Goal: Task Accomplishment & Management: Complete application form

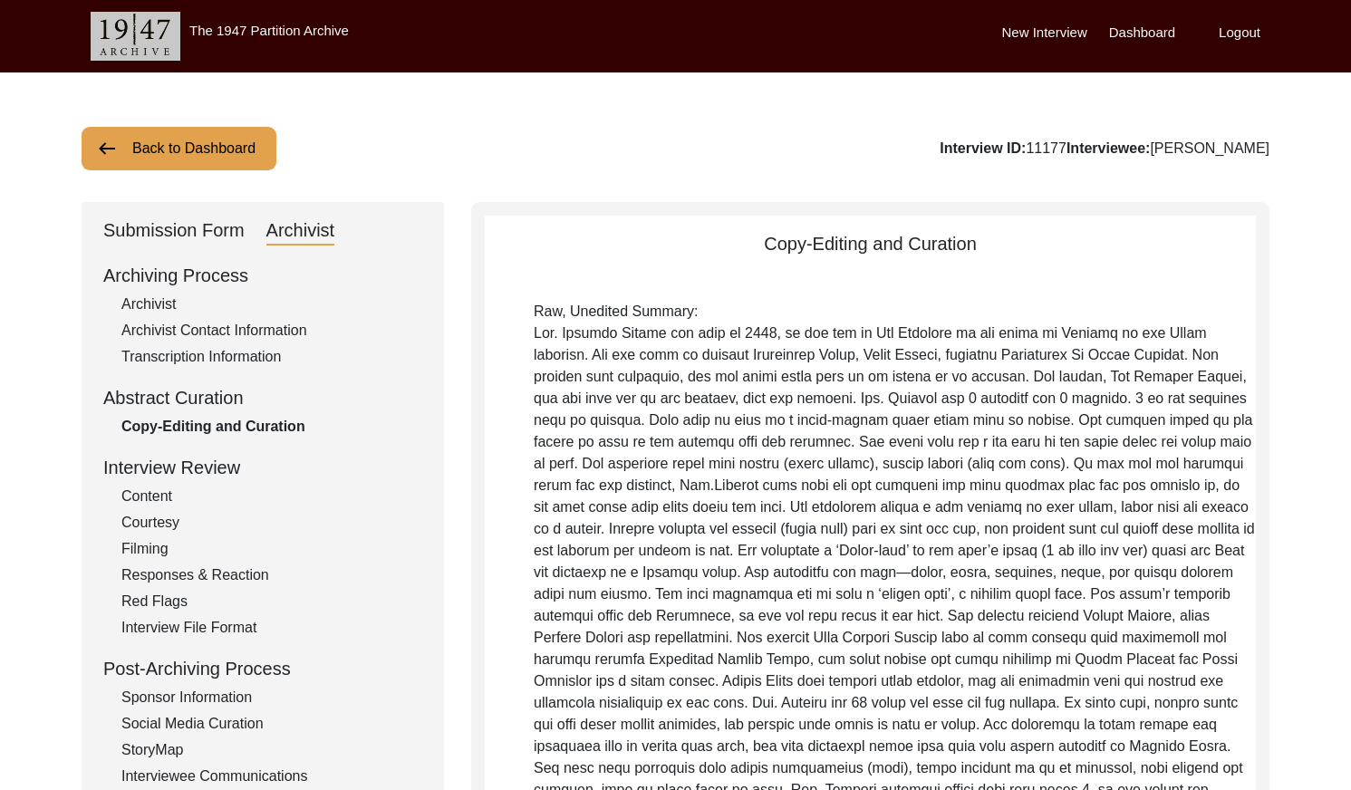
click at [176, 151] on button "Back to Dashboard" at bounding box center [179, 148] width 195 height 43
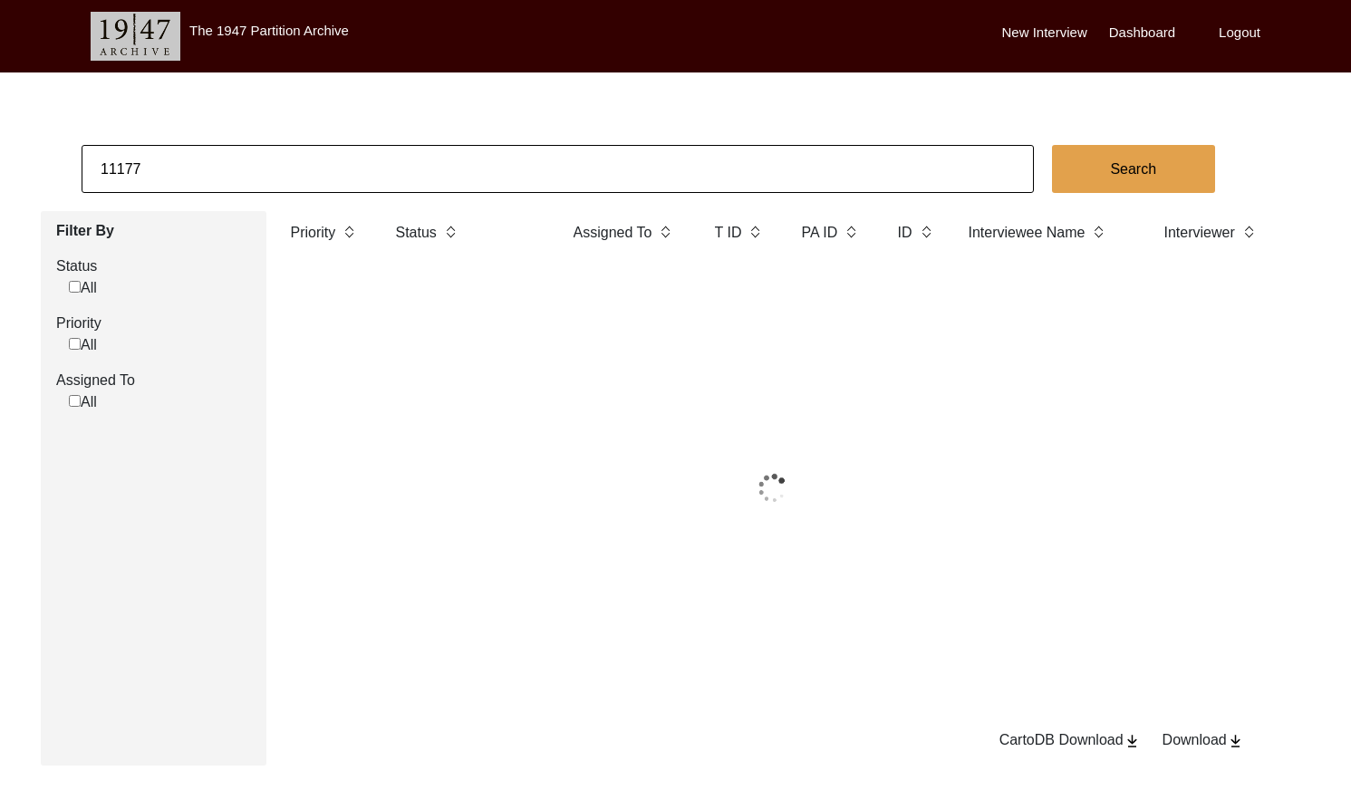
click at [243, 159] on input "11177" at bounding box center [558, 169] width 952 height 48
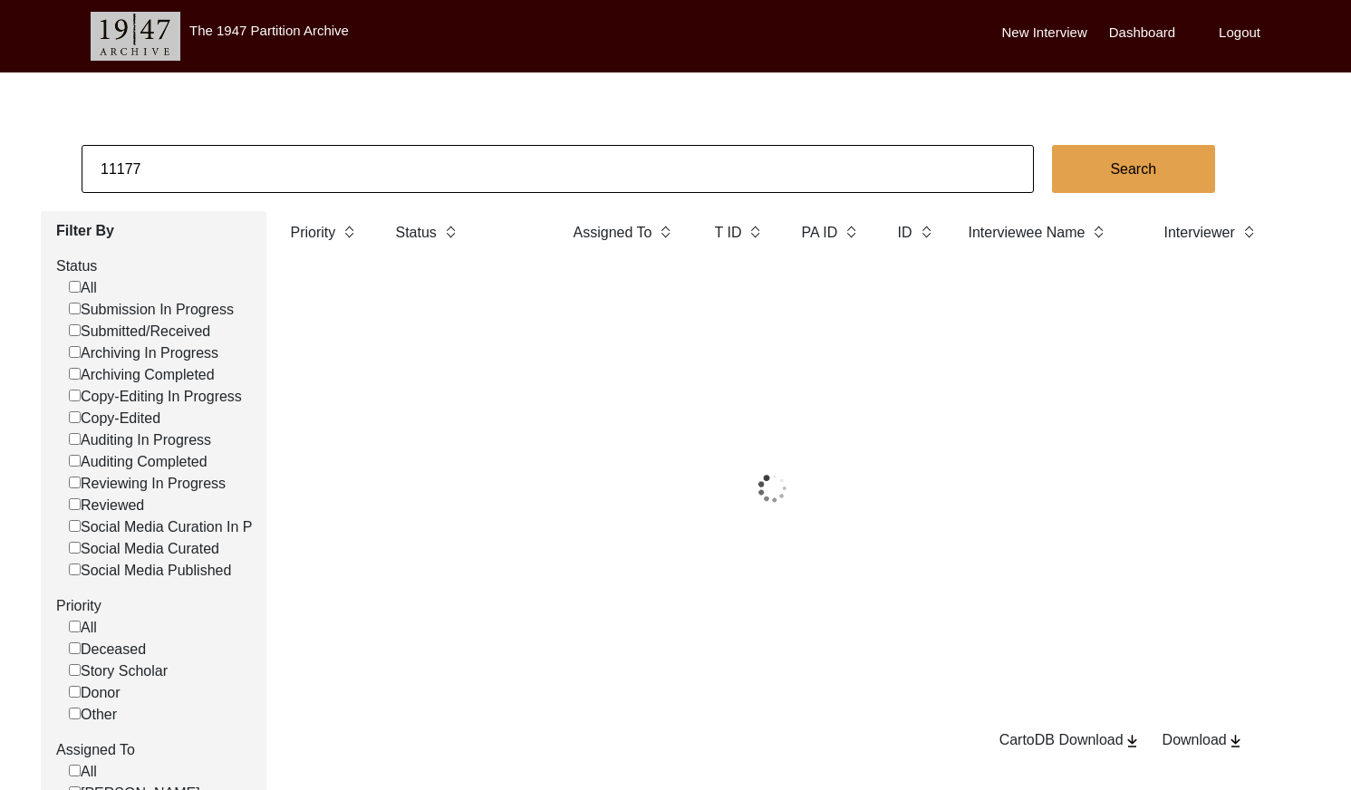
click at [243, 159] on input "11177" at bounding box center [558, 169] width 952 height 48
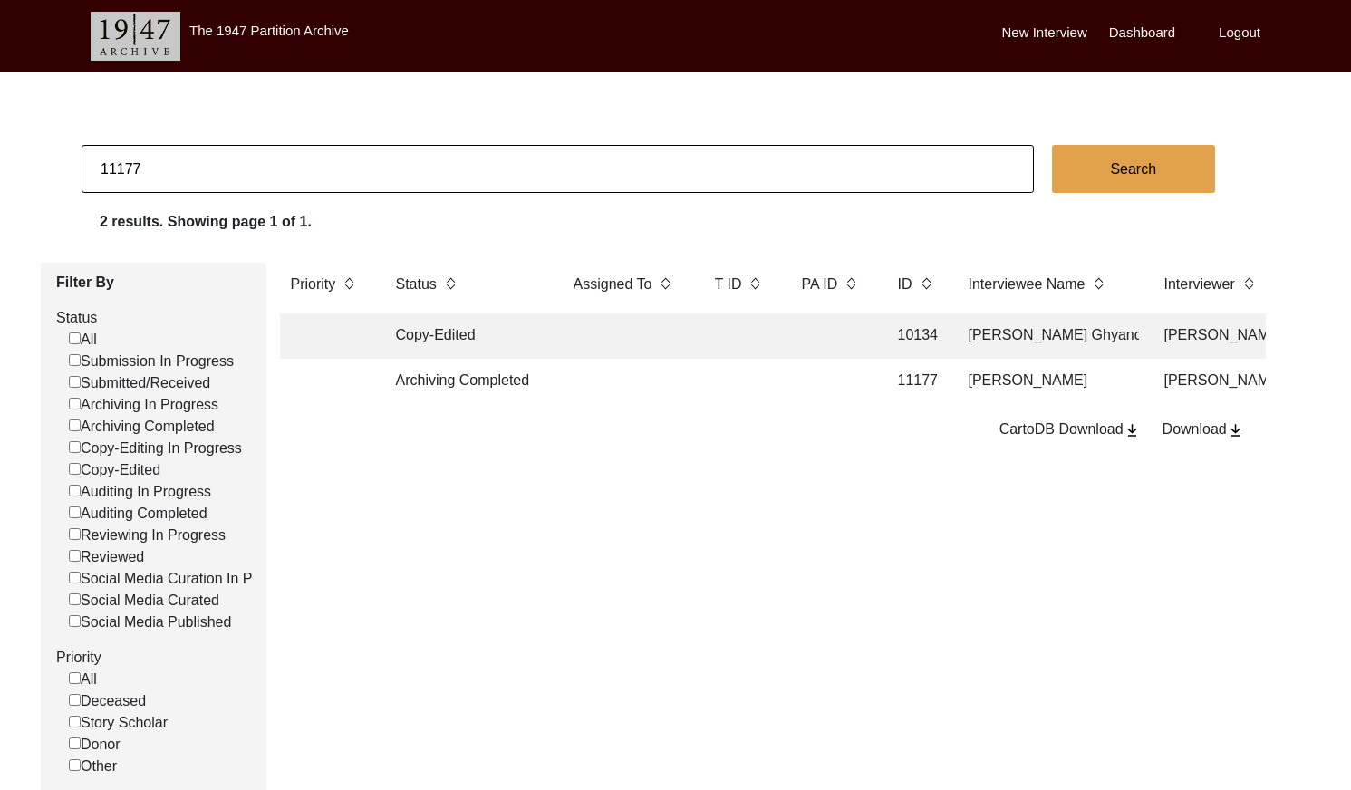
paste input "535"
type input "11535"
checkbox input "false"
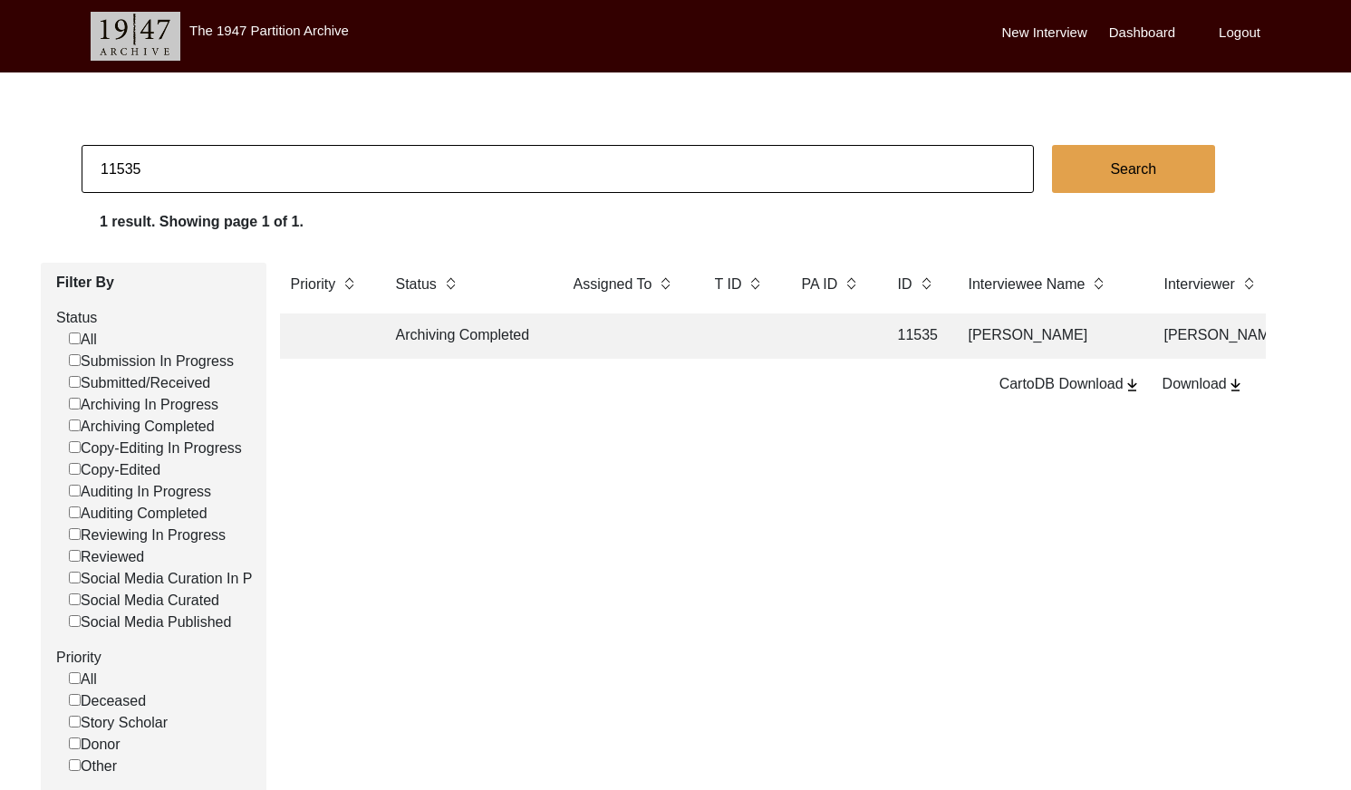
click at [539, 339] on td "Archiving Completed" at bounding box center [466, 335] width 163 height 45
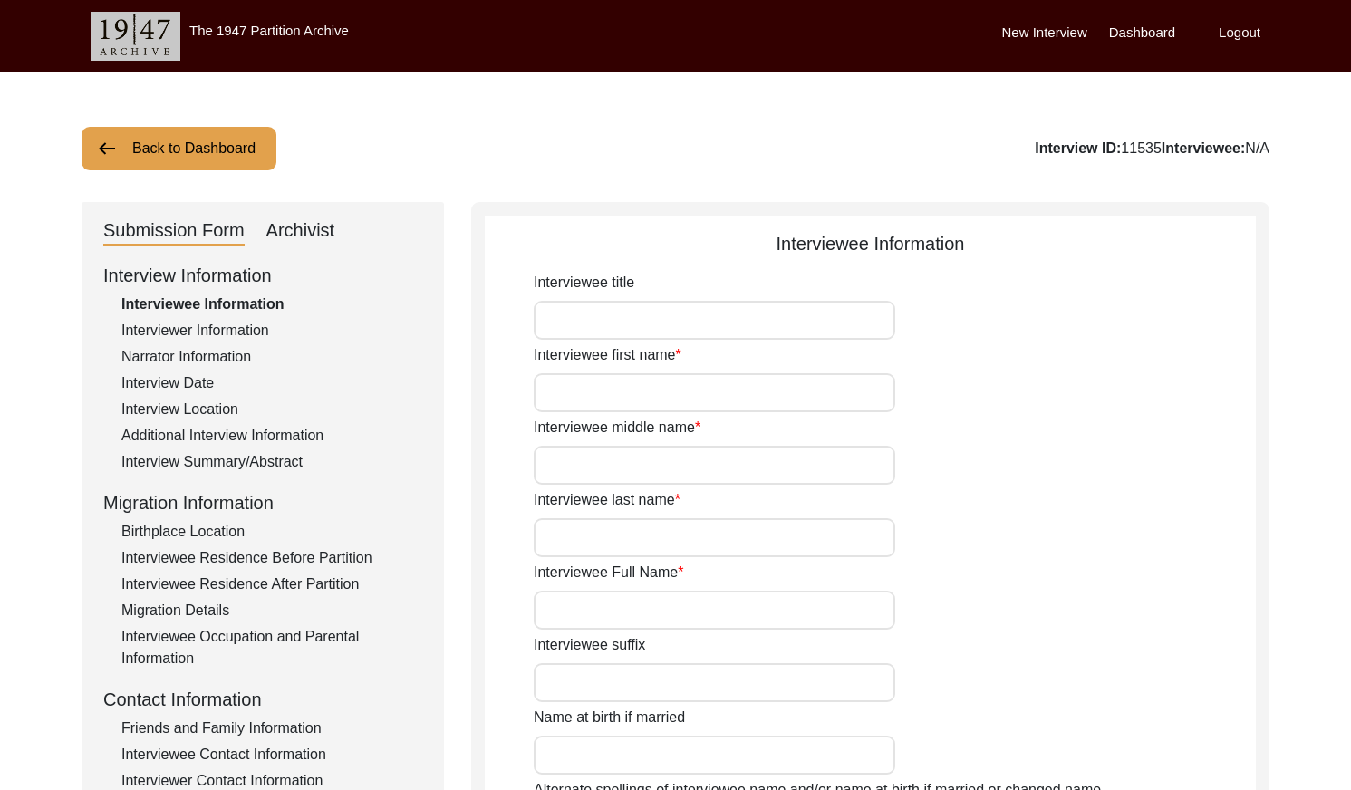
type input "Mrs."
type input "Anjali"
type input "[PERSON_NAME]"
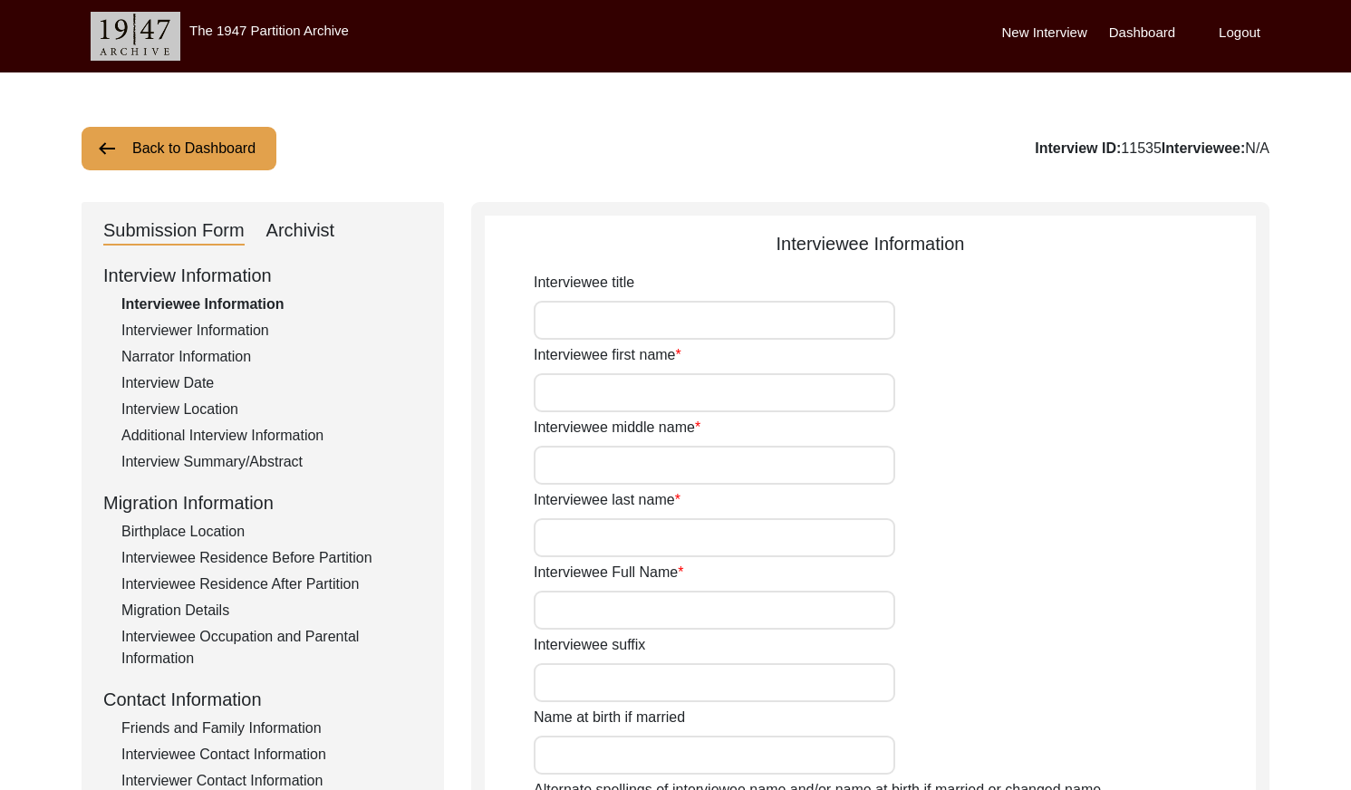
type input "[DATE]"
type input "84"
type input "[DEMOGRAPHIC_DATA]"
type input "No"
type input "Bengali"
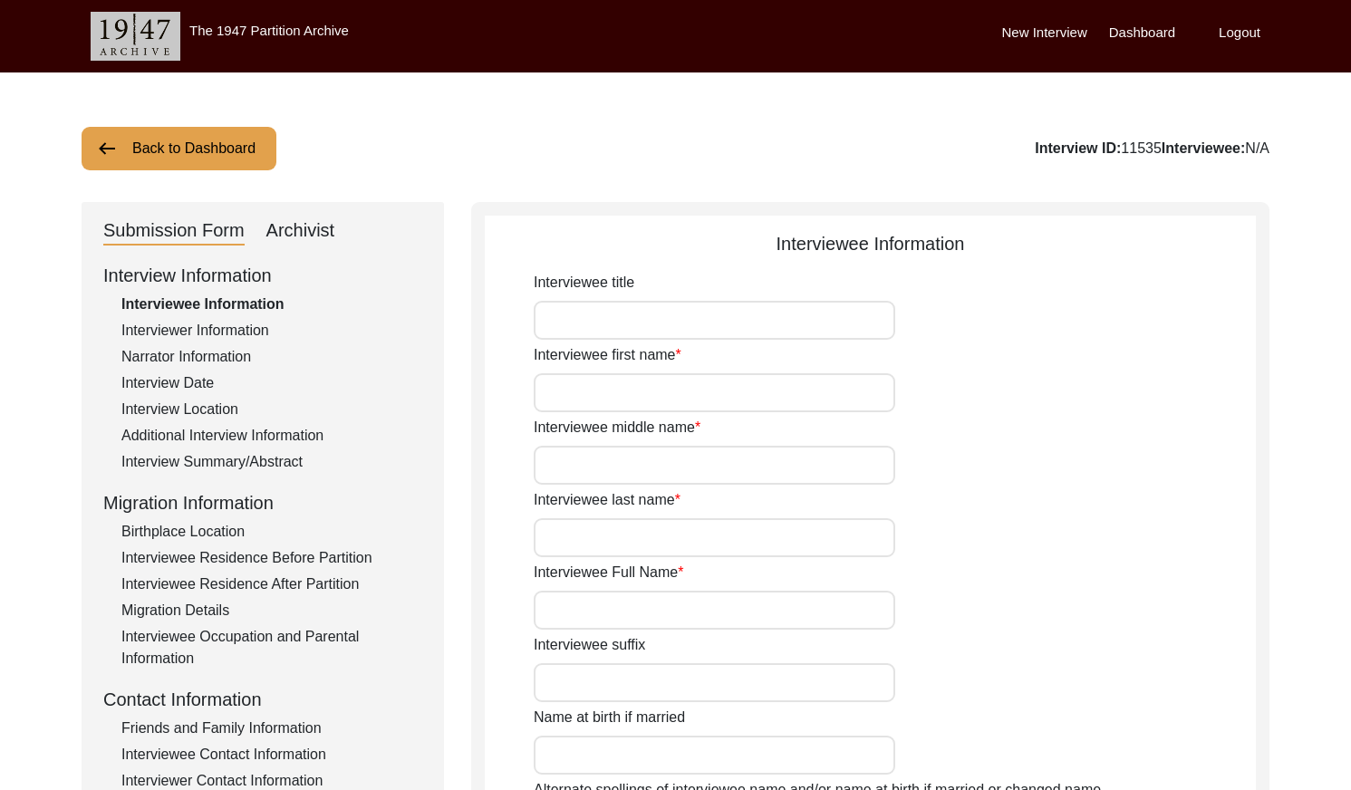
type input "[DEMOGRAPHIC_DATA]"
type input "Bengali"
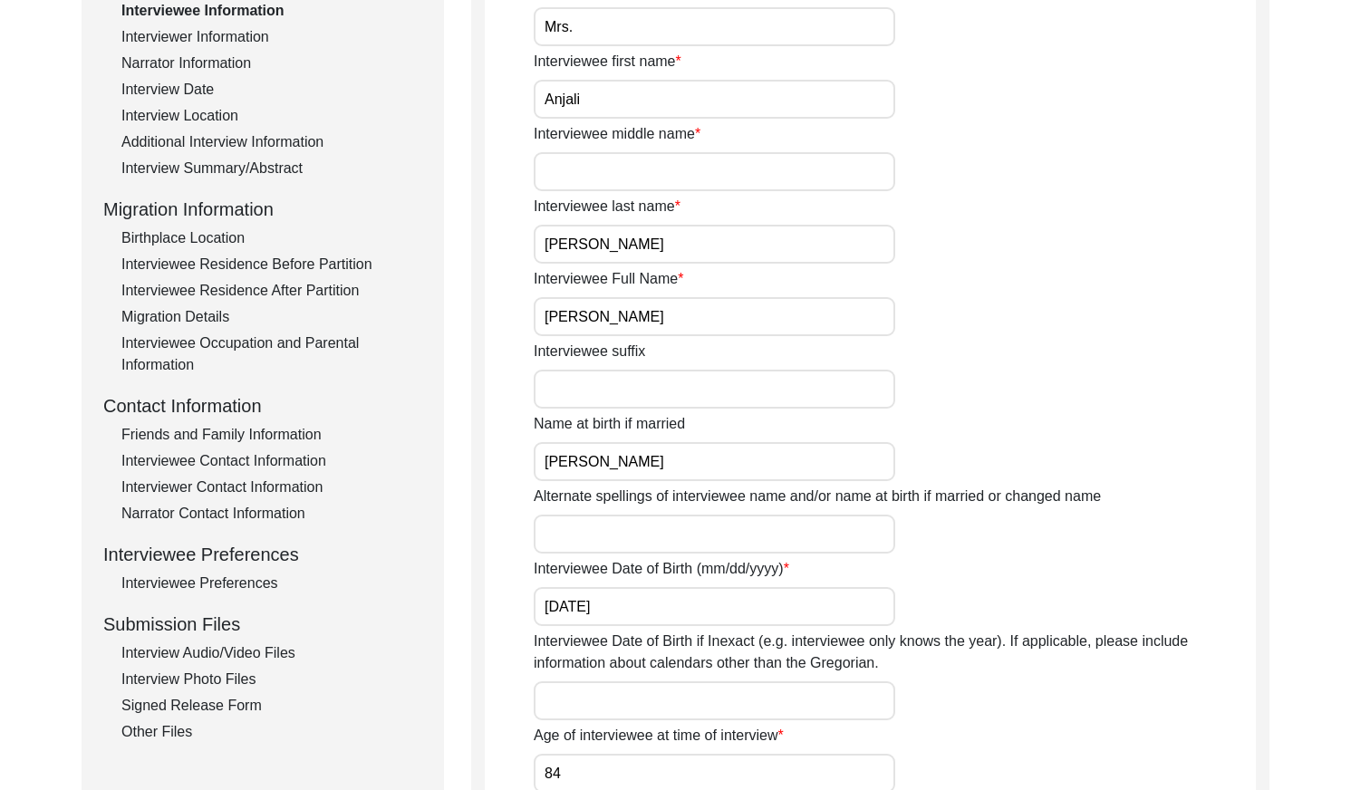
scroll to position [297, 0]
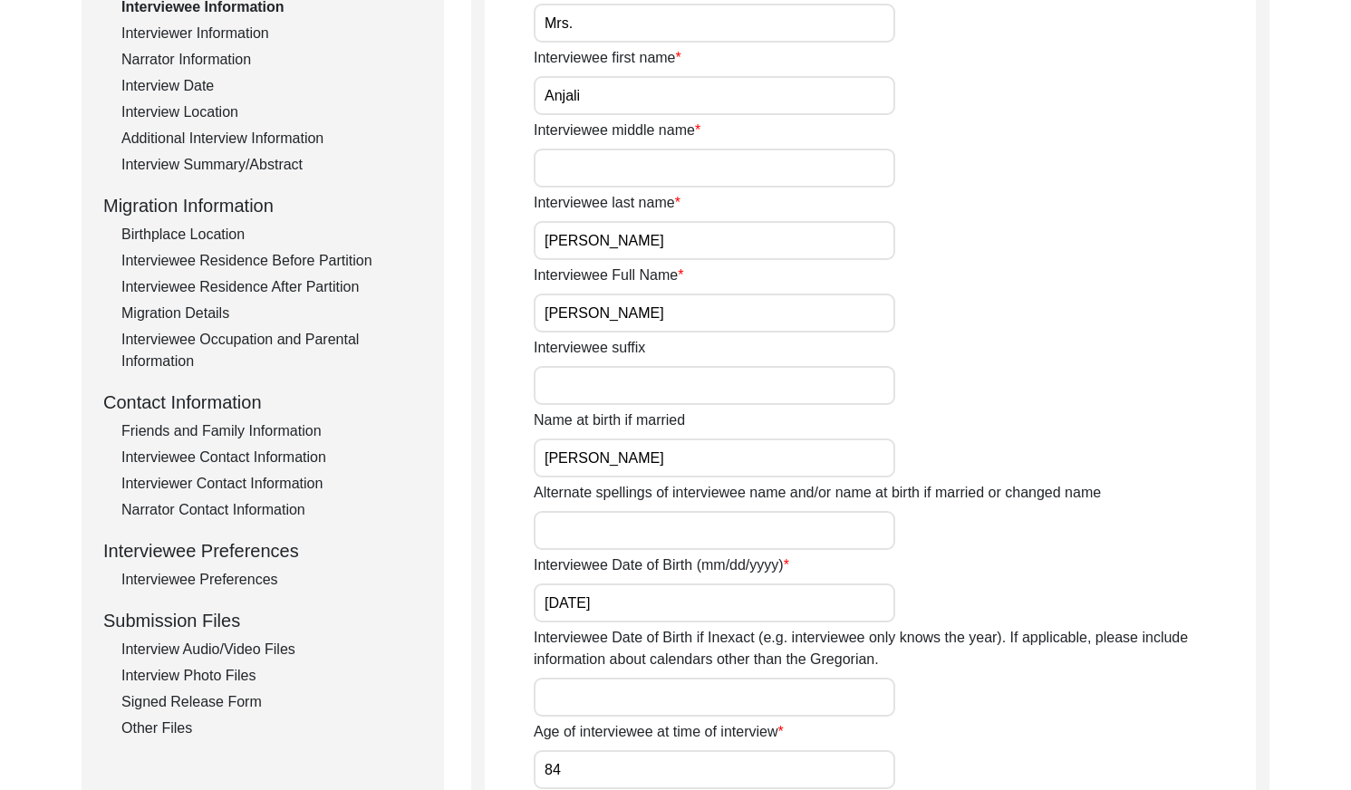
click at [278, 640] on div "Interview Audio/Video Files" at bounding box center [271, 650] width 301 height 22
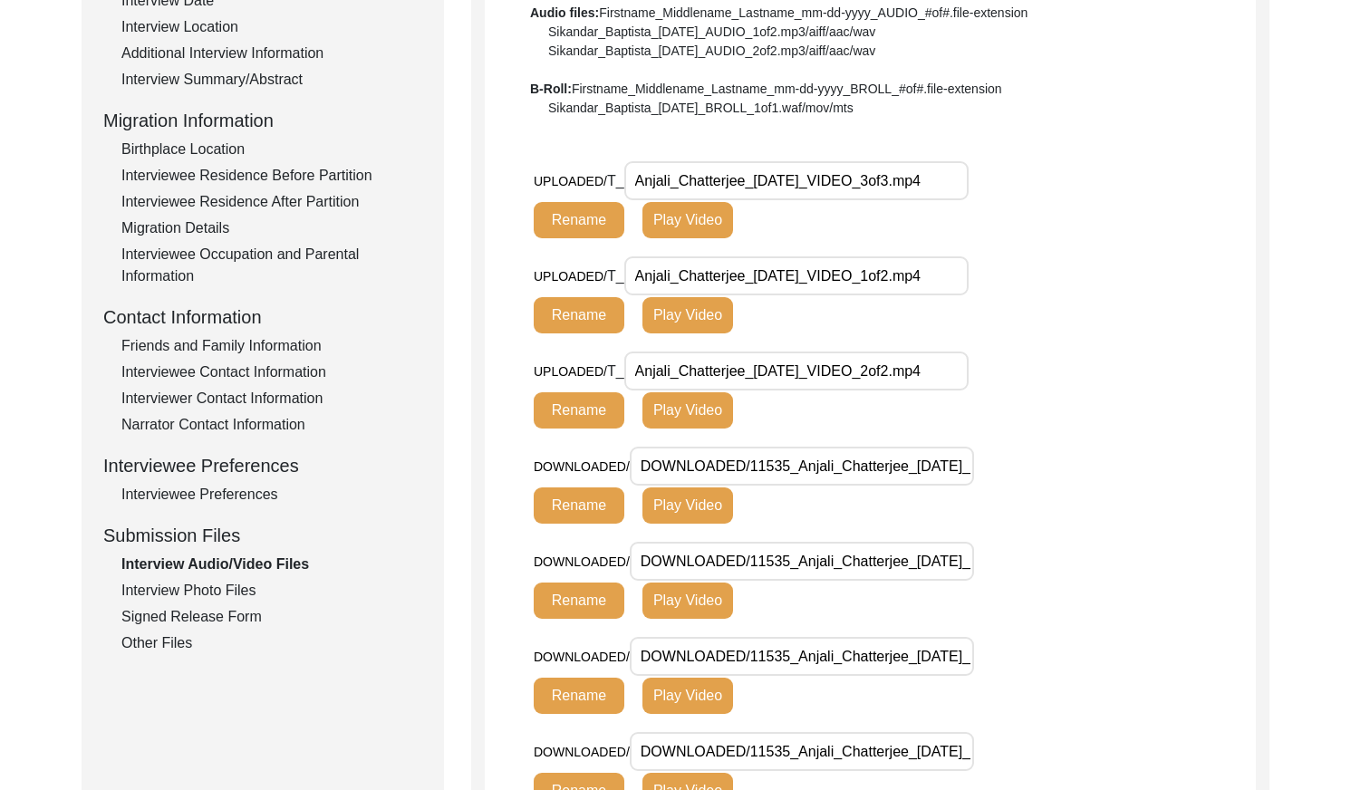
scroll to position [383, 0]
click at [805, 192] on input "Anjali_Chatterjee_[DATE]_VIDEO_3of3.mp4" at bounding box center [796, 179] width 344 height 39
click at [805, 191] on input "Anjali_Chatterjee_[DATE]_VIDEO_3of3.mp4" at bounding box center [796, 179] width 344 height 39
click at [813, 284] on Anjali_Chatterjee_03-11-2025_VIDEO_1of2\ "Anjali_Chatterjee_[DATE]_VIDEO_1of2.mp4" at bounding box center [796, 274] width 344 height 39
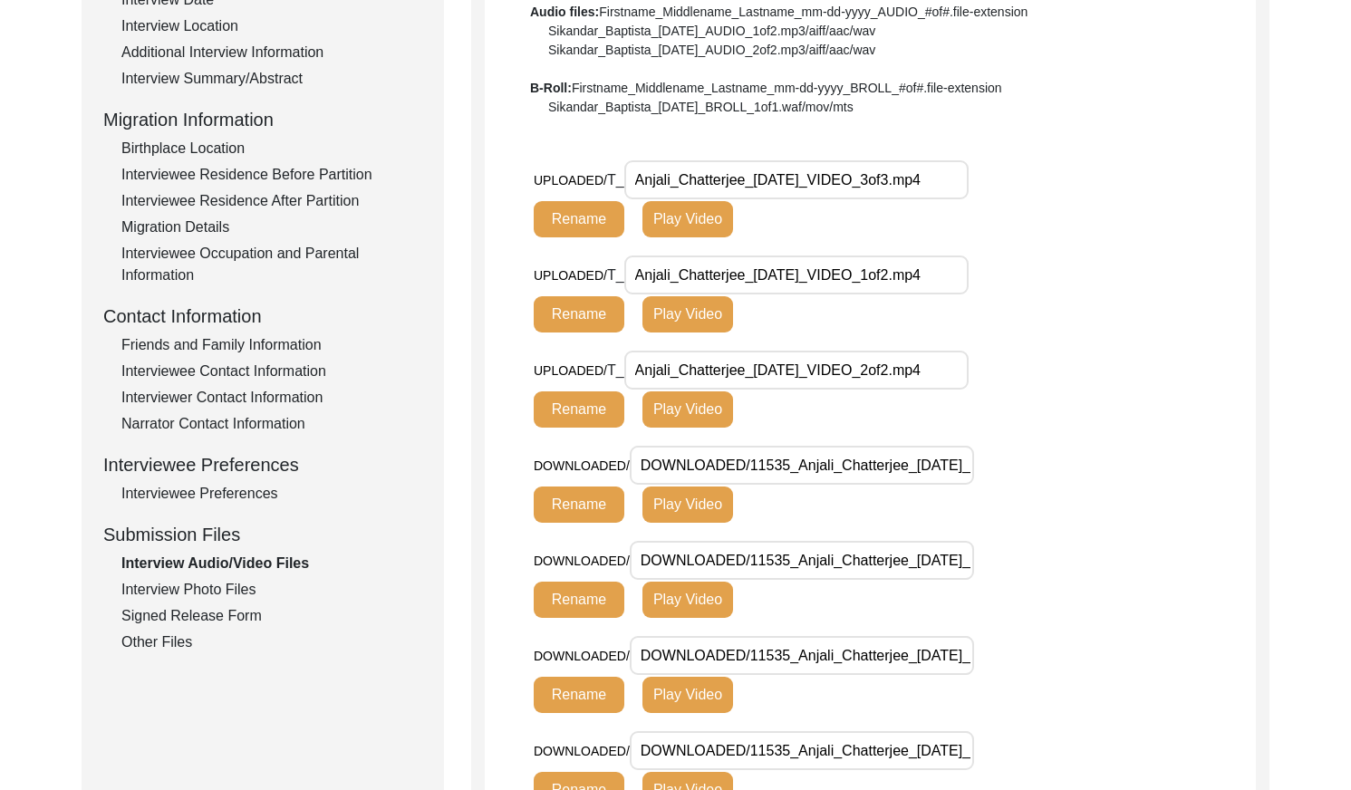
click at [813, 284] on Anjali_Chatterjee_03-11-2025_VIDEO_1of2\ "Anjali_Chatterjee_[DATE]_VIDEO_1of2.mp4" at bounding box center [796, 274] width 344 height 39
click at [813, 283] on Anjali_Chatterjee_03-11-2025_VIDEO_1of2\ "Anjali_Chatterjee_[DATE]_VIDEO_1of2.mp4" at bounding box center [796, 274] width 344 height 39
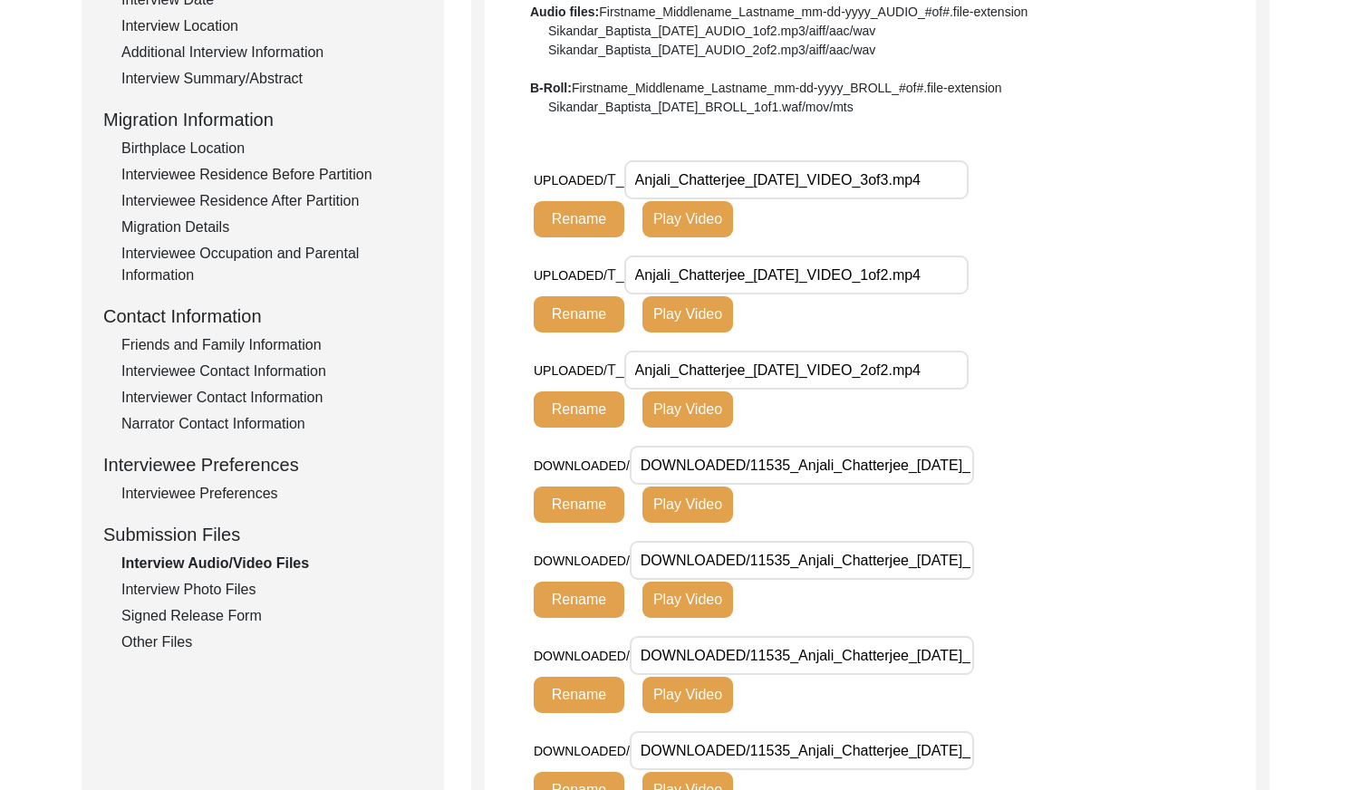
click at [875, 365] on input "Anjali_Chatterjee_[DATE]_VIDEO_2of2.mp4" at bounding box center [796, 370] width 344 height 39
click at [875, 364] on input "Anjali_Chatterjee_[DATE]_VIDEO_2of2.mp4" at bounding box center [796, 370] width 344 height 39
click at [874, 365] on input "Anjali_Chatterjee_[DATE]_VIDEO_2of2.mp4" at bounding box center [796, 370] width 344 height 39
click at [232, 587] on div "Interview Photo Files" at bounding box center [271, 590] width 301 height 22
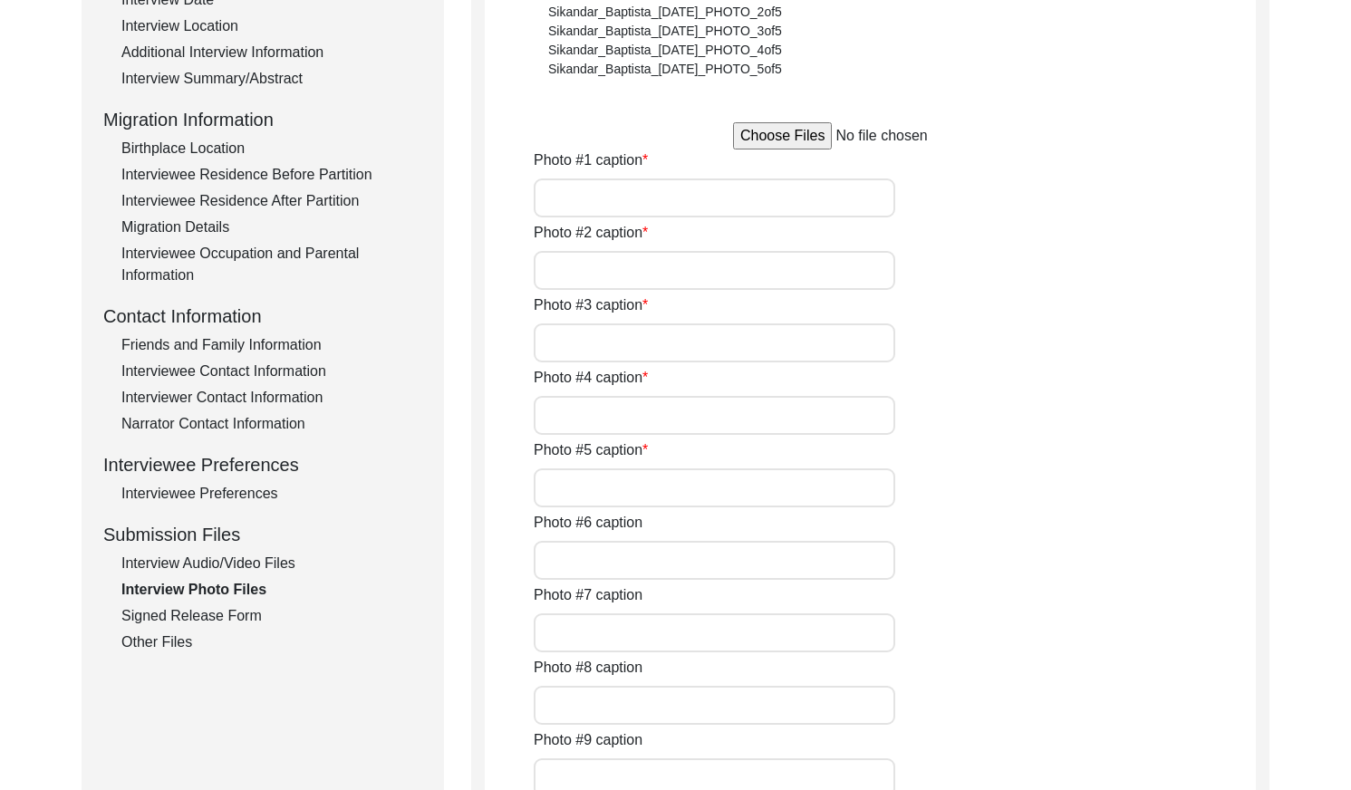
type input "[PERSON_NAME] sitting on her couch in her home on [DATE]"
type input "[PERSON_NAME] by her window on [DATE]"
type input "[PERSON_NAME] looking out of her window on [DATE]"
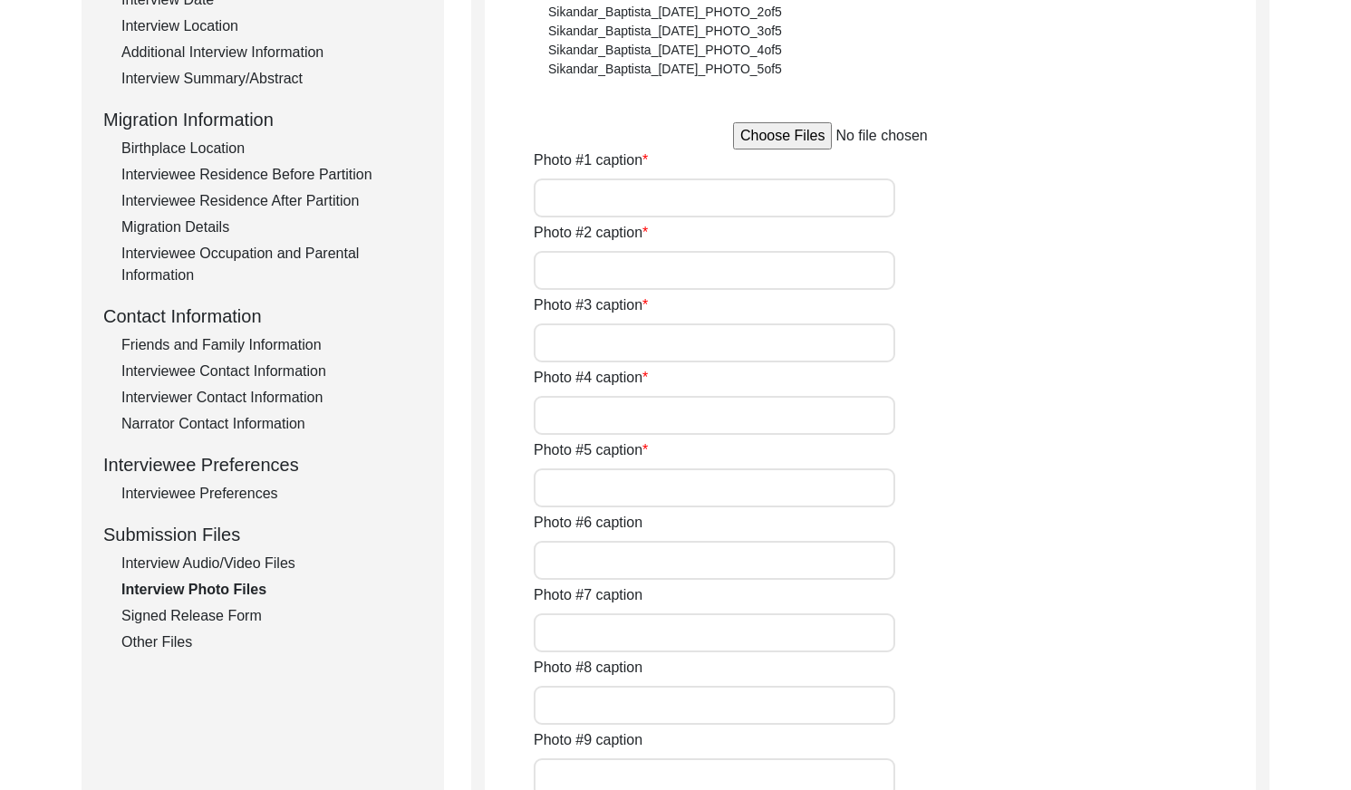
type input "[PERSON_NAME] with her daughter [PERSON_NAME] on [DATE]"
type input "[PERSON_NAME] with her husband [PERSON_NAME] on [DATE]"
type input "[PERSON_NAME] with attendants [PERSON_NAME] and [PERSON_NAME] on [DATE]"
type input "[PERSON_NAME] on her wedding day"
type input "[PERSON_NAME] with husband [PERSON_NAME] after their marriage"
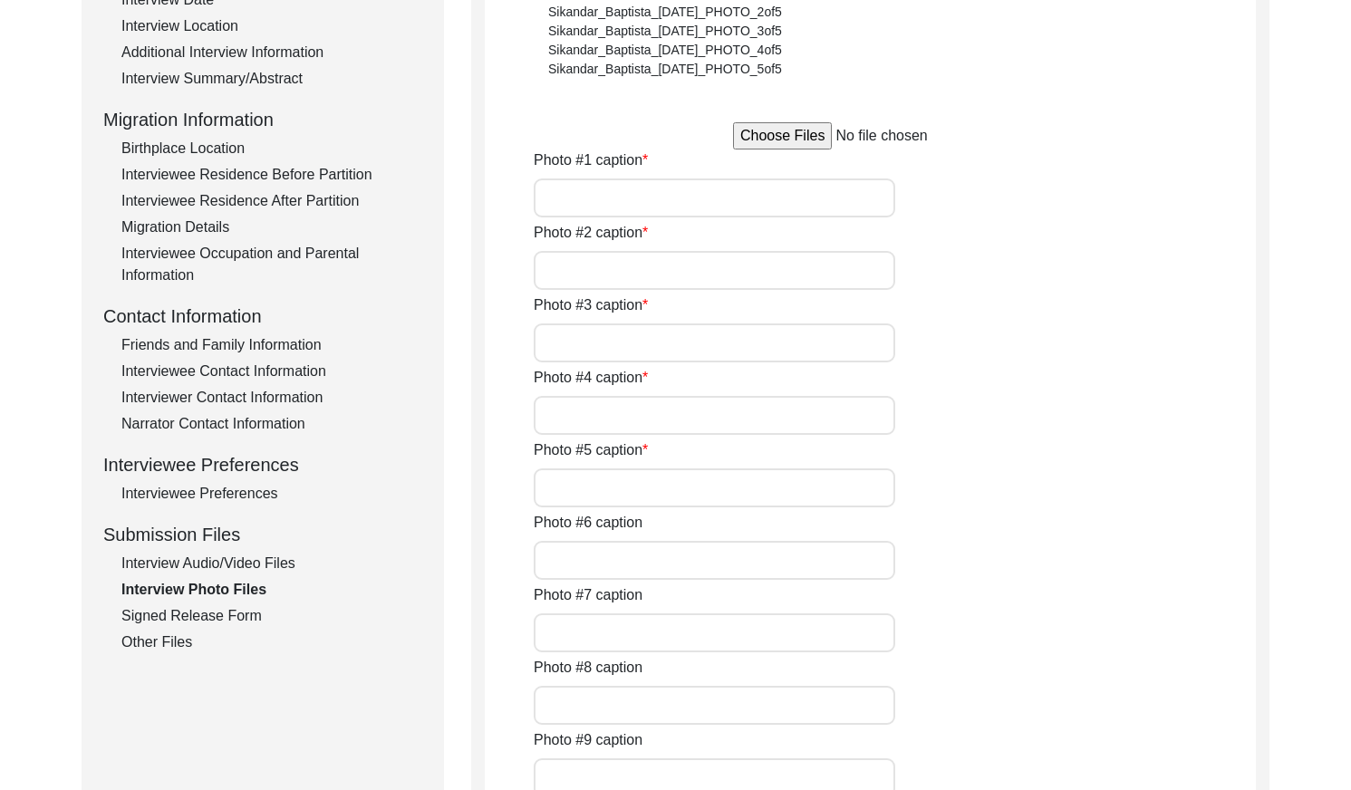
type input "2"
type input "Hard copy printed photos from album"
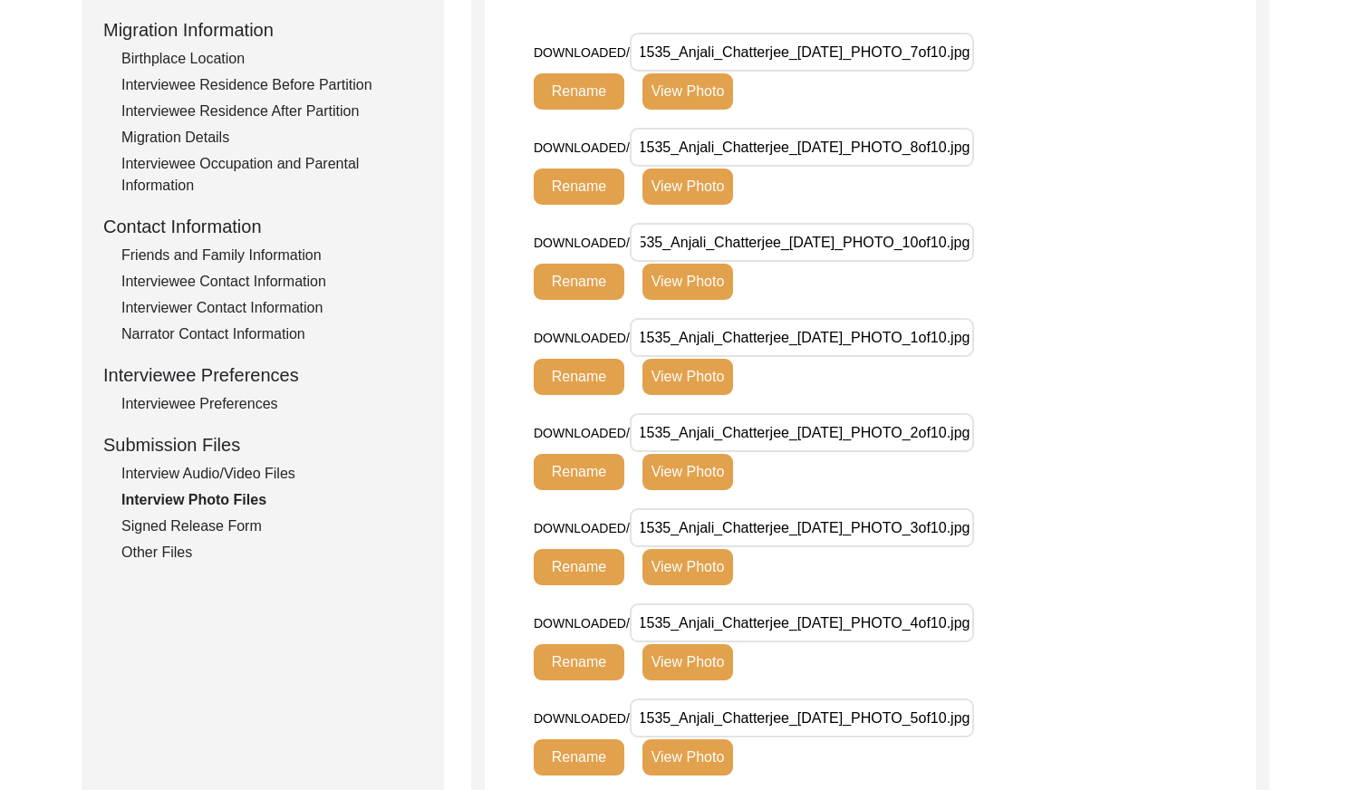
scroll to position [0, 0]
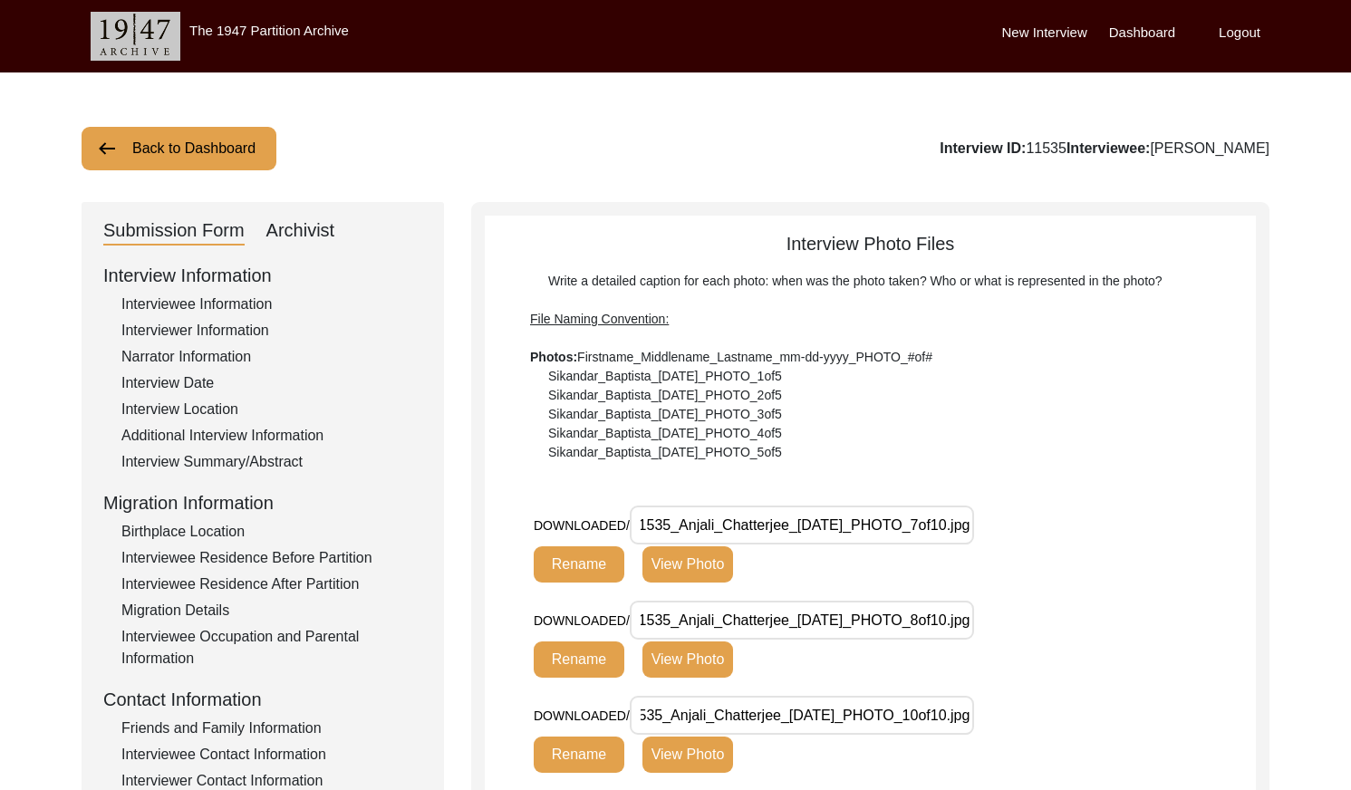
click at [328, 244] on div "Archivist" at bounding box center [300, 230] width 69 height 29
select select "Archiving Completed"
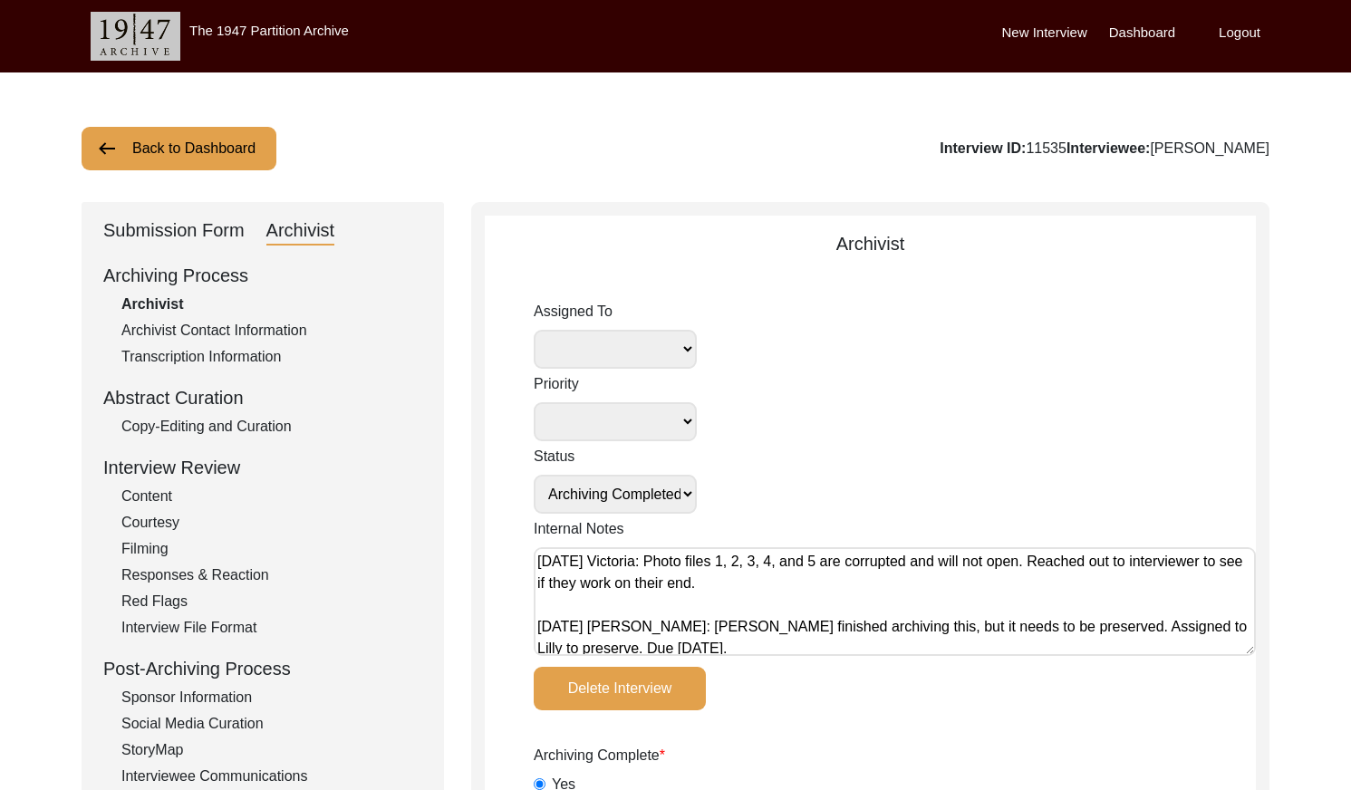
scroll to position [88, 0]
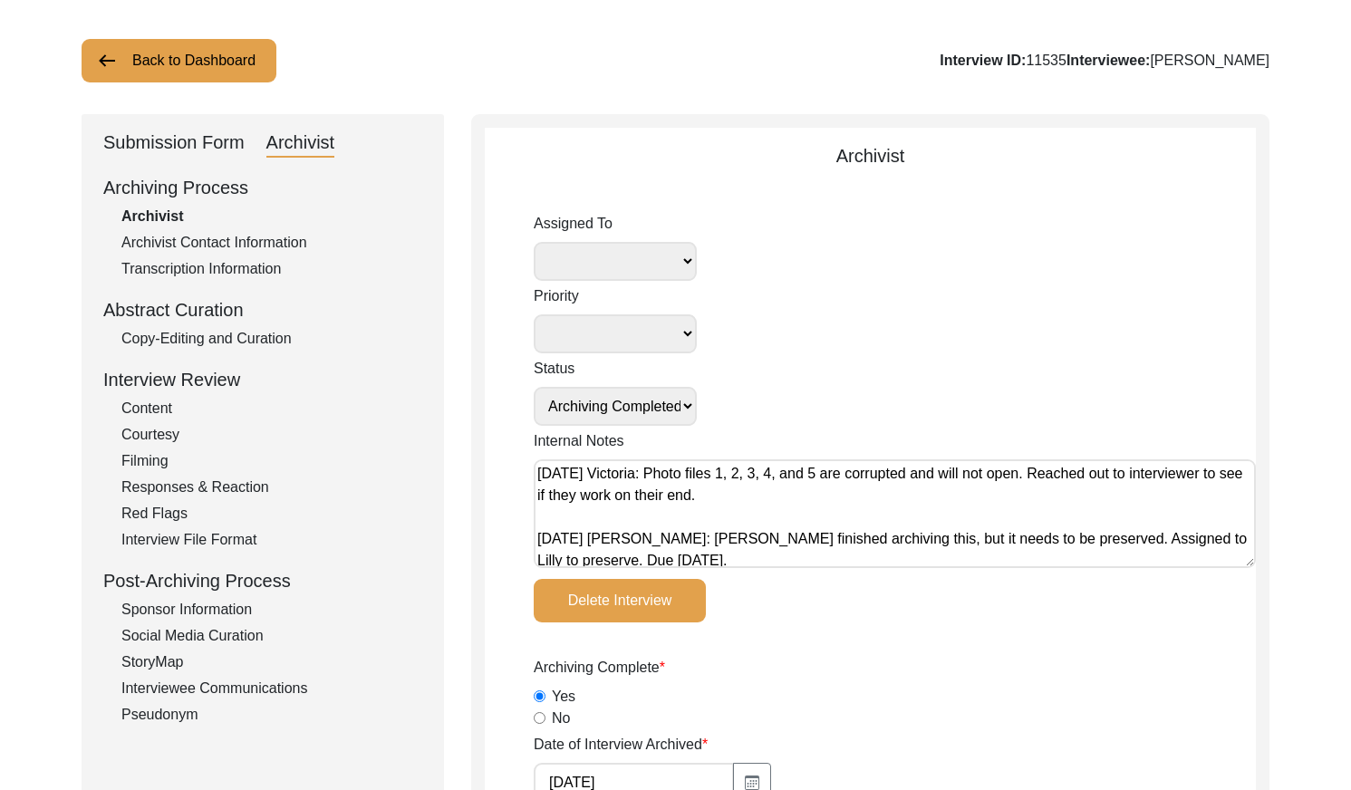
drag, startPoint x: 726, startPoint y: 472, endPoint x: 887, endPoint y: 492, distance: 162.5
click at [814, 492] on textarea "[DATE] Victoria: Photo files 1, 2, 3, 4, and 5 are corrupted and will not open.…" at bounding box center [895, 513] width 722 height 109
drag, startPoint x: 537, startPoint y: 476, endPoint x: 552, endPoint y: 477, distance: 14.6
click at [540, 476] on textarea "[DATE] Victoria: Photo files 1, 2, 3, 4, and 5 are corrupted and will not open.…" at bounding box center [895, 513] width 722 height 109
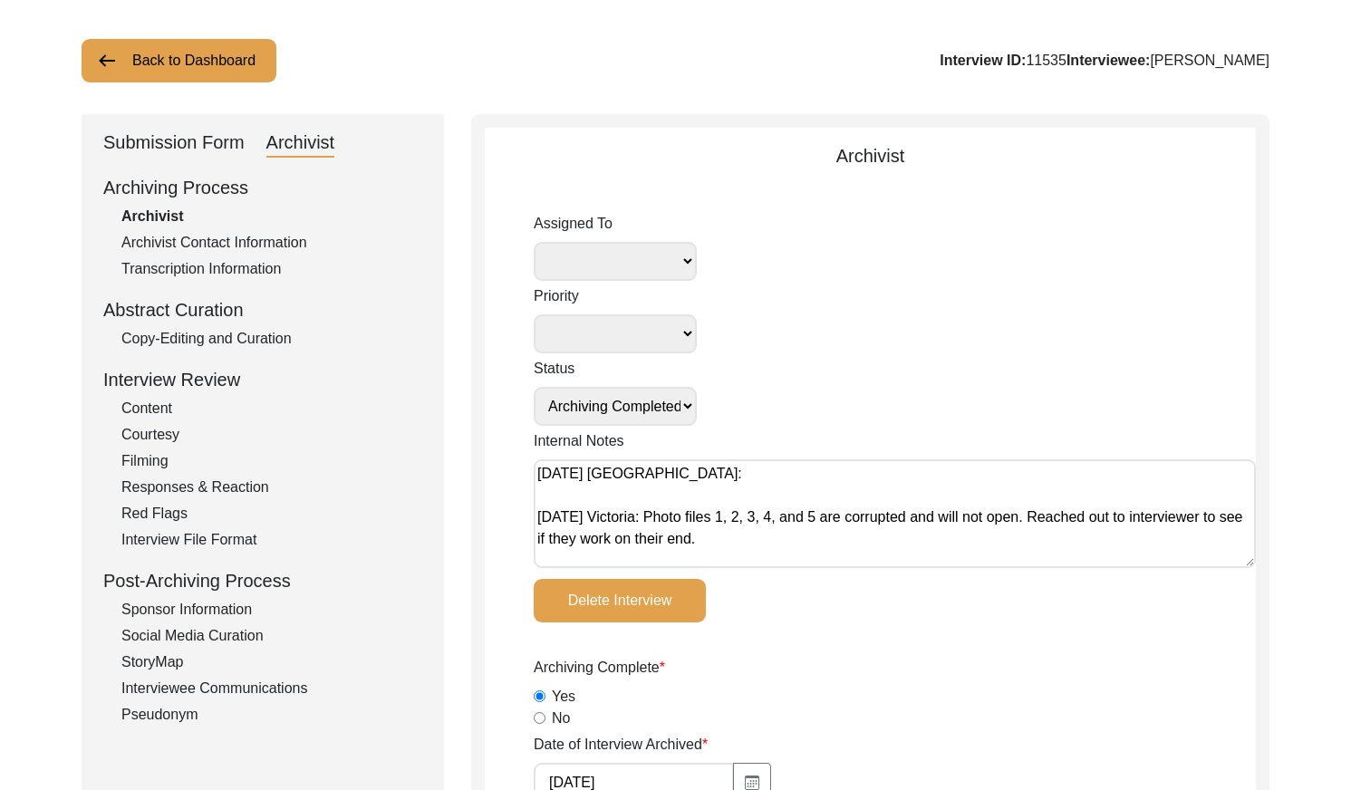
paste textarea "They uploaded them to a box folder, but now there are more photo files than ori…"
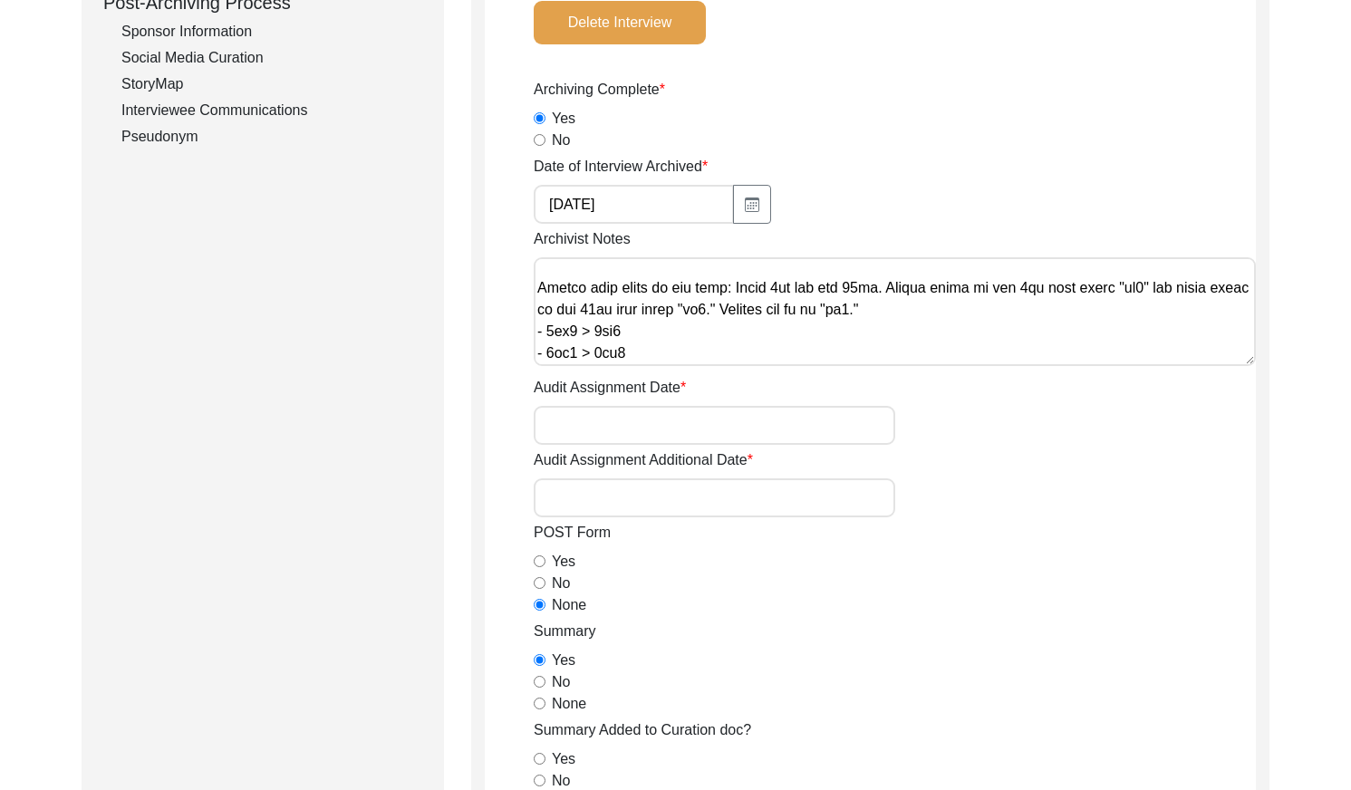
scroll to position [0, 0]
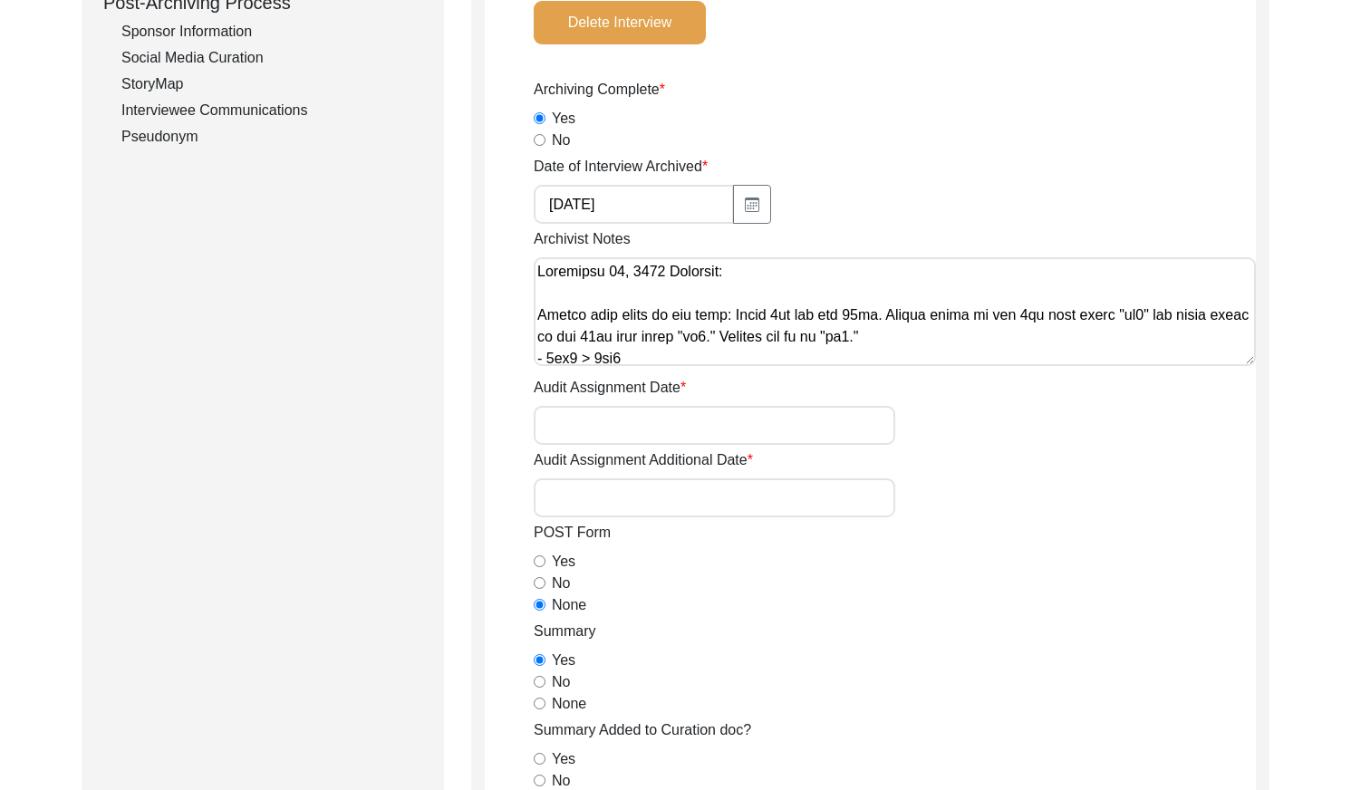
type textarea "[DATE] [GEOGRAPHIC_DATA]: They uploaded them to a box folder, but now there are…"
drag, startPoint x: 536, startPoint y: 271, endPoint x: 626, endPoint y: 295, distance: 93.0
click at [536, 271] on textarea "Archivist Notes" at bounding box center [895, 311] width 722 height 109
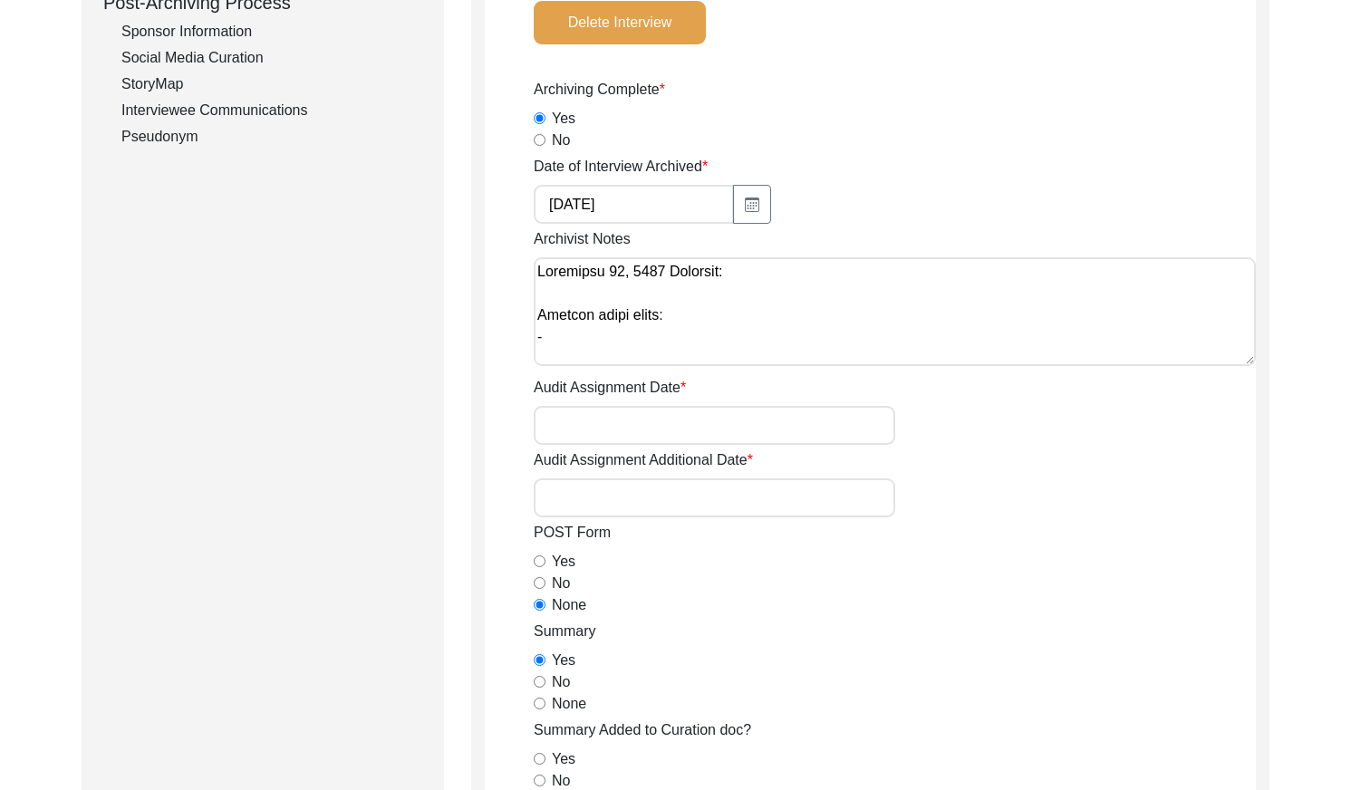
paste textarea "11535_Anjali_Chatterjee_[DATE]_PHOTO_7of10"
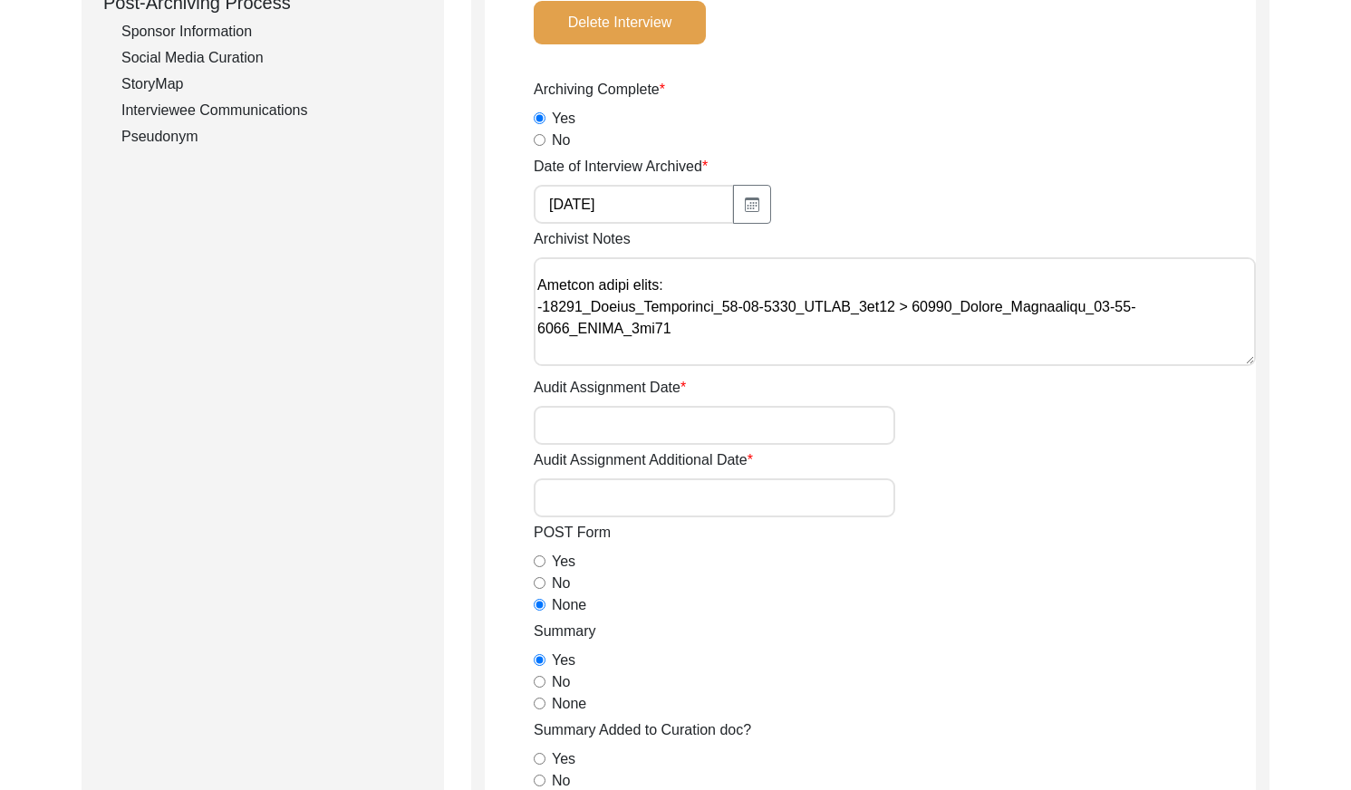
scroll to position [79, 0]
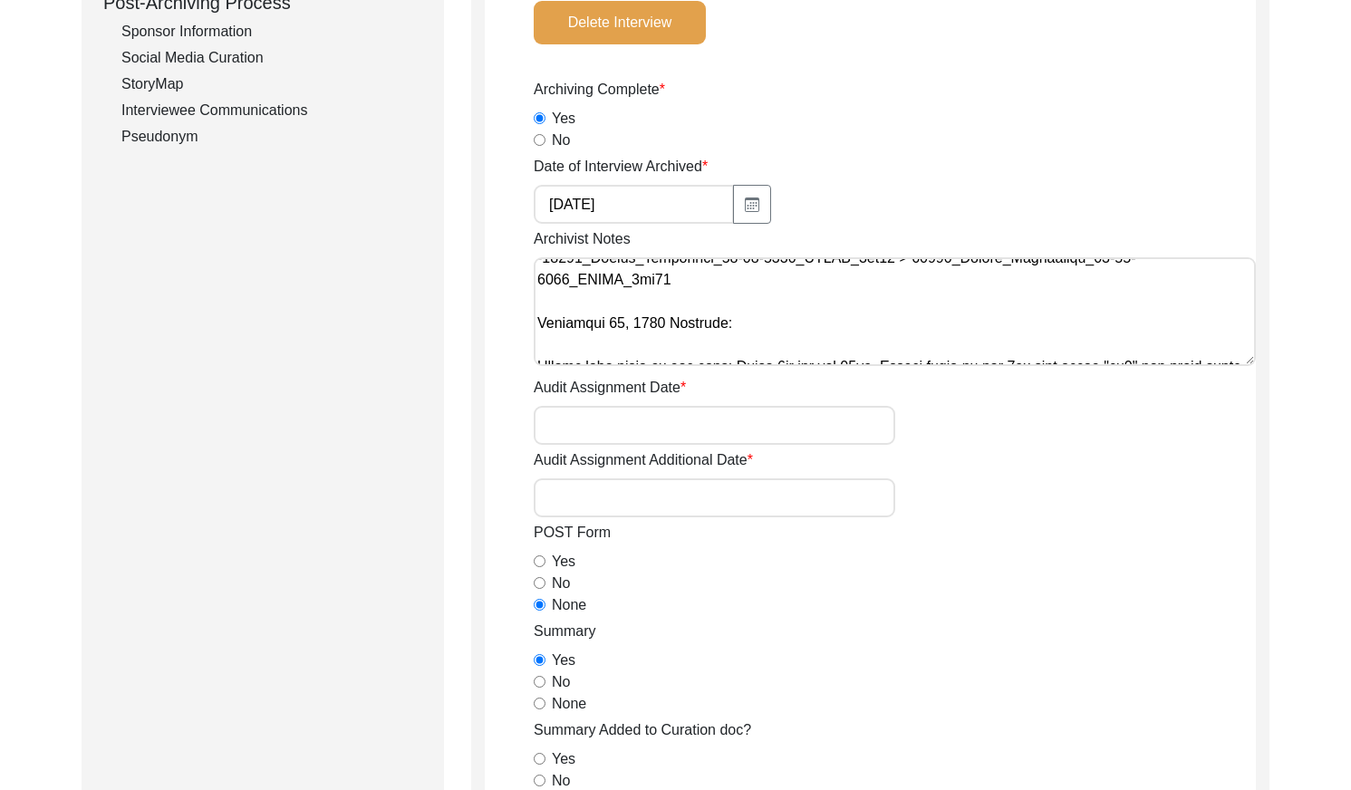
drag, startPoint x: 646, startPoint y: 281, endPoint x: 726, endPoint y: 293, distance: 81.6
click at [646, 282] on textarea "Archivist Notes" at bounding box center [895, 311] width 722 height 109
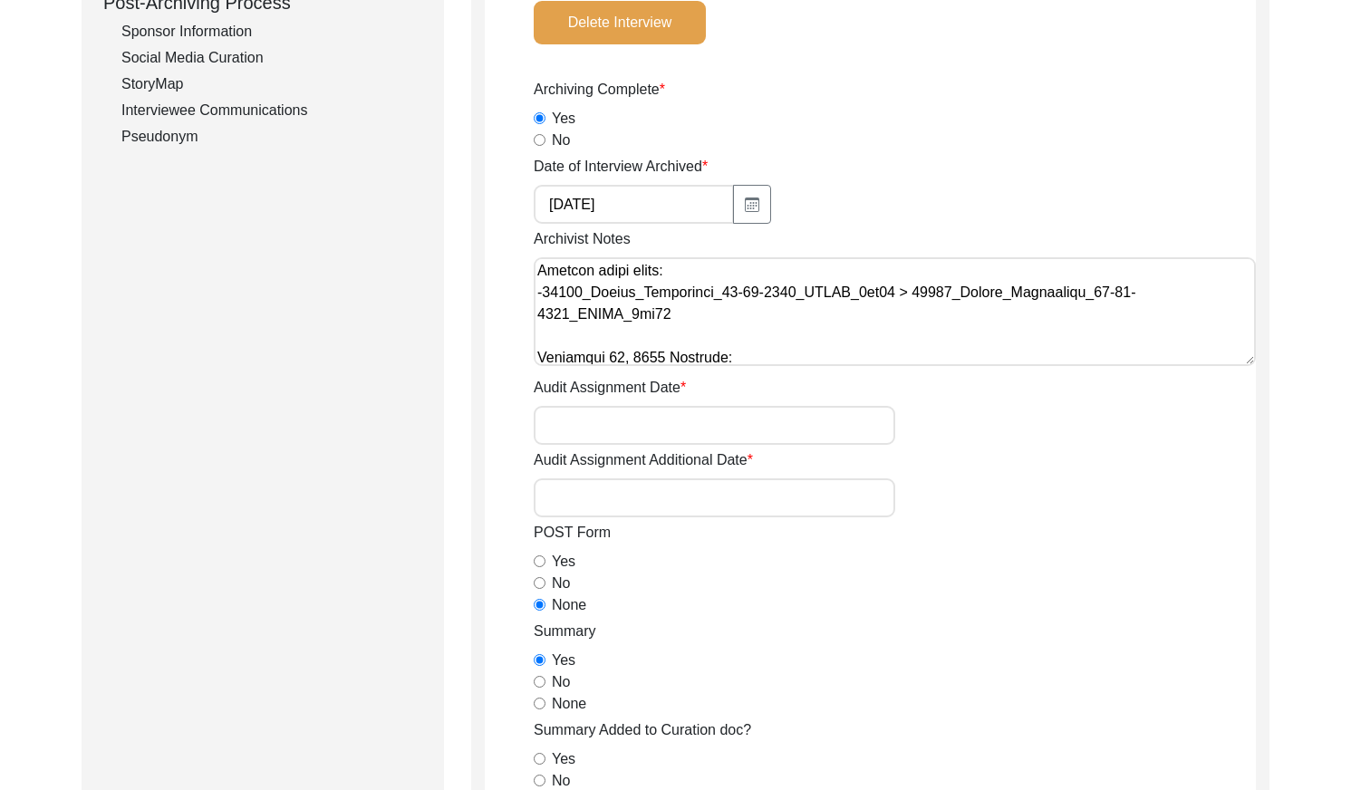
scroll to position [43, 0]
click at [889, 292] on textarea "Archivist Notes" at bounding box center [895, 311] width 722 height 109
click at [685, 315] on textarea "Archivist Notes" at bounding box center [895, 311] width 722 height 109
drag, startPoint x: 928, startPoint y: 290, endPoint x: 673, endPoint y: 311, distance: 255.4
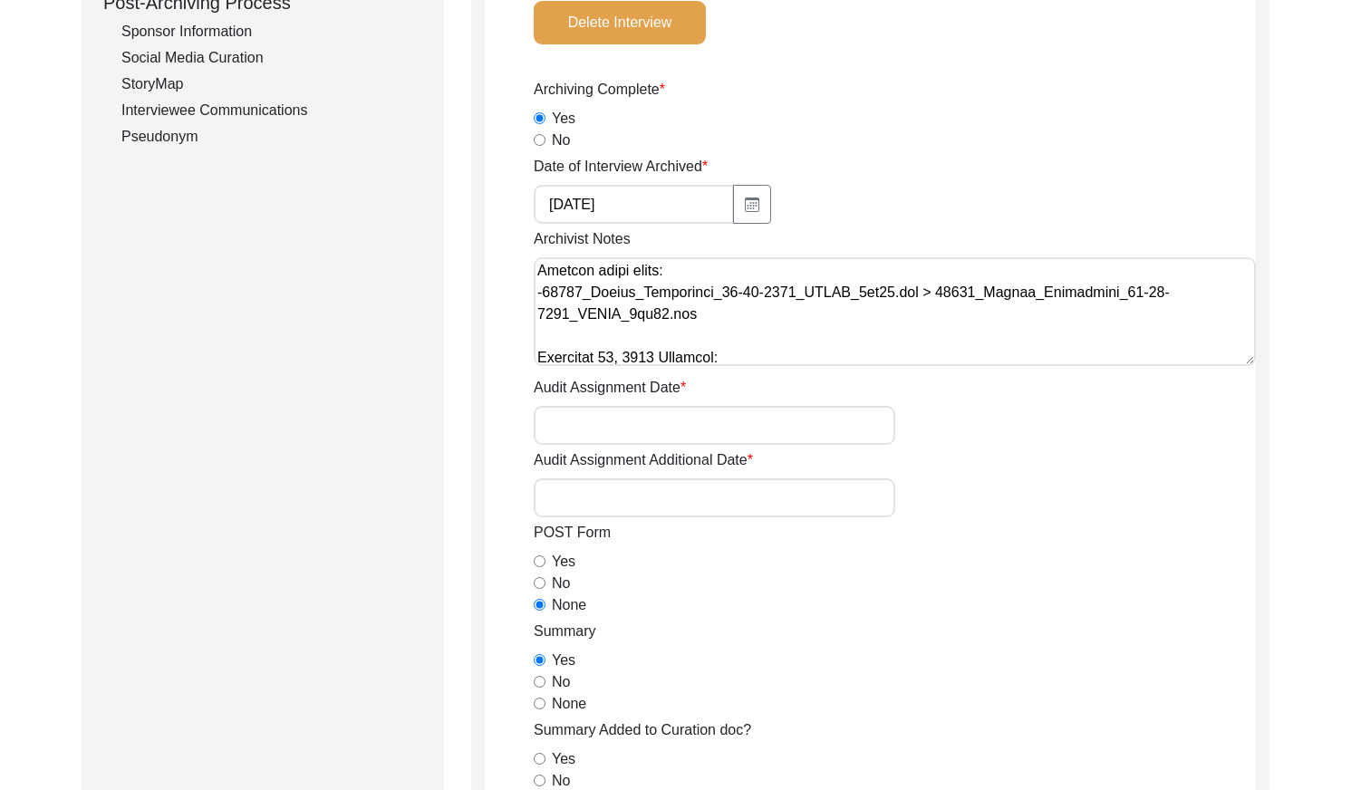
click at [673, 311] on textarea "Archivist Notes" at bounding box center [895, 311] width 722 height 109
click at [544, 293] on textarea "Archivist Notes" at bounding box center [895, 311] width 722 height 109
click at [568, 337] on textarea "Archivist Notes" at bounding box center [895, 311] width 722 height 109
paste textarea "11535_Anjali_Chatterjee_[DATE]_PHOTO_1of10"
click at [861, 337] on textarea "Archivist Notes" at bounding box center [895, 311] width 722 height 109
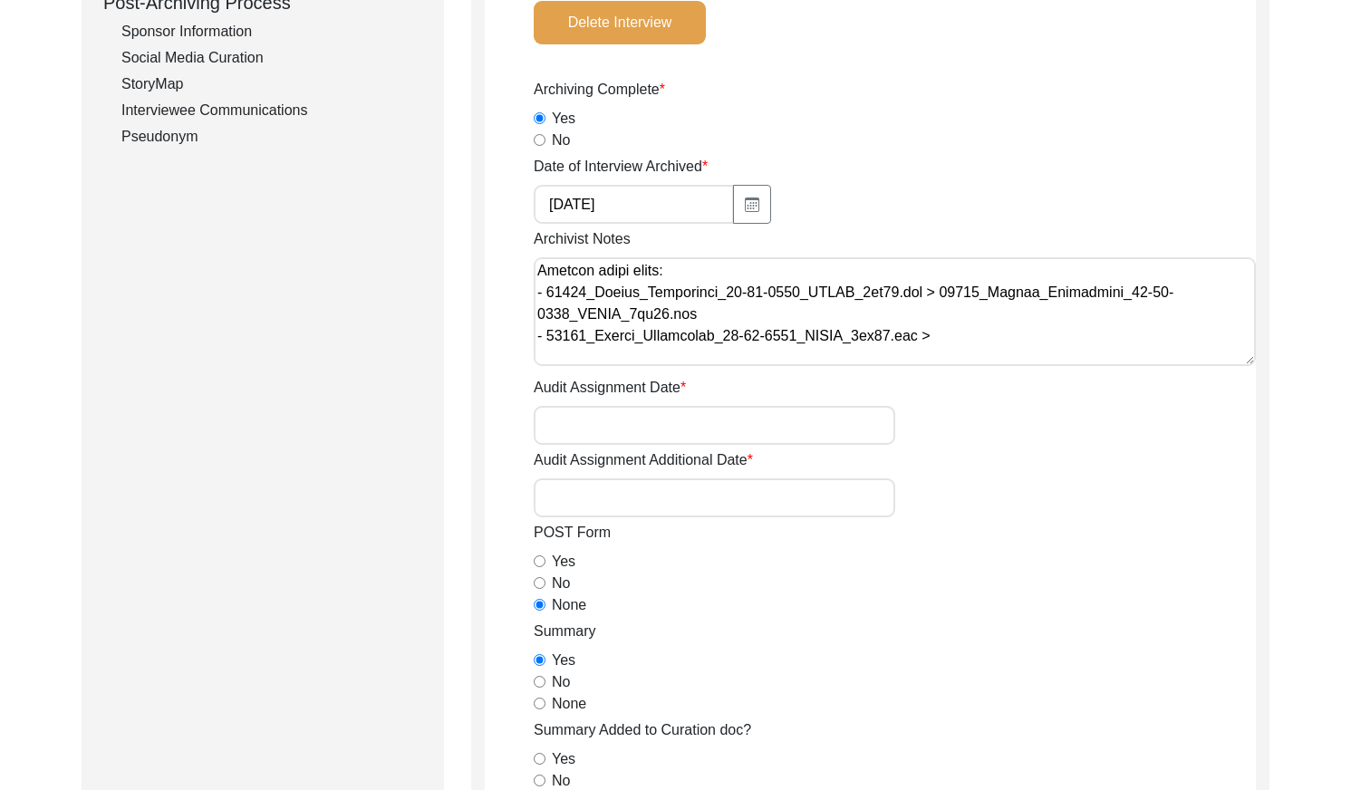
paste textarea "11535_Anjali_Chatterjee_[DATE]_PHOTO_1of10"
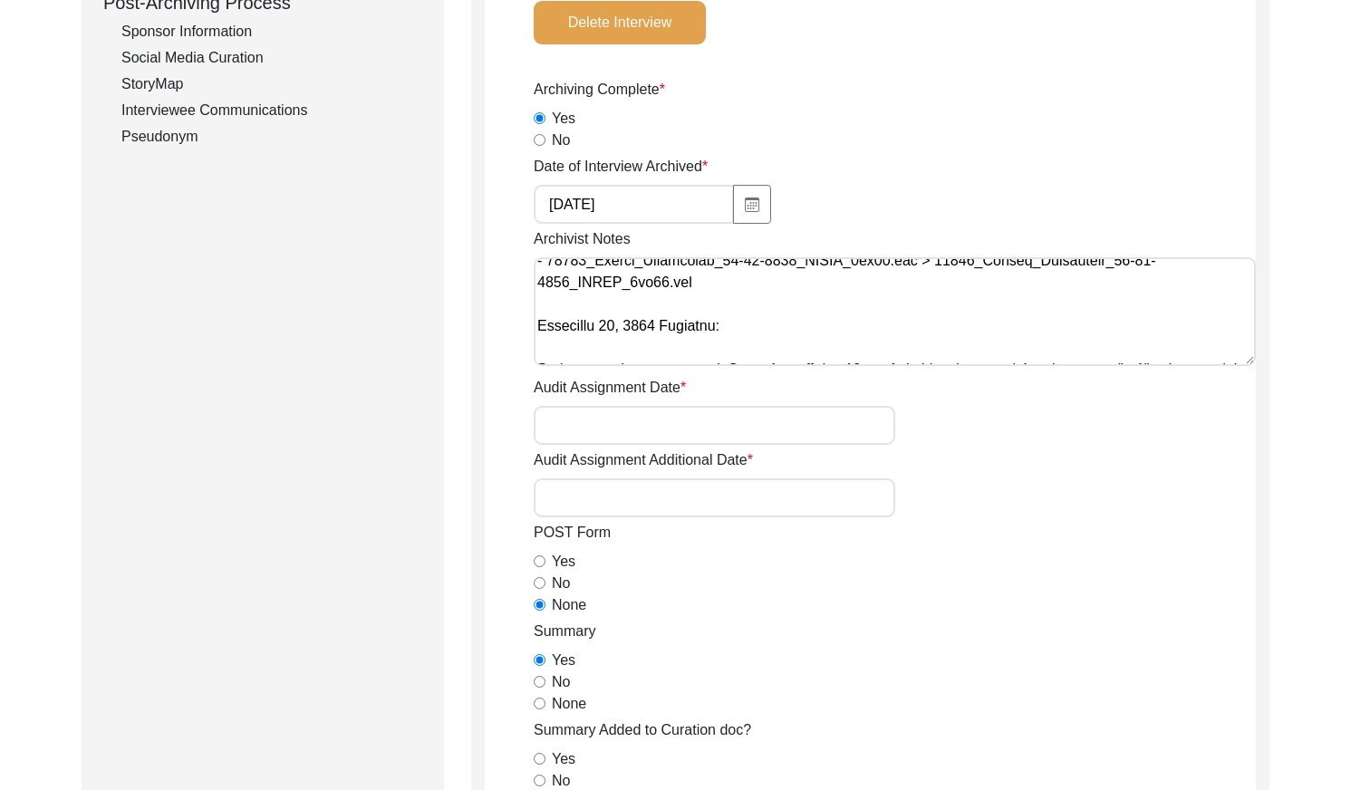
scroll to position [117, 0]
click at [729, 286] on textarea "Archivist Notes" at bounding box center [895, 311] width 722 height 109
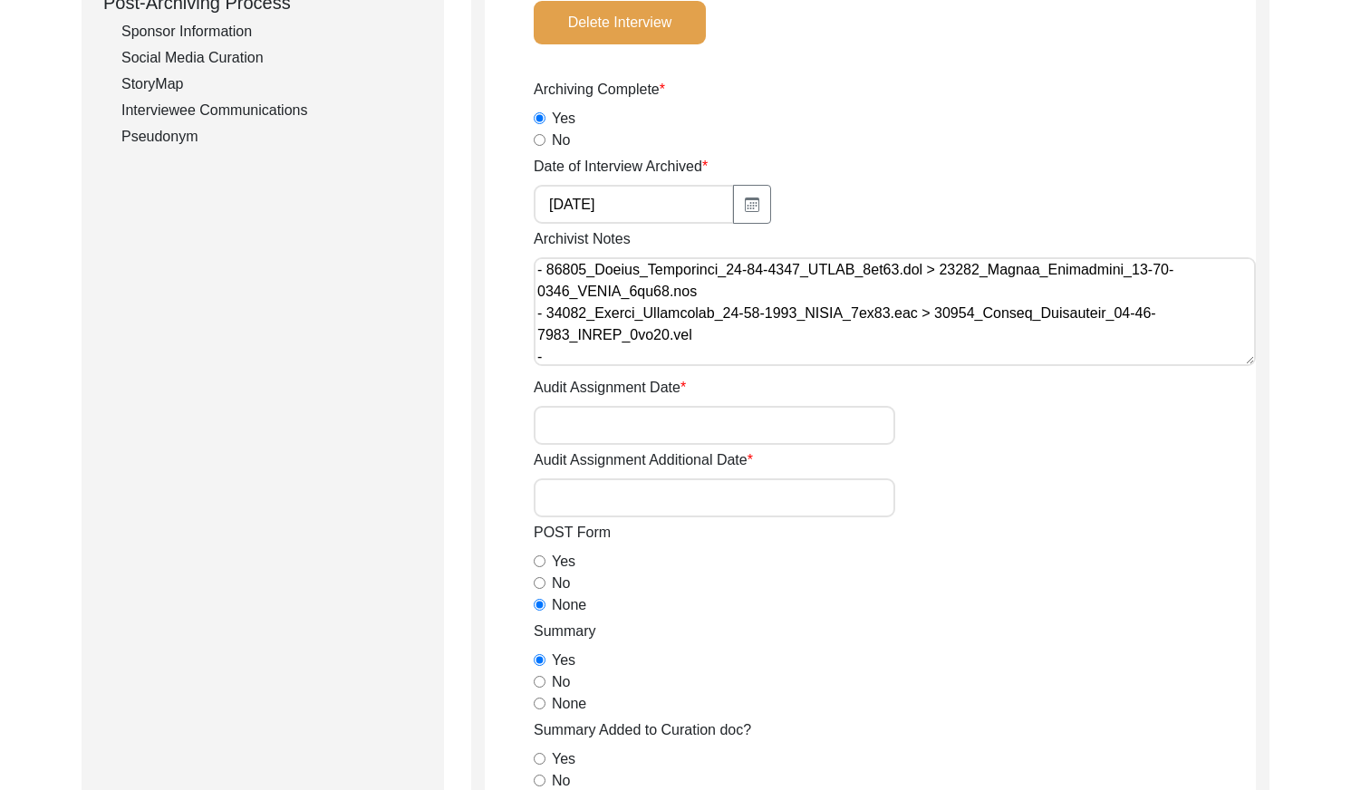
paste textarea "IMG_20250304_191025"
drag, startPoint x: 902, startPoint y: 321, endPoint x: 792, endPoint y: 336, distance: 111.6
click at [792, 336] on textarea "Archivist Notes" at bounding box center [895, 311] width 722 height 109
click at [755, 355] on textarea "Archivist Notes" at bounding box center [895, 311] width 722 height 109
paste textarea "11535_Anjali_Chatterjee_[DATE]_PHOTO_2of10.jpg"
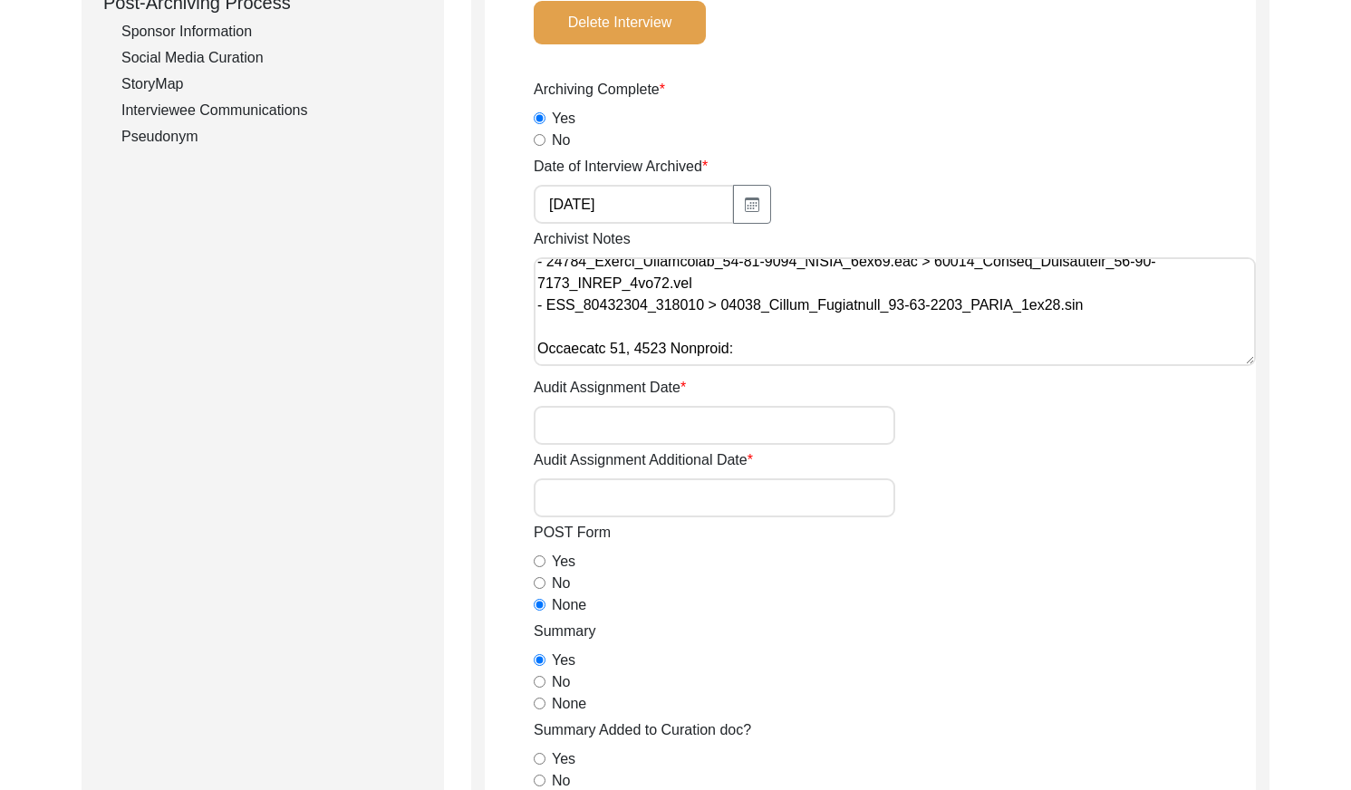
scroll to position [139, 0]
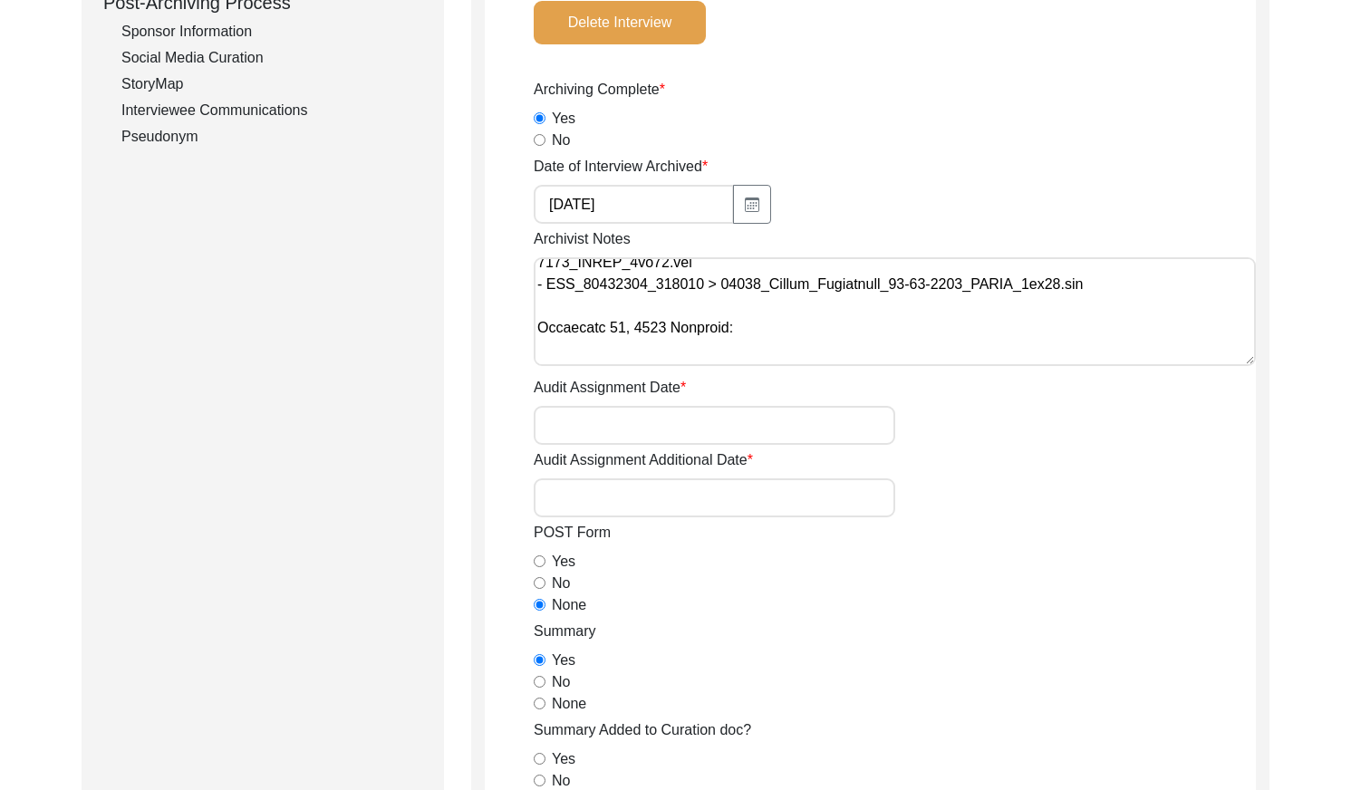
drag, startPoint x: 1050, startPoint y: 355, endPoint x: 721, endPoint y: 288, distance: 335.6
click at [721, 288] on textarea "Archivist Notes" at bounding box center [895, 311] width 722 height 109
click at [702, 285] on textarea "Archivist Notes" at bounding box center [895, 311] width 722 height 109
drag, startPoint x: 746, startPoint y: 283, endPoint x: 955, endPoint y: 283, distance: 209.2
click at [955, 283] on textarea "Archivist Notes" at bounding box center [895, 311] width 722 height 109
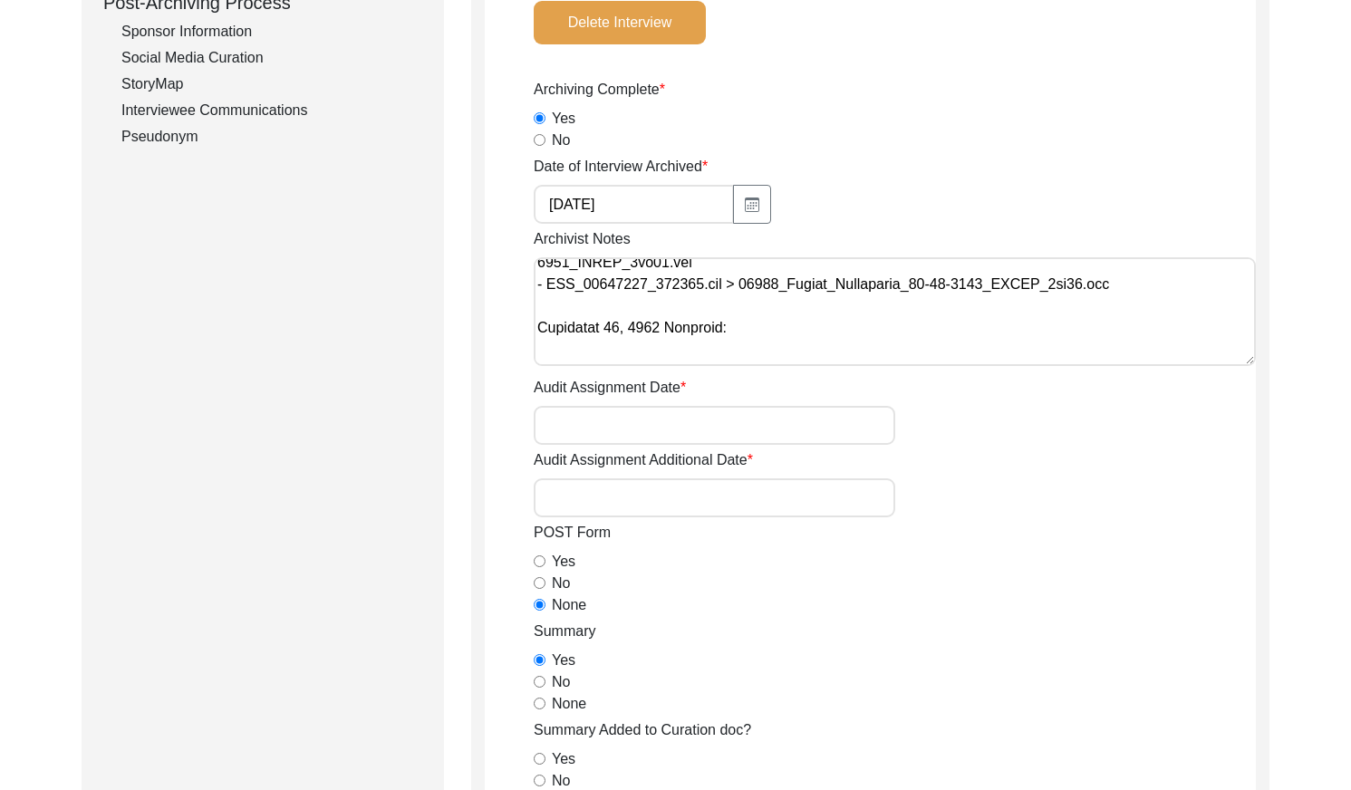
drag, startPoint x: 751, startPoint y: 284, endPoint x: 1085, endPoint y: 285, distance: 334.3
click at [1085, 285] on textarea "Archivist Notes" at bounding box center [895, 311] width 722 height 109
click at [1112, 286] on textarea "Archivist Notes" at bounding box center [895, 311] width 722 height 109
paste textarea "11535_Anjali_Chatterjee_[DATE]_PHOTO_3of10"
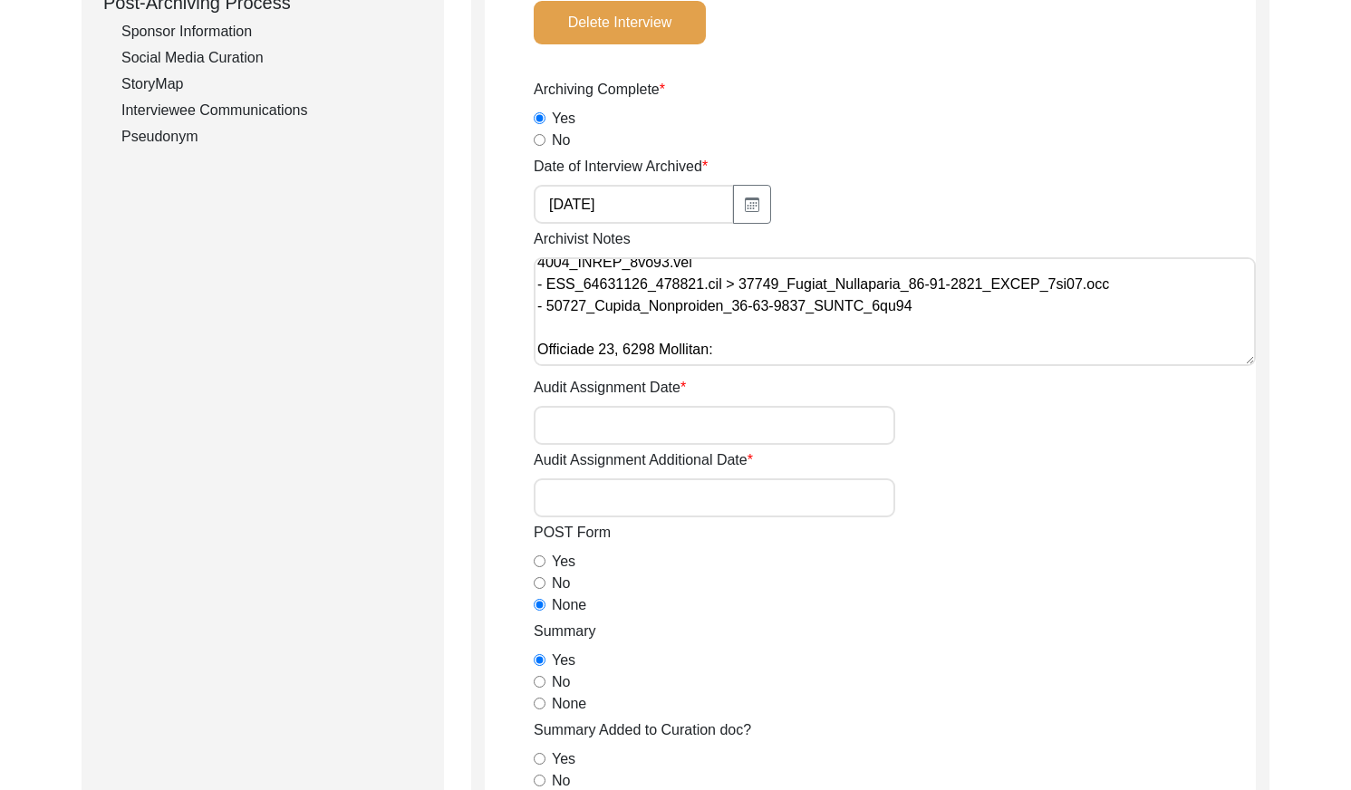
click at [547, 308] on textarea "Archivist Notes" at bounding box center [895, 311] width 722 height 109
paste textarea "IMG_20250304_191053"
click at [1057, 307] on textarea "Archivist Notes" at bounding box center [895, 311] width 722 height 109
drag, startPoint x: 1078, startPoint y: 304, endPoint x: 746, endPoint y: 309, distance: 332.5
click at [746, 309] on textarea "Archivist Notes" at bounding box center [895, 311] width 722 height 109
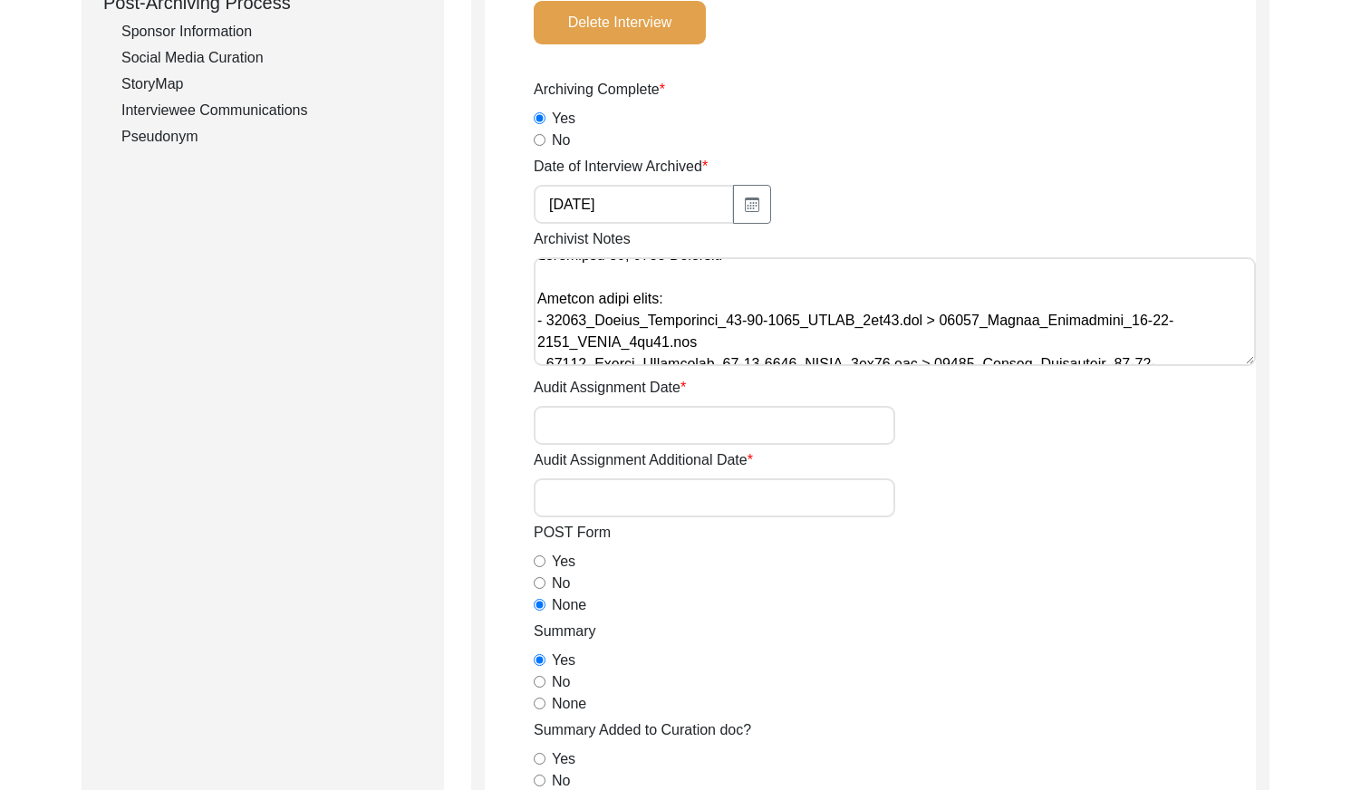
scroll to position [55, 0]
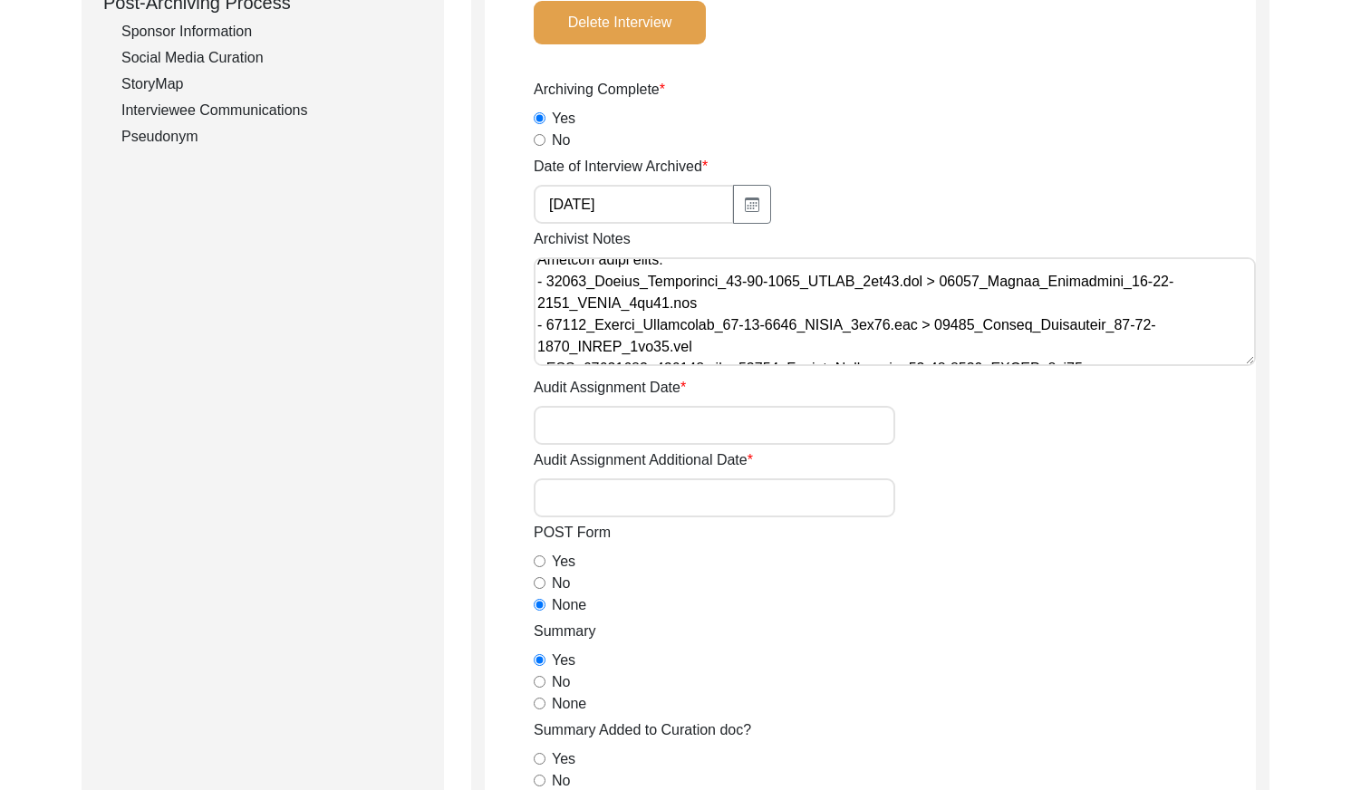
click at [671, 301] on textarea "Archivist Notes" at bounding box center [895, 311] width 722 height 109
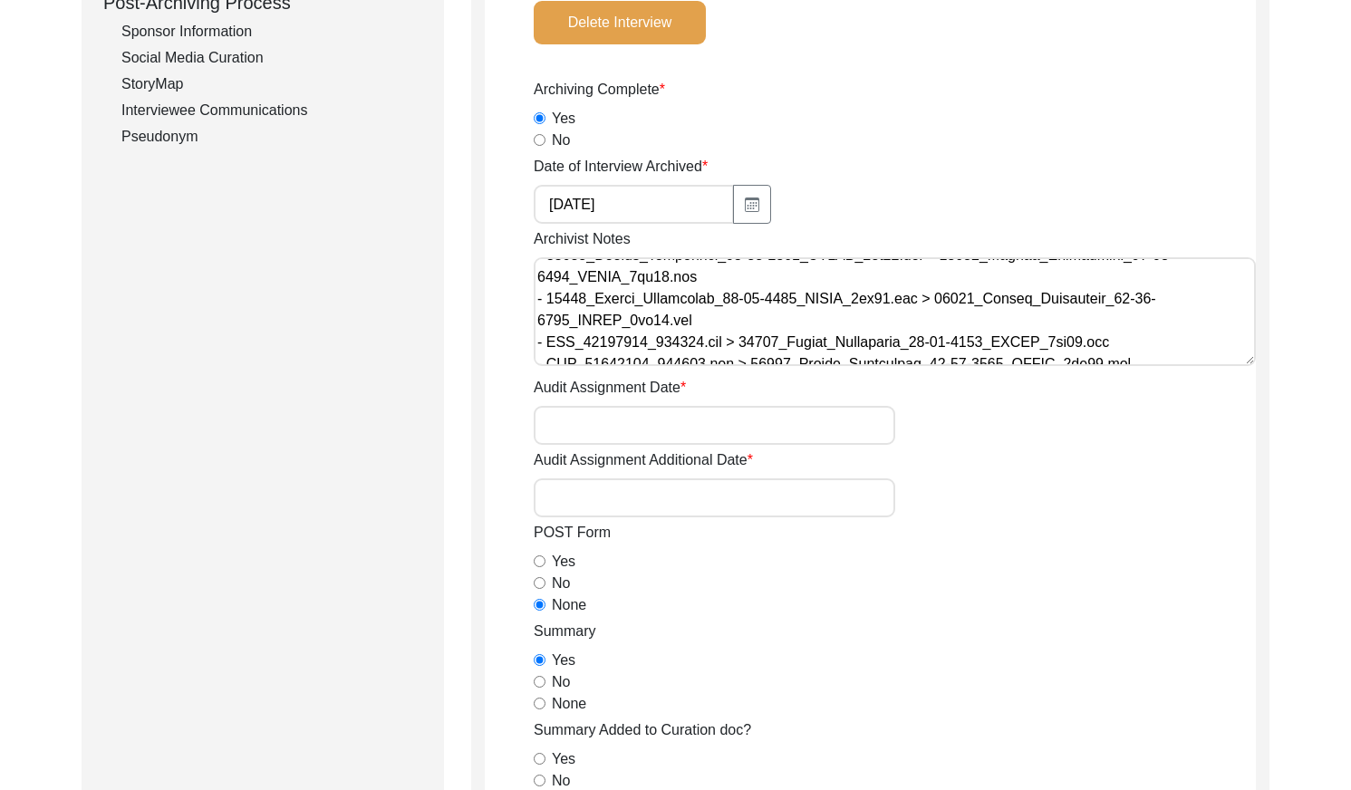
scroll to position [83, 0]
click at [669, 317] on textarea "Archivist Notes" at bounding box center [895, 311] width 722 height 109
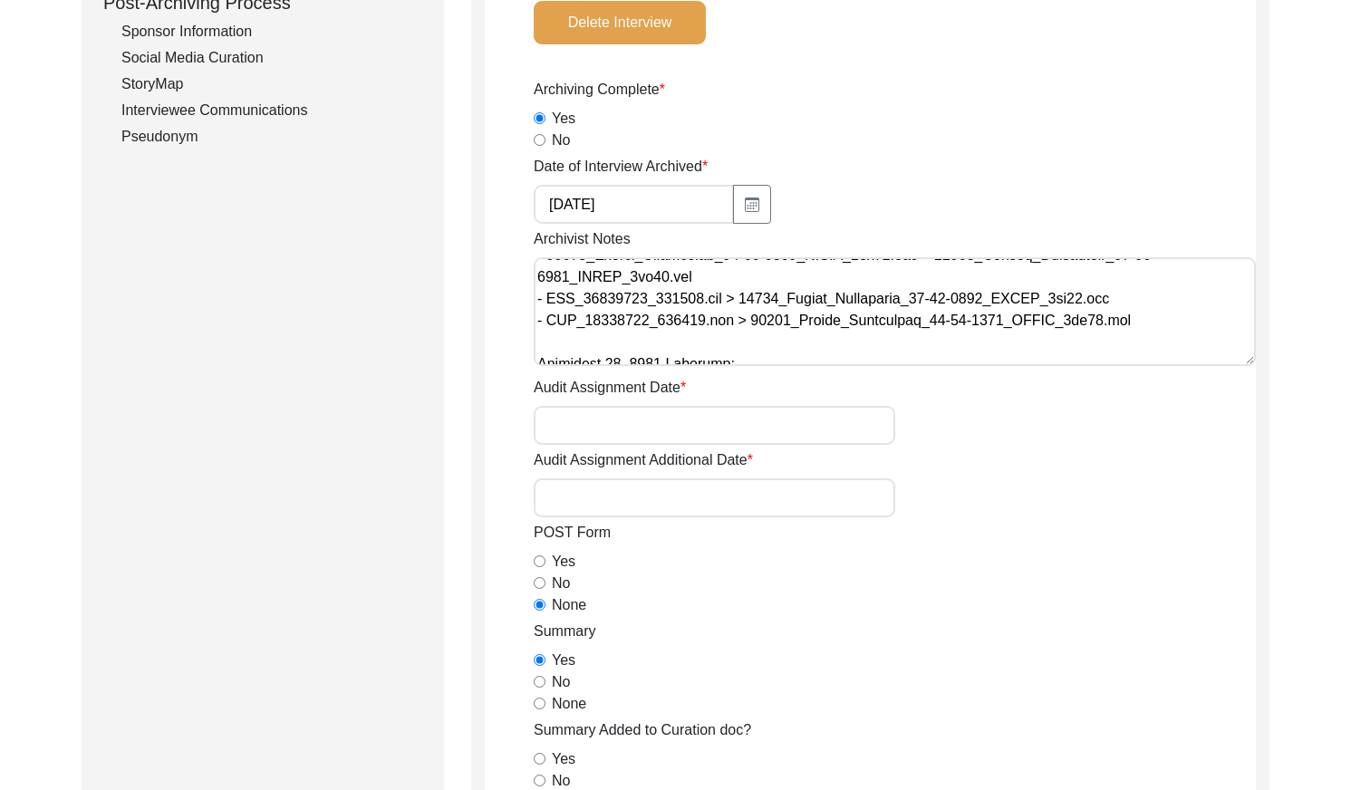
scroll to position [141, 0]
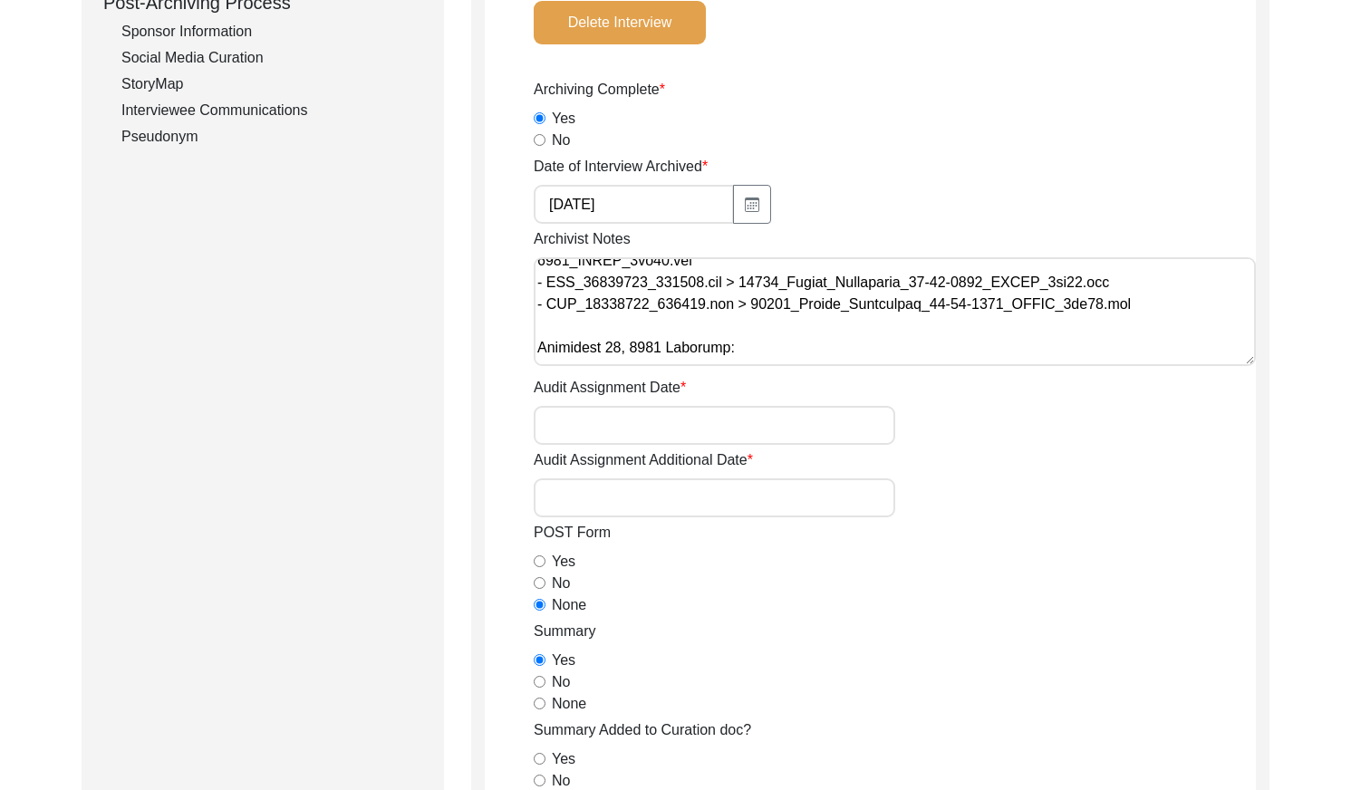
click at [1087, 281] on textarea "Archivist Notes" at bounding box center [895, 311] width 722 height 109
click at [1122, 306] on textarea "Archivist Notes" at bounding box center [895, 311] width 722 height 109
paste textarea "11535_Anjali_Chatterjee_[DATE]_PHOTO_6of10"
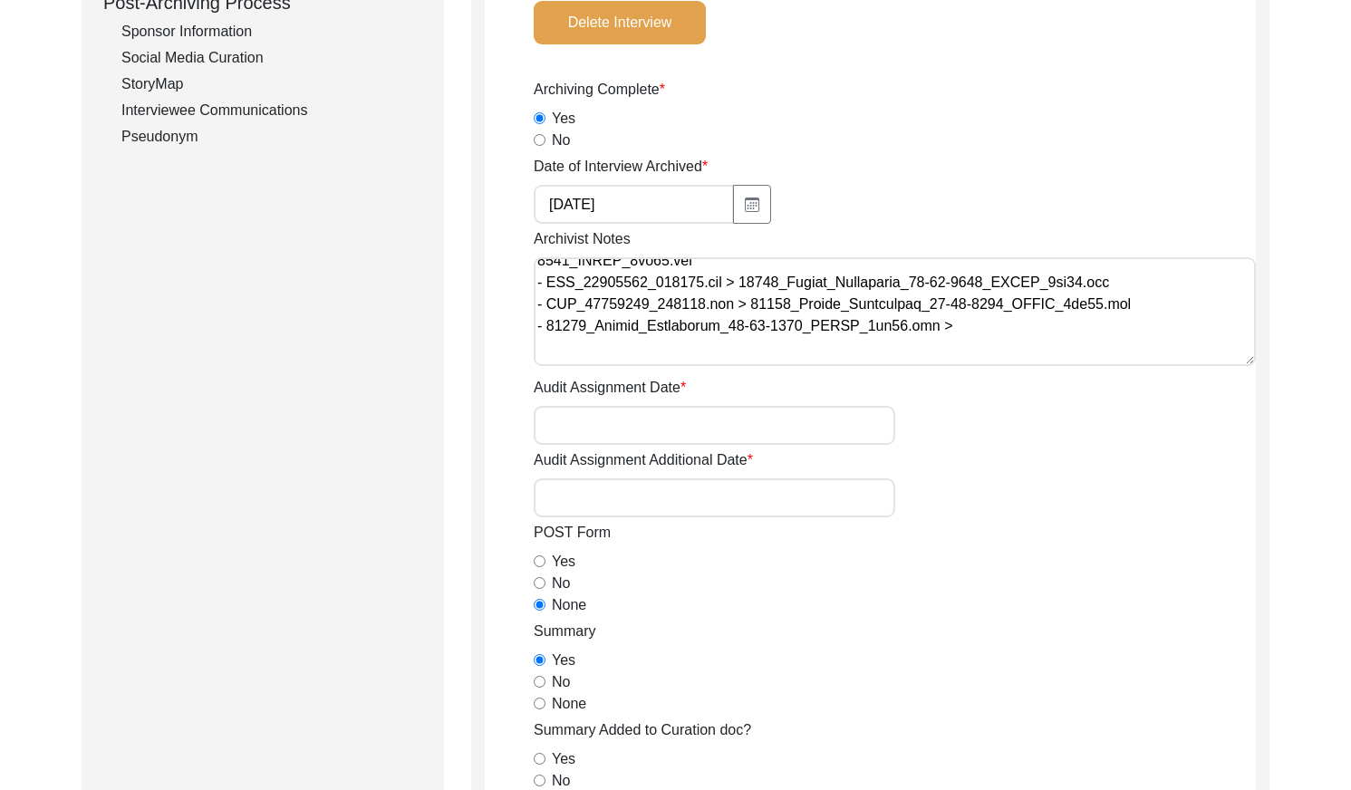
paste textarea "11535_Anjali_Chatterjee_[DATE]_PHOTO_6of10"
drag, startPoint x: 644, startPoint y: 346, endPoint x: 654, endPoint y: 351, distance: 10.9
click at [645, 348] on textarea "Archivist Notes" at bounding box center [895, 311] width 722 height 109
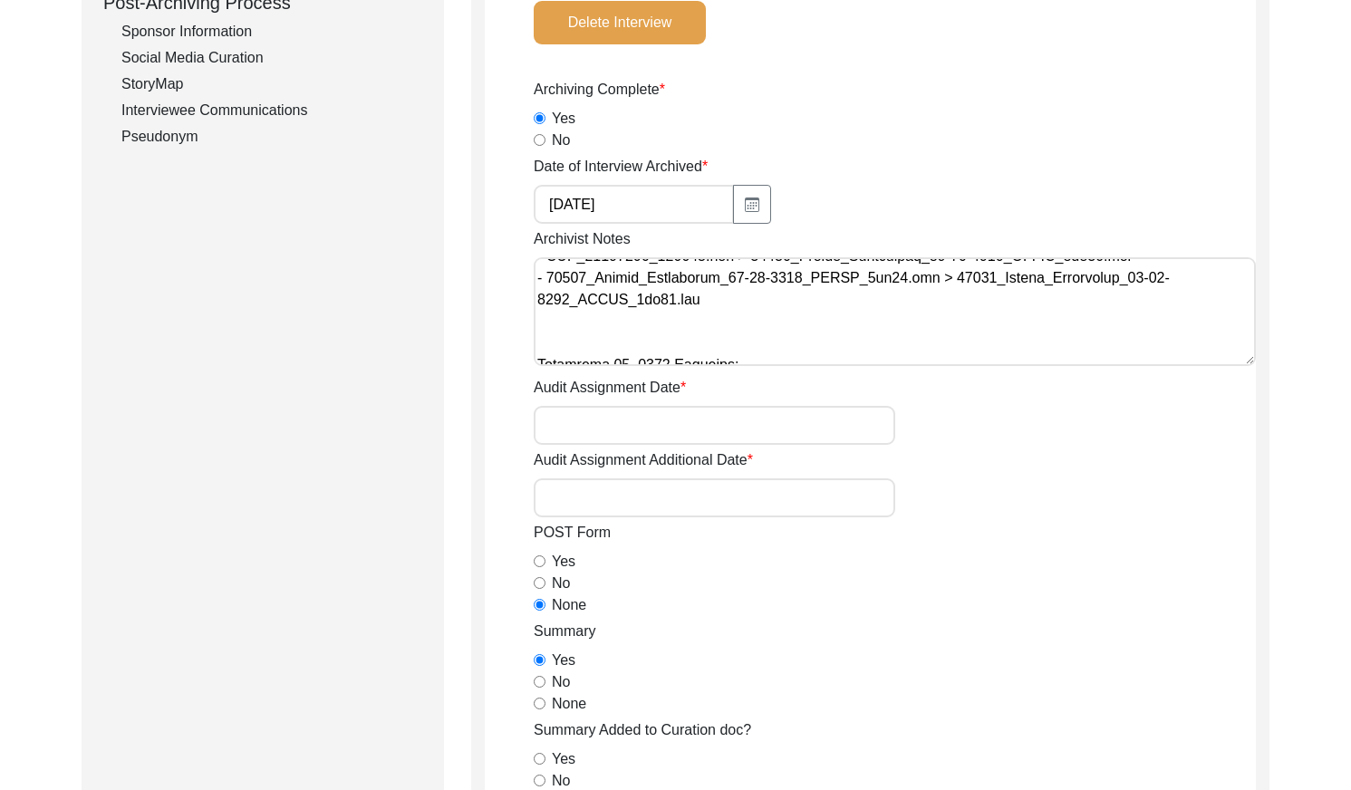
scroll to position [198, 0]
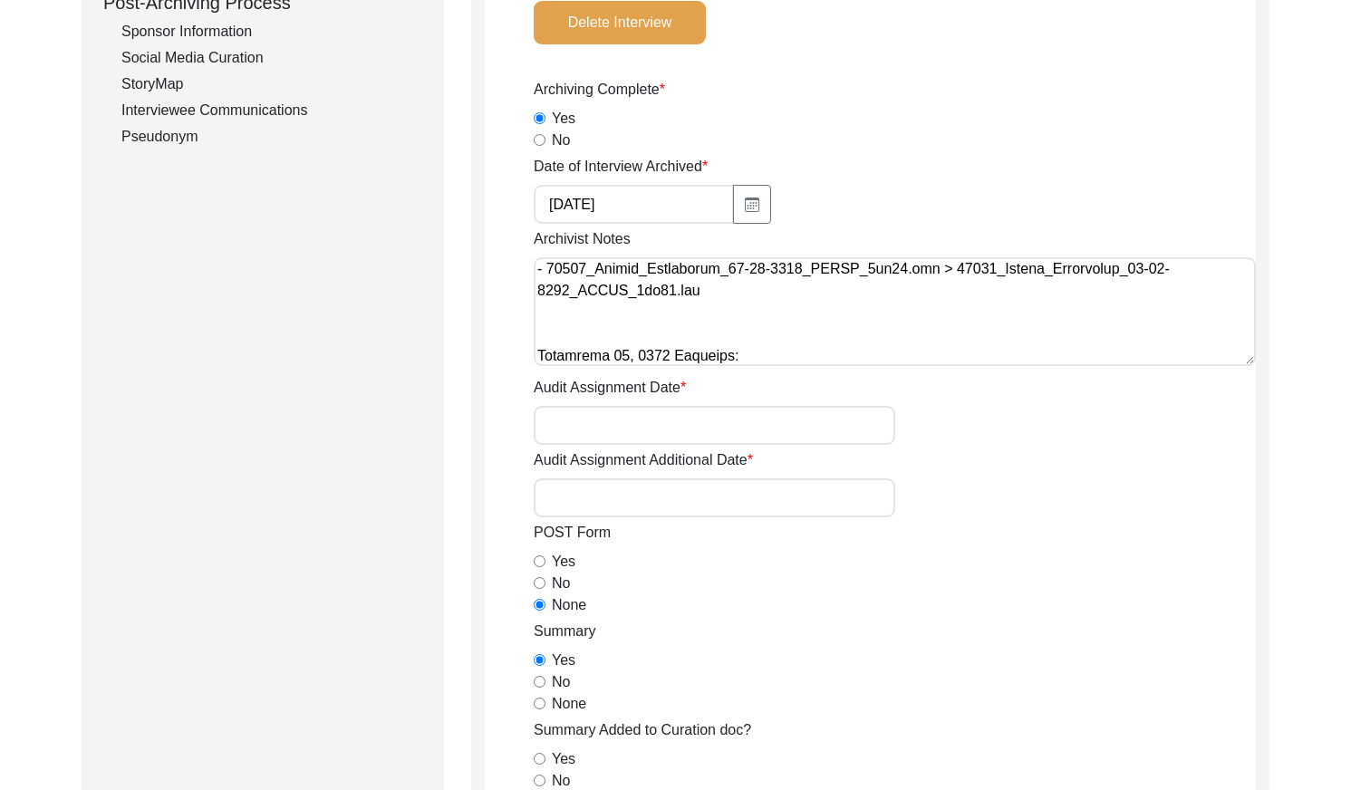
click at [558, 314] on textarea "Archivist Notes" at bounding box center [895, 311] width 722 height 109
paste textarea "11535_Anjali_Chatterjee_[DATE]_PHOTO_9of10"
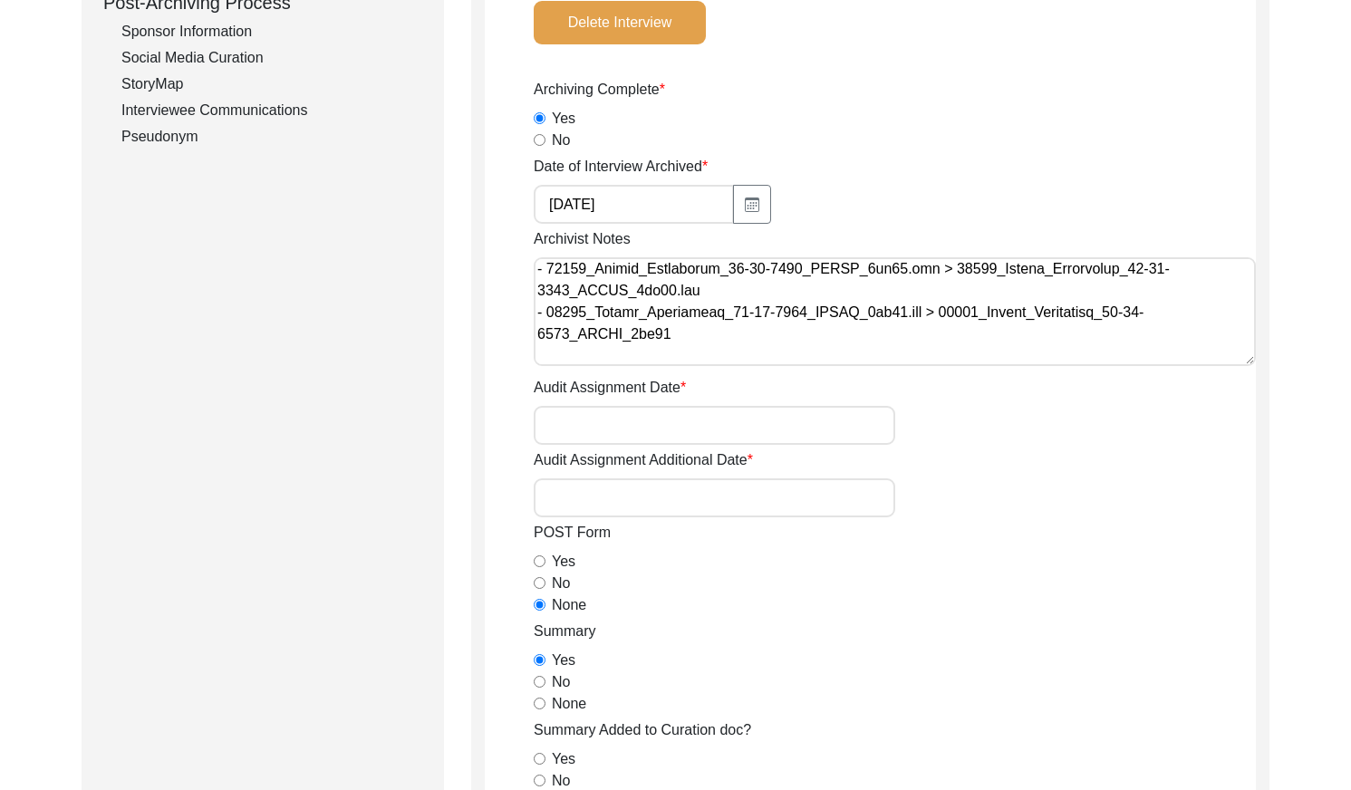
drag, startPoint x: 645, startPoint y: 332, endPoint x: 655, endPoint y: 342, distance: 13.5
click at [645, 333] on textarea "Archivist Notes" at bounding box center [895, 311] width 722 height 109
drag, startPoint x: 930, startPoint y: 311, endPoint x: 672, endPoint y: 330, distance: 258.9
click at [672, 330] on textarea "Archivist Notes" at bounding box center [895, 311] width 722 height 109
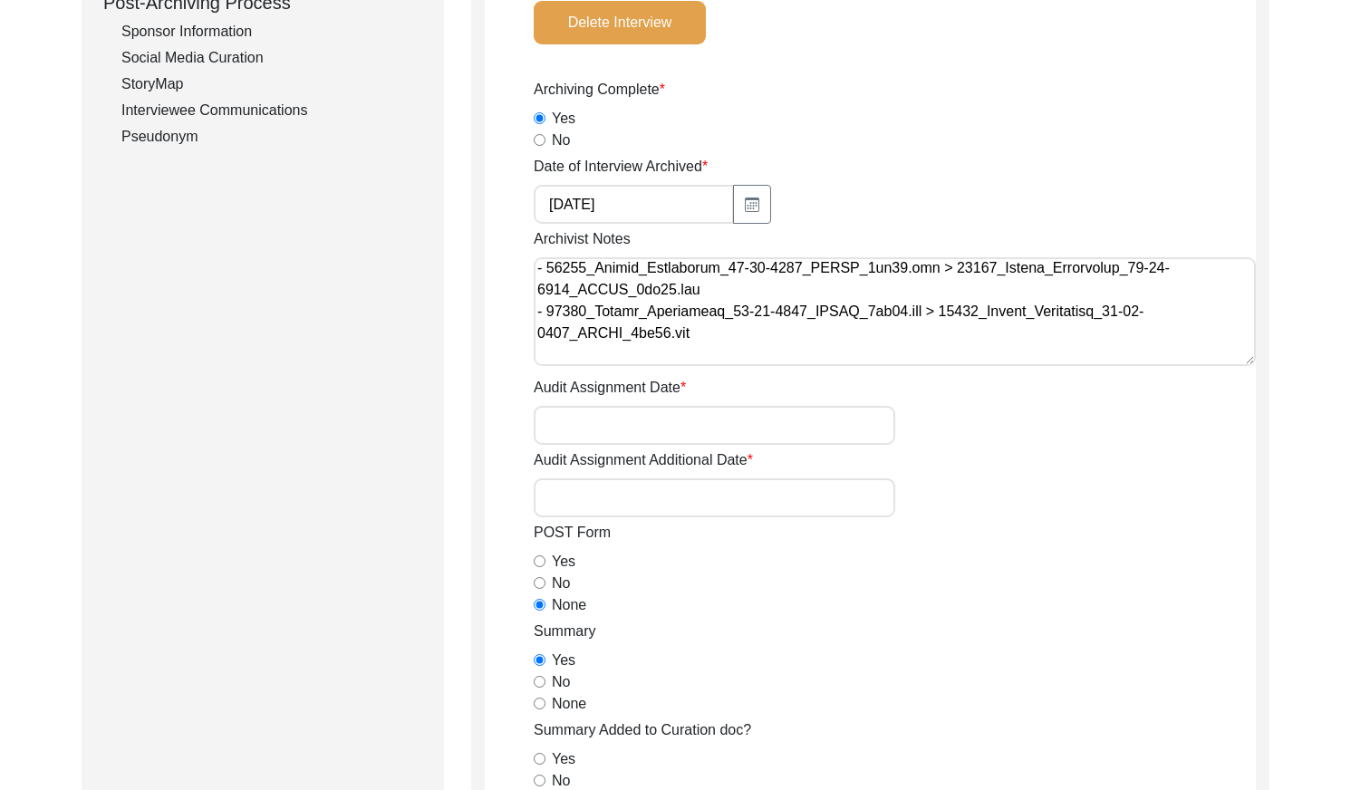
paste textarea
click at [742, 337] on textarea "Archivist Notes" at bounding box center [895, 311] width 722 height 109
paste textarea "11535_Anjali_Chatterjee_[DATE]_PHOTO_10of10"
click at [540, 354] on textarea "Archivist Notes" at bounding box center [895, 311] width 722 height 109
click at [900, 352] on textarea "Archivist Notes" at bounding box center [895, 311] width 722 height 109
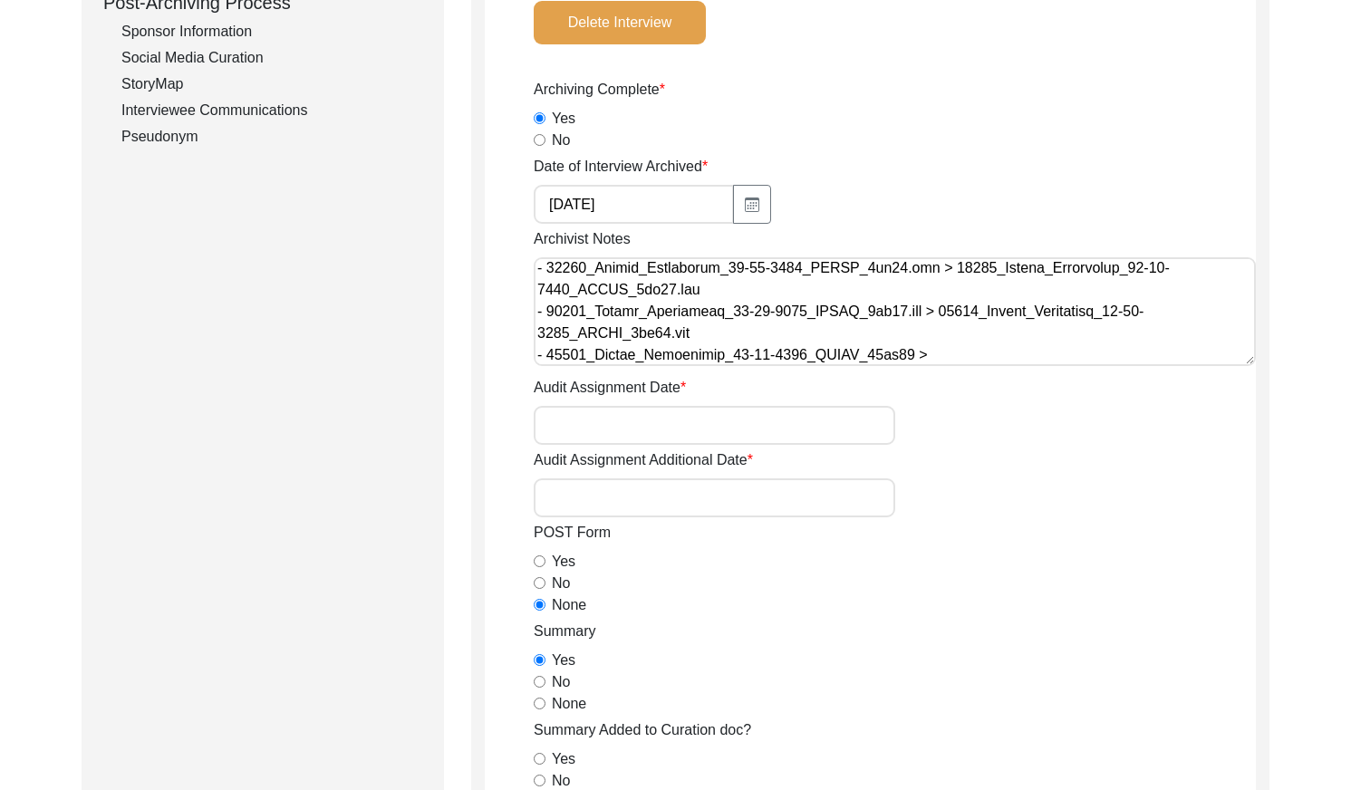
paste textarea "11535_Anjali_Chatterjee_[DATE]_PHOTO_10of10"
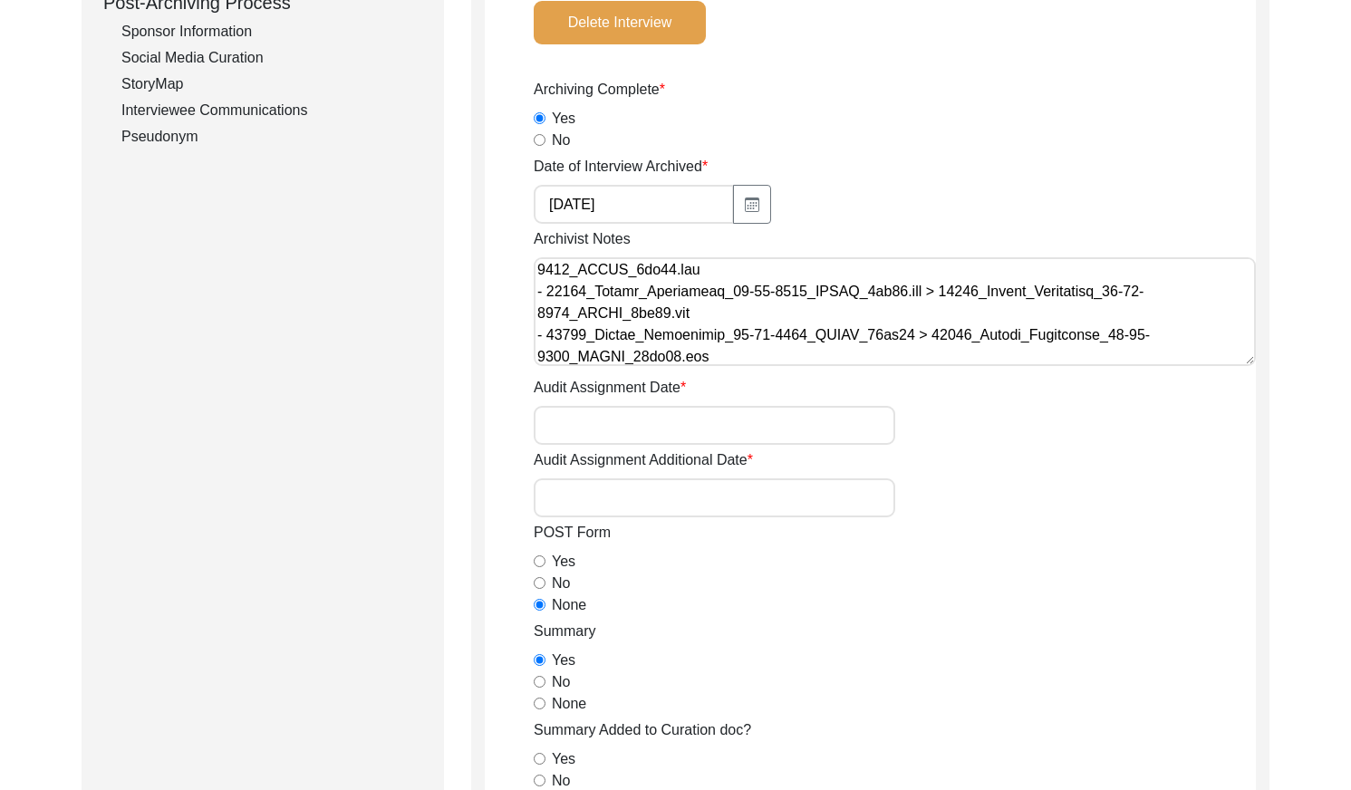
drag, startPoint x: 649, startPoint y: 356, endPoint x: 672, endPoint y: 358, distance: 22.7
click at [650, 356] on textarea "Archivist Notes" at bounding box center [895, 311] width 722 height 109
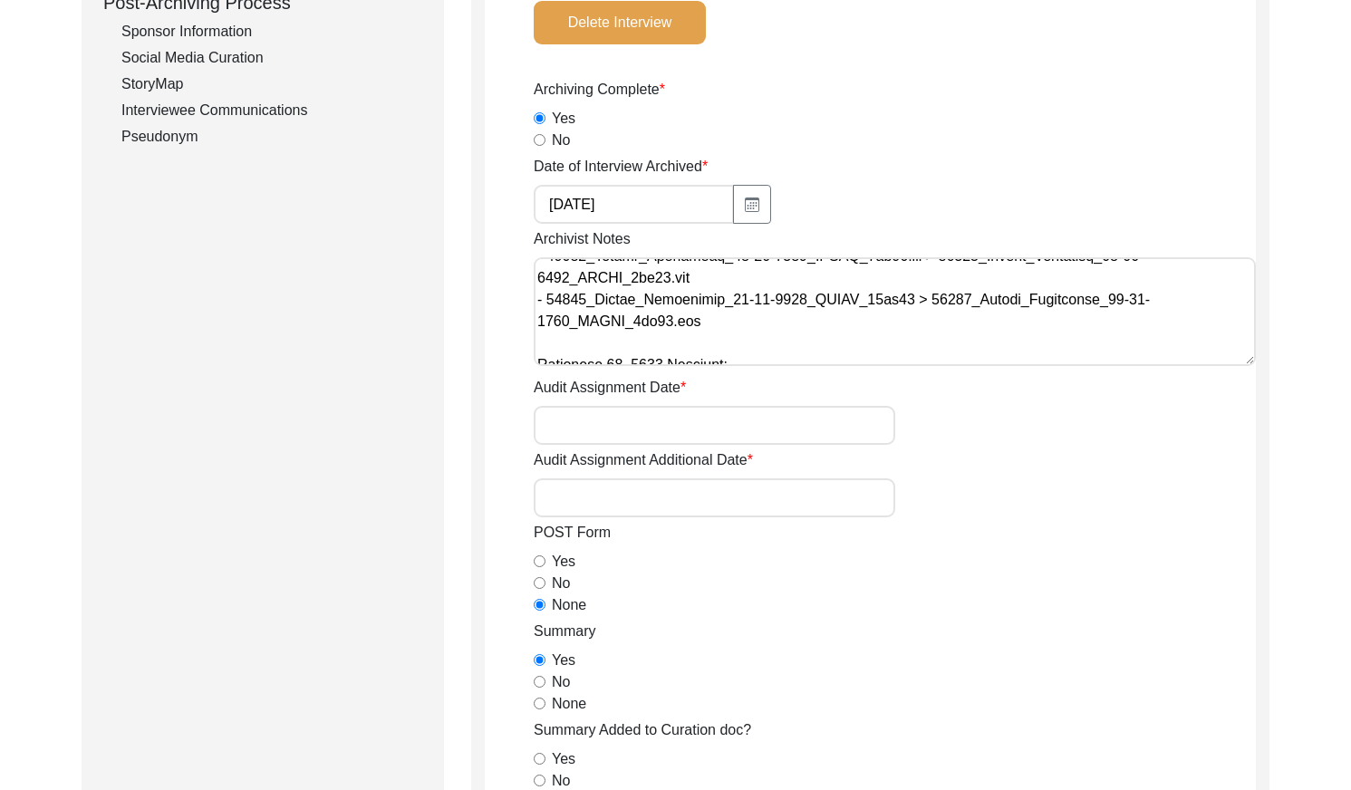
scroll to position [261, 0]
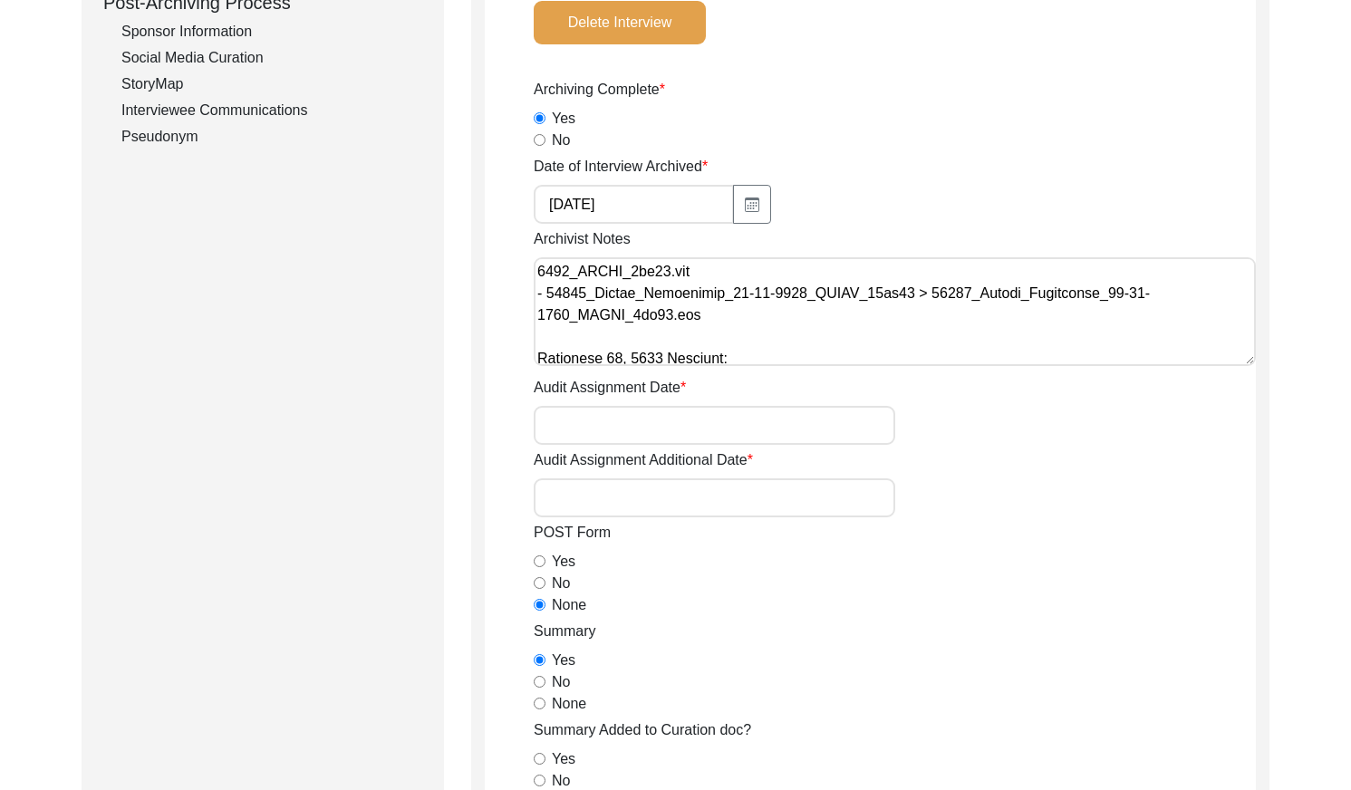
click at [739, 330] on textarea "Archivist Notes" at bounding box center [895, 311] width 722 height 109
paste textarea "IMG_20250311_194349"
drag, startPoint x: 914, startPoint y: 291, endPoint x: 740, endPoint y: 308, distance: 174.8
click at [740, 308] on textarea "Archivist Notes" at bounding box center [895, 311] width 722 height 109
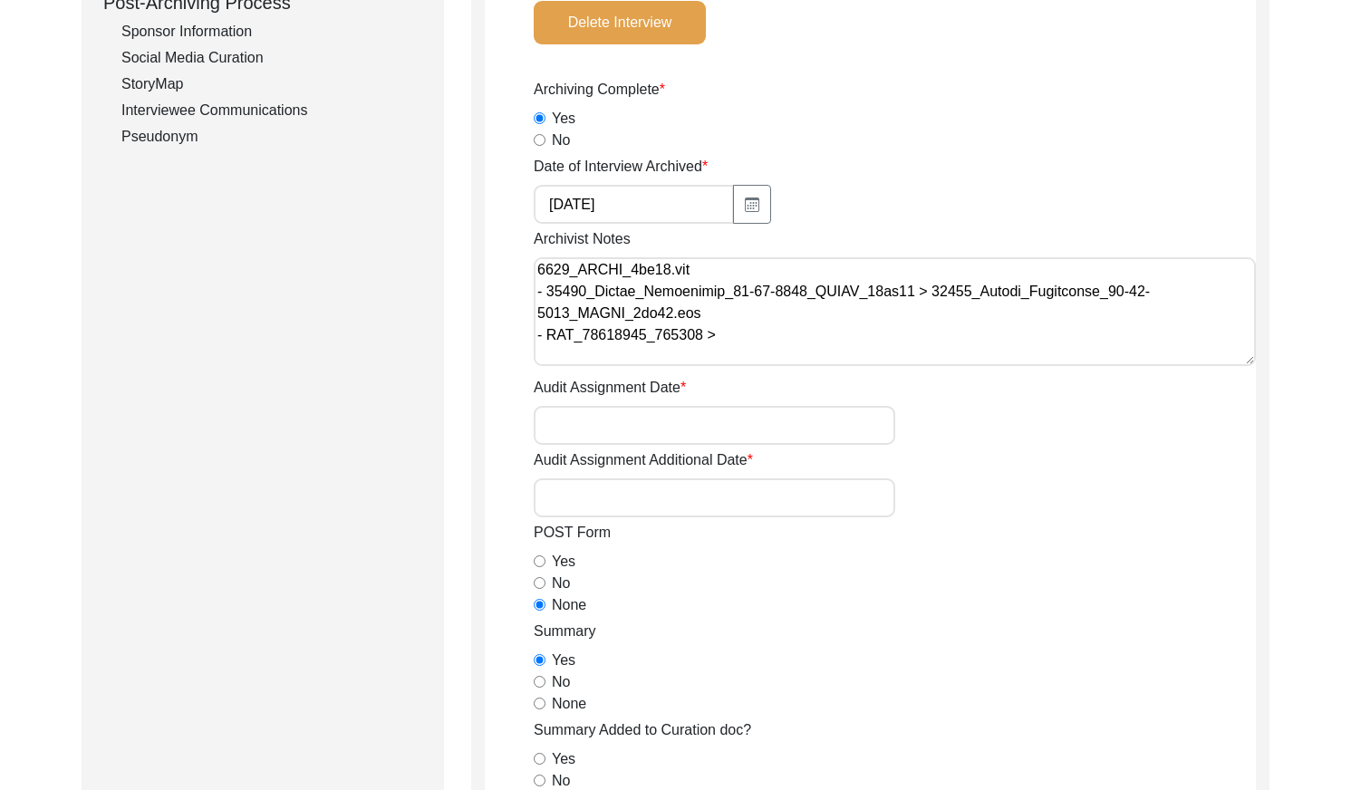
click at [733, 333] on textarea "Archivist Notes" at bounding box center [895, 311] width 722 height 109
paste textarea "11535_Anjali_Chatterjee_[DATE]_PHOTO_7of11.jpg"
click at [1028, 334] on textarea "Archivist Notes" at bounding box center [895, 311] width 722 height 109
drag, startPoint x: 1106, startPoint y: 335, endPoint x: 926, endPoint y: 332, distance: 180.3
click at [926, 332] on textarea "Archivist Notes" at bounding box center [895, 311] width 722 height 109
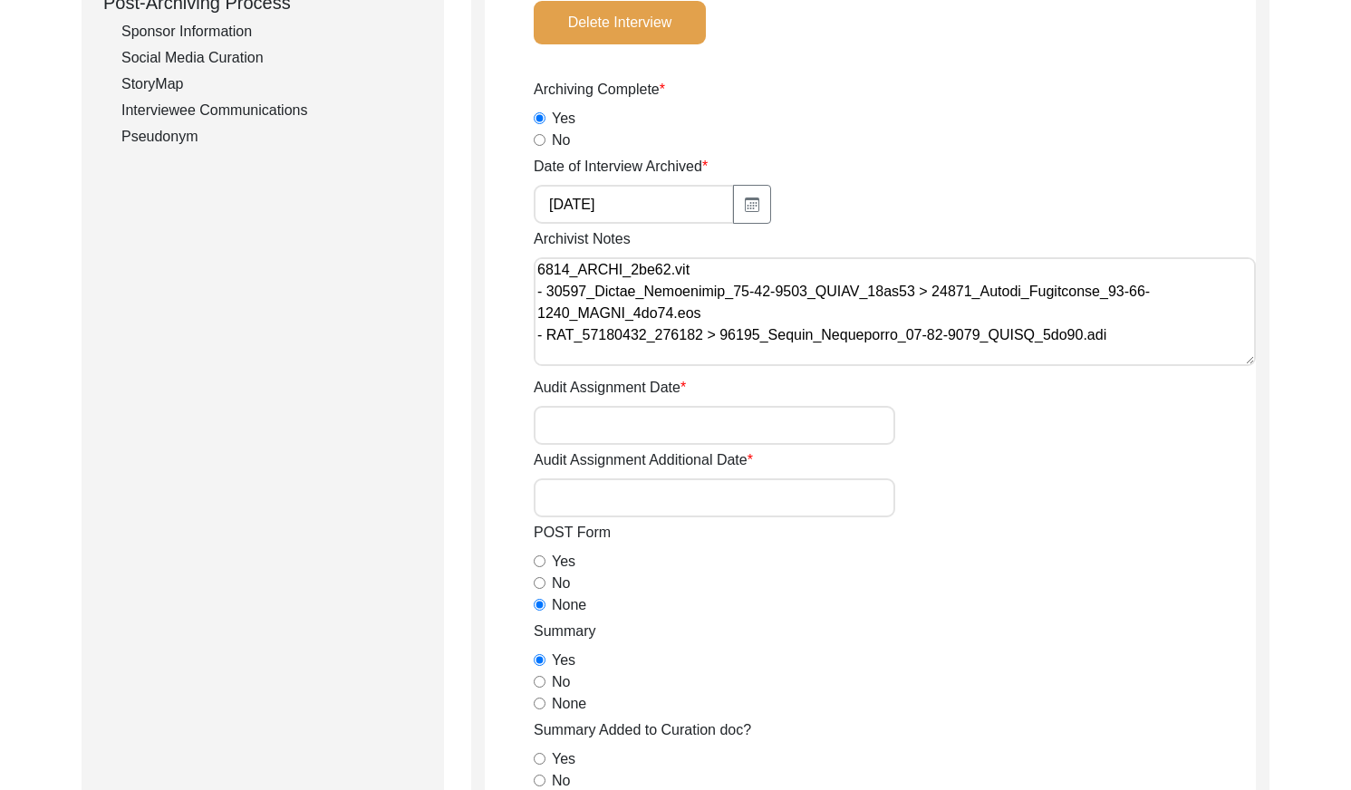
drag, startPoint x: 1060, startPoint y: 335, endPoint x: 721, endPoint y: 335, distance: 338.8
click at [721, 335] on textarea "Archivist Notes" at bounding box center [895, 311] width 722 height 109
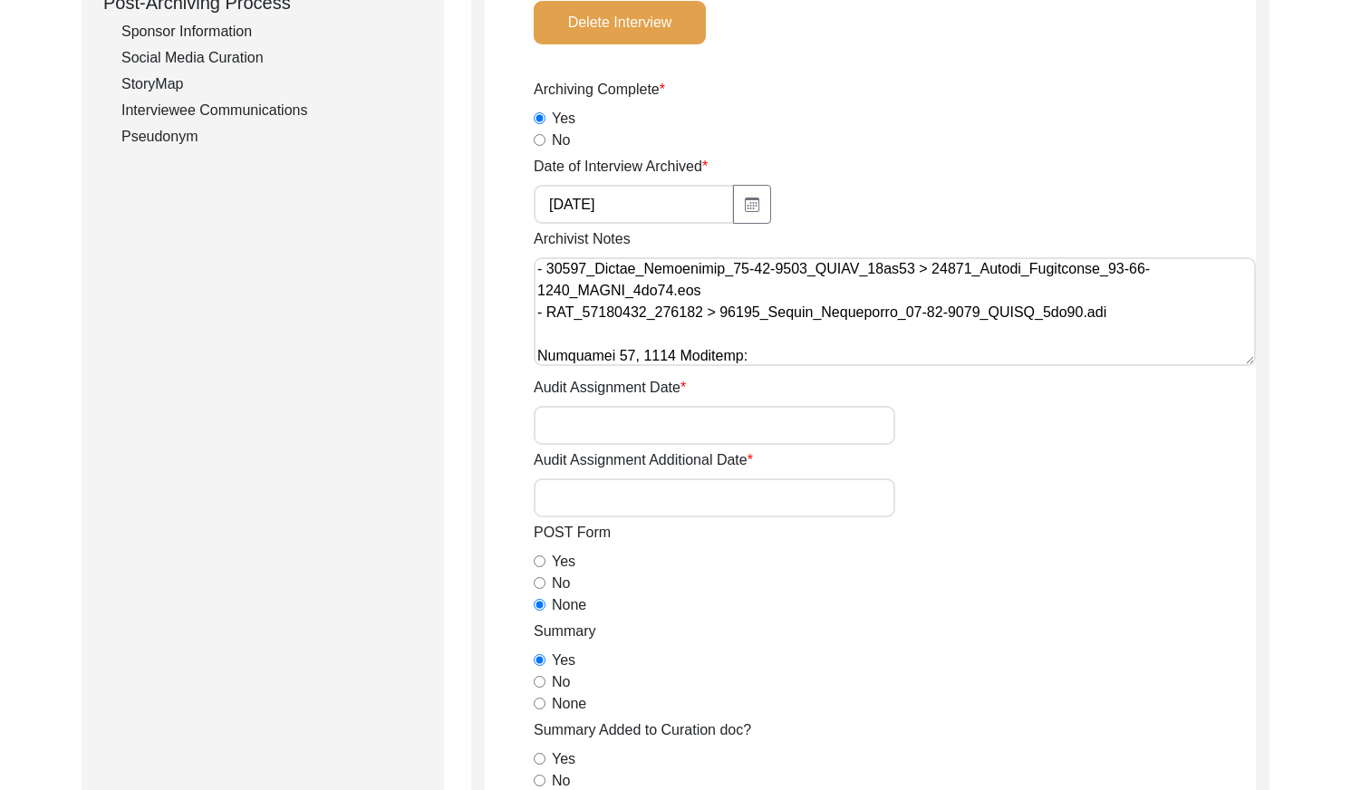
scroll to position [287, 0]
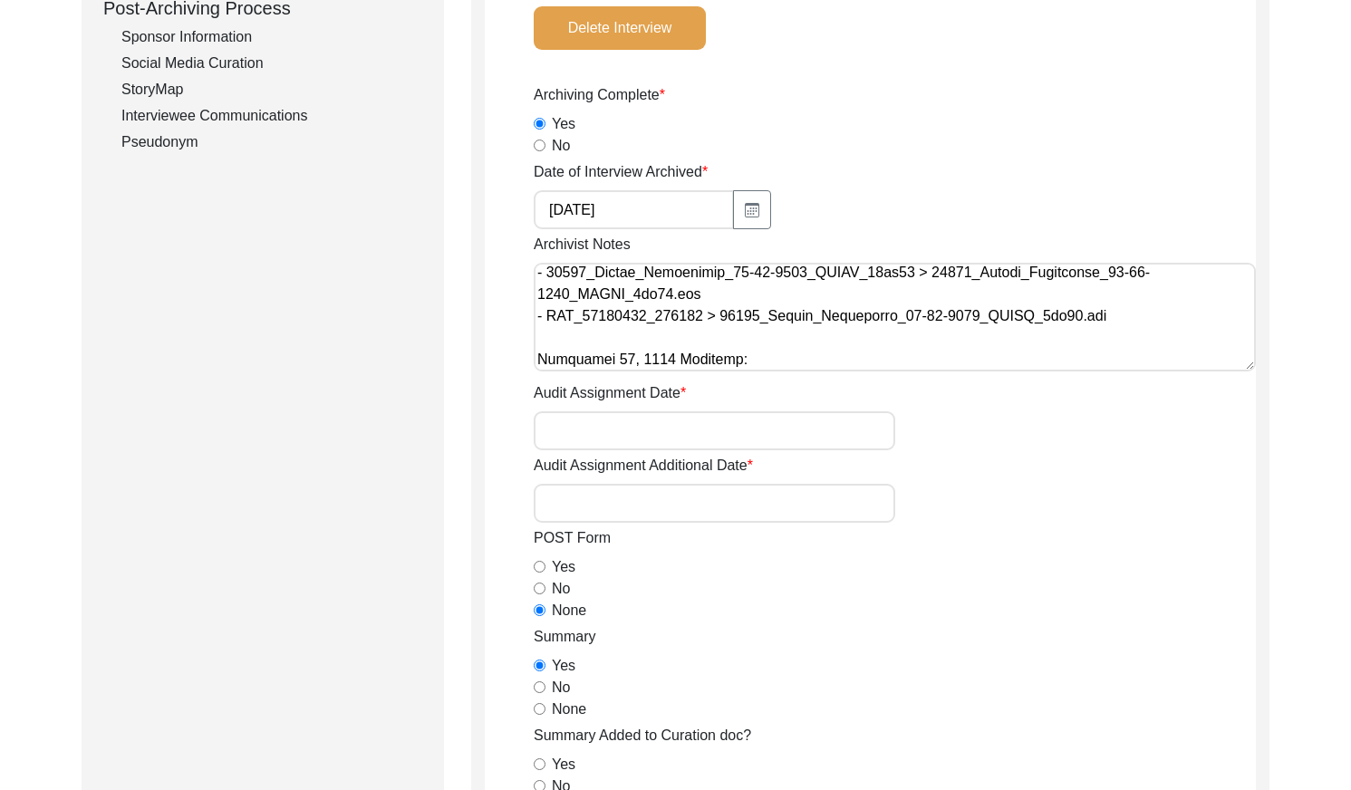
drag, startPoint x: 1097, startPoint y: 316, endPoint x: 445, endPoint y: 314, distance: 652.2
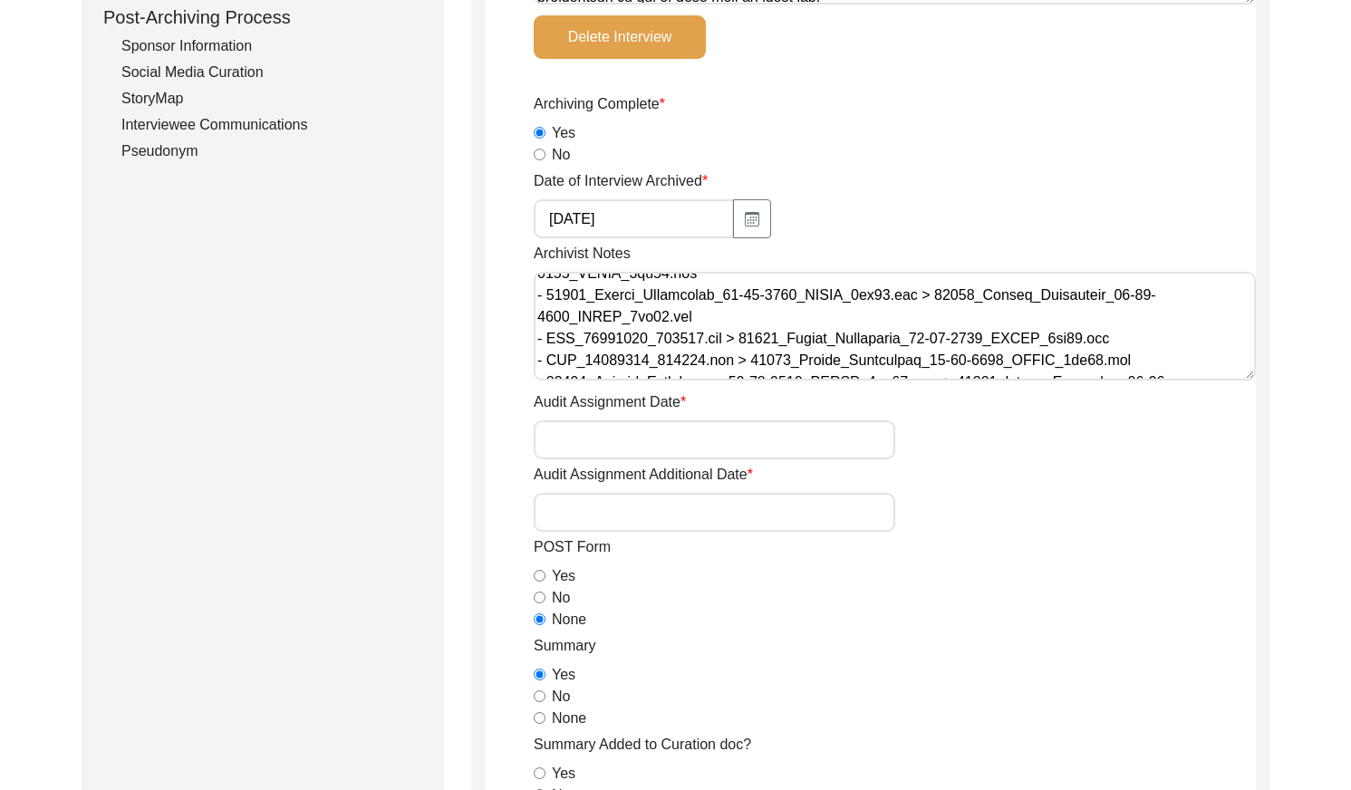
scroll to position [101, 0]
drag, startPoint x: 1055, startPoint y: 356, endPoint x: 534, endPoint y: 330, distance: 521.5
click at [534, 330] on textarea "Archivist Notes" at bounding box center [895, 326] width 722 height 109
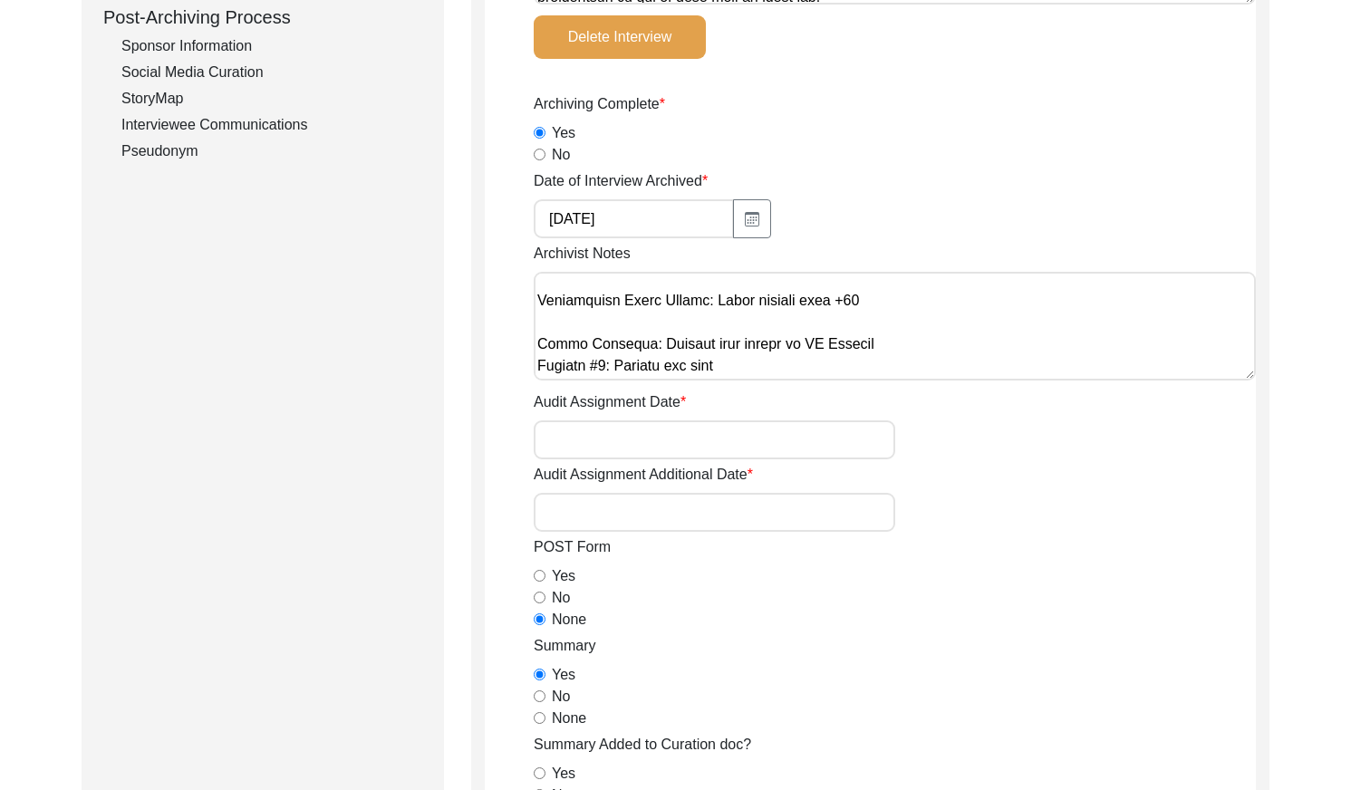
scroll to position [124, 0]
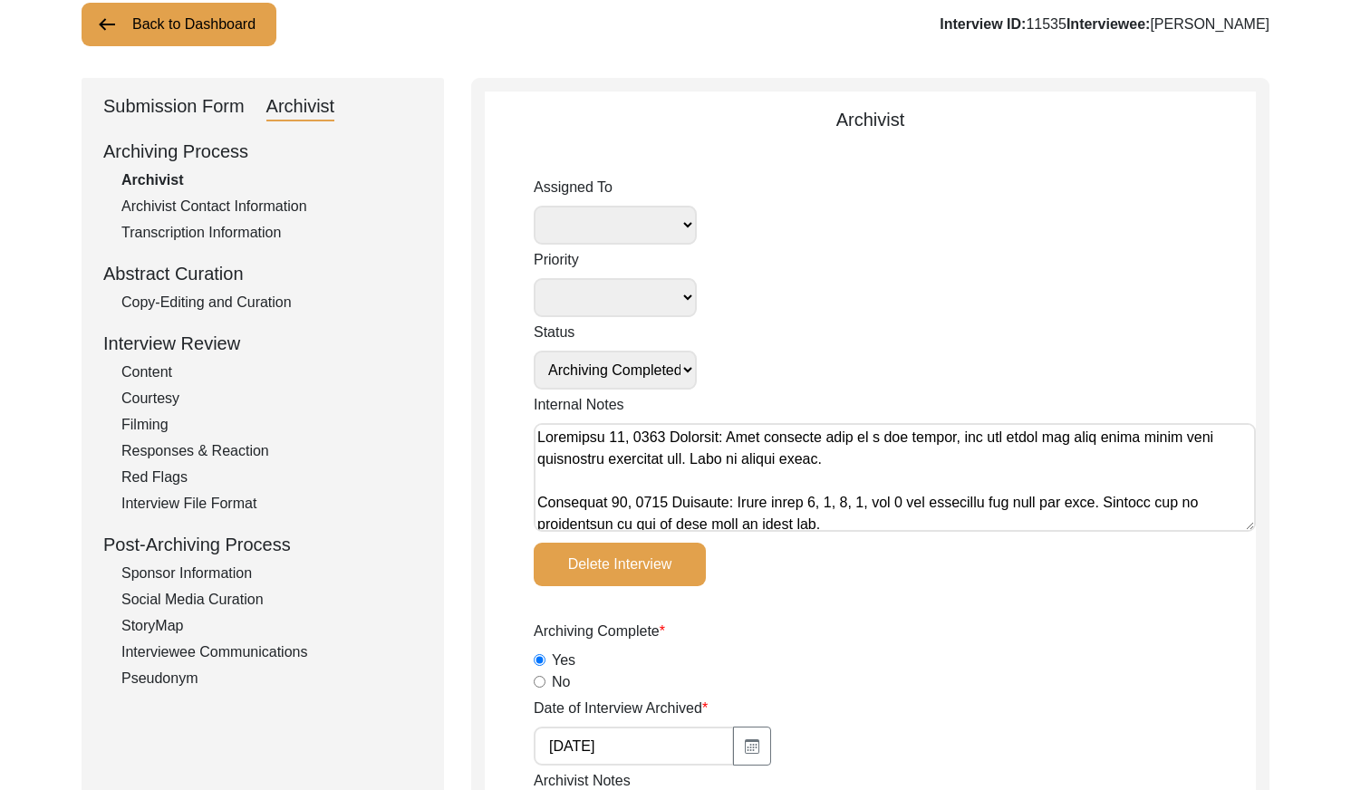
type textarea "[DATE] [GEOGRAPHIC_DATA]: Renamed photo files: - 11535_Anjali_Chatterjee_[DATE]…"
click at [876, 455] on textarea "Internal Notes" at bounding box center [895, 477] width 722 height 109
drag, startPoint x: 872, startPoint y: 455, endPoint x: 692, endPoint y: 457, distance: 180.3
click at [692, 457] on textarea "Internal Notes" at bounding box center [895, 477] width 722 height 109
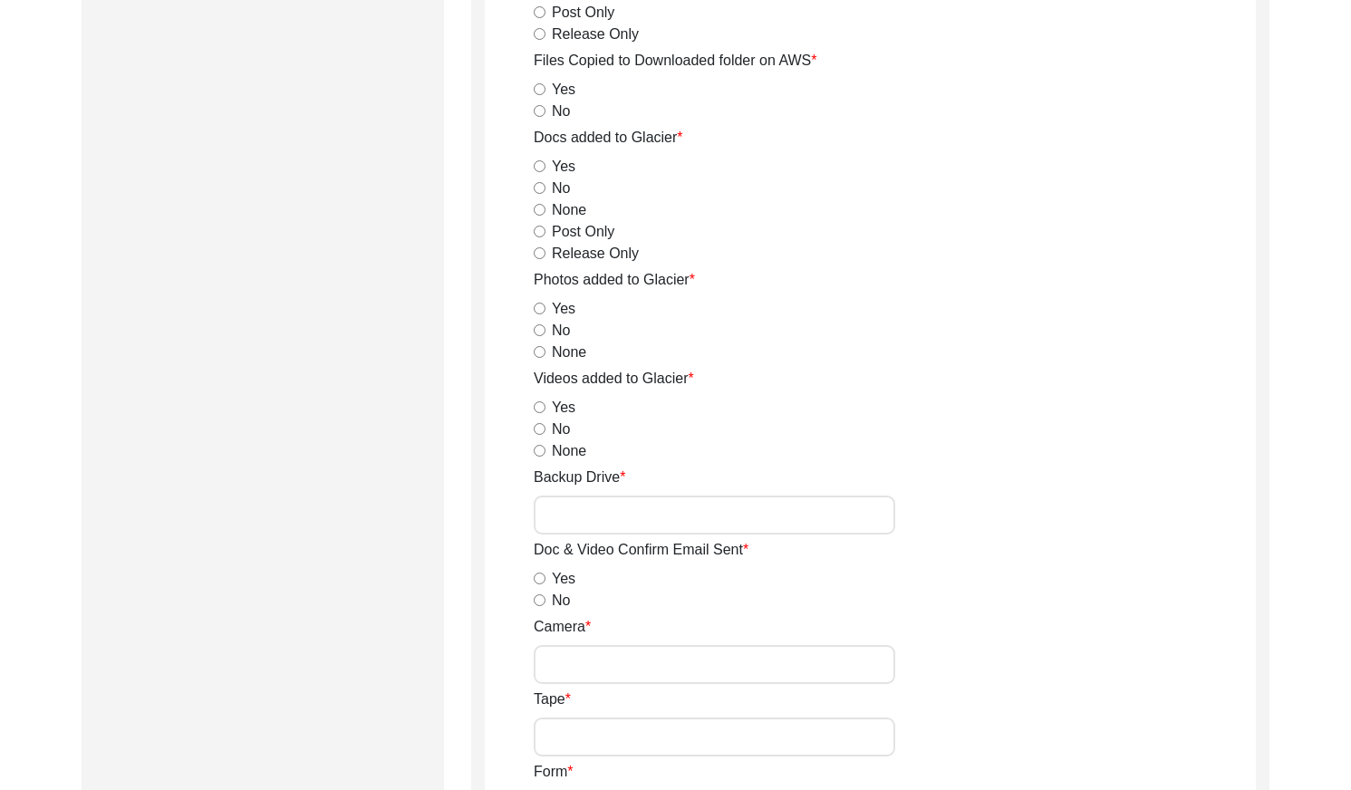
scroll to position [3158, 0]
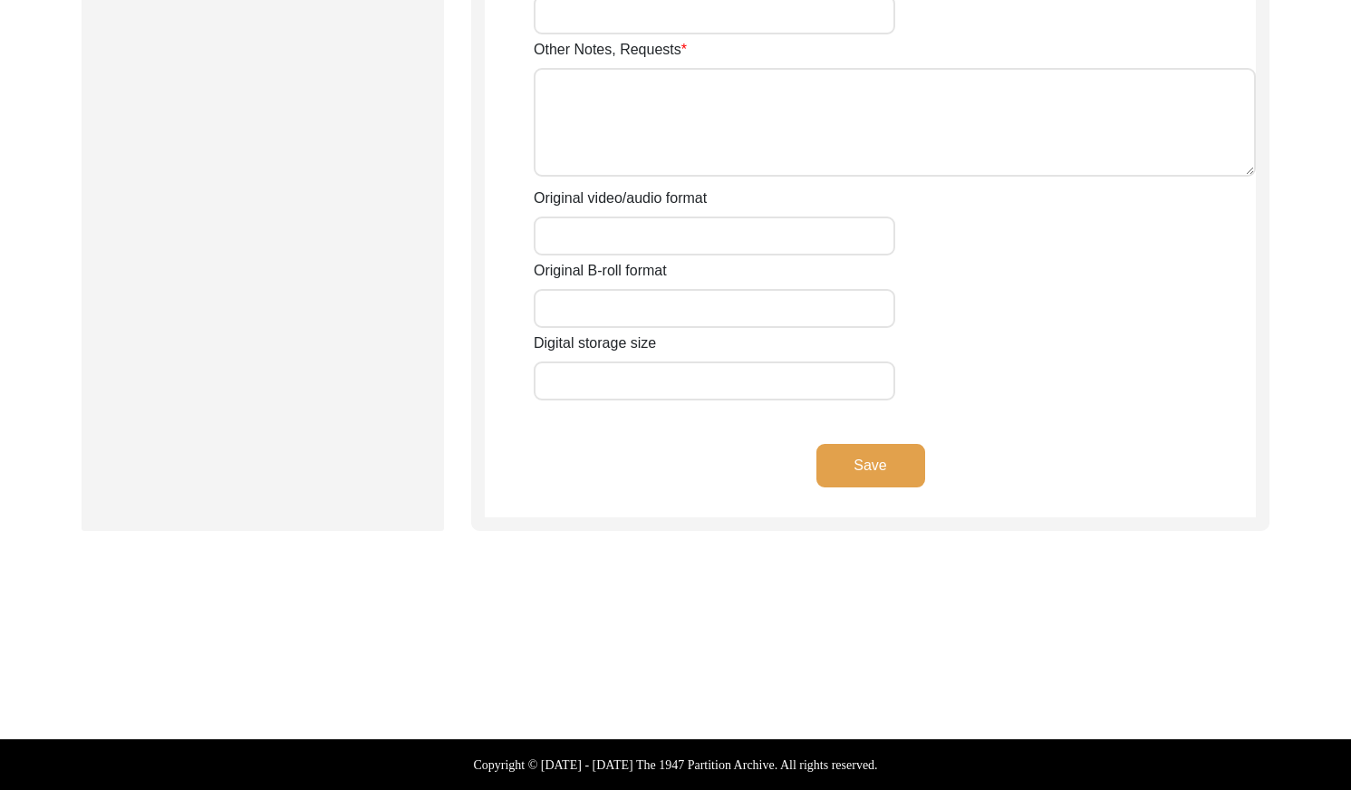
type textarea "[DATE] [GEOGRAPHIC_DATA]: They uploaded them to a box folder, but now there are…"
click at [894, 470] on button "Save" at bounding box center [870, 465] width 109 height 43
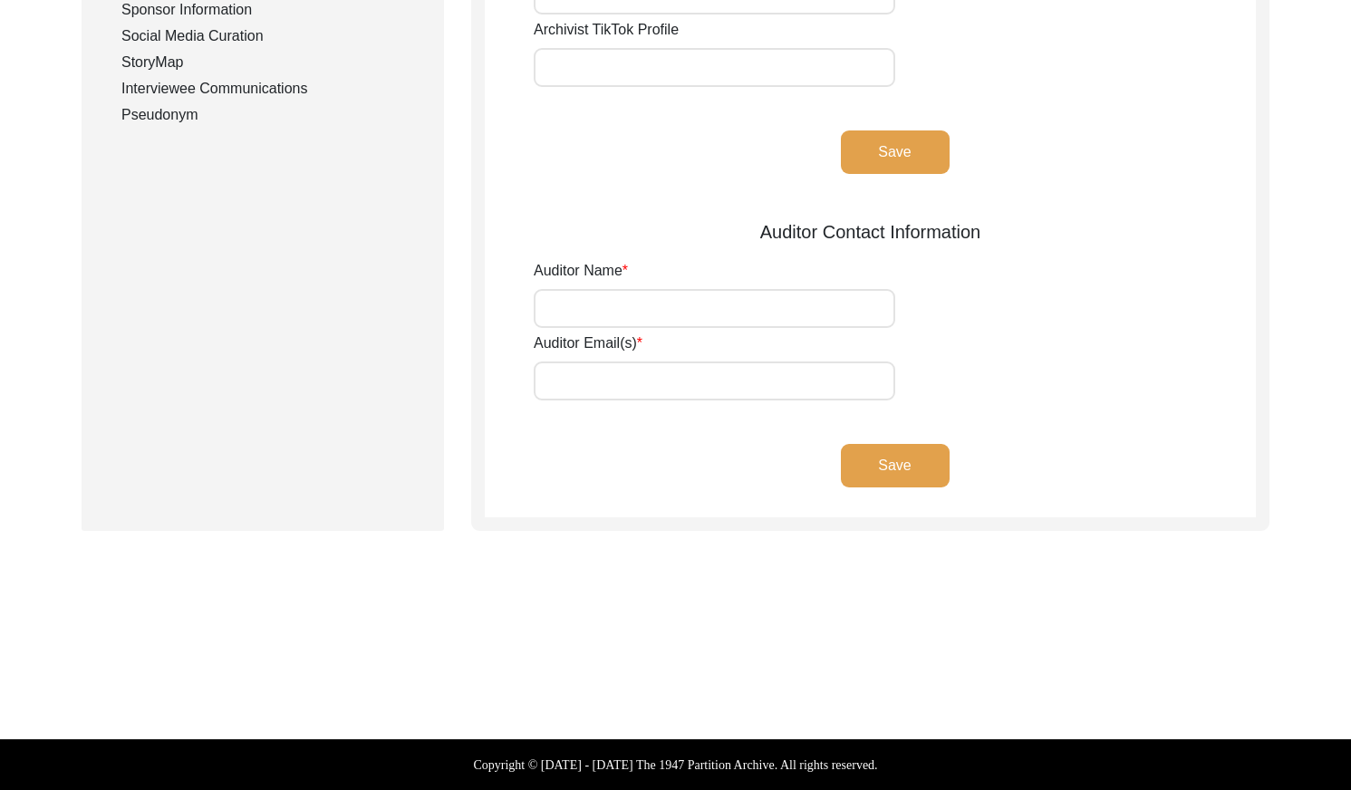
type input "[PERSON_NAME]"
type input "[EMAIL_ADDRESS][DOMAIN_NAME]"
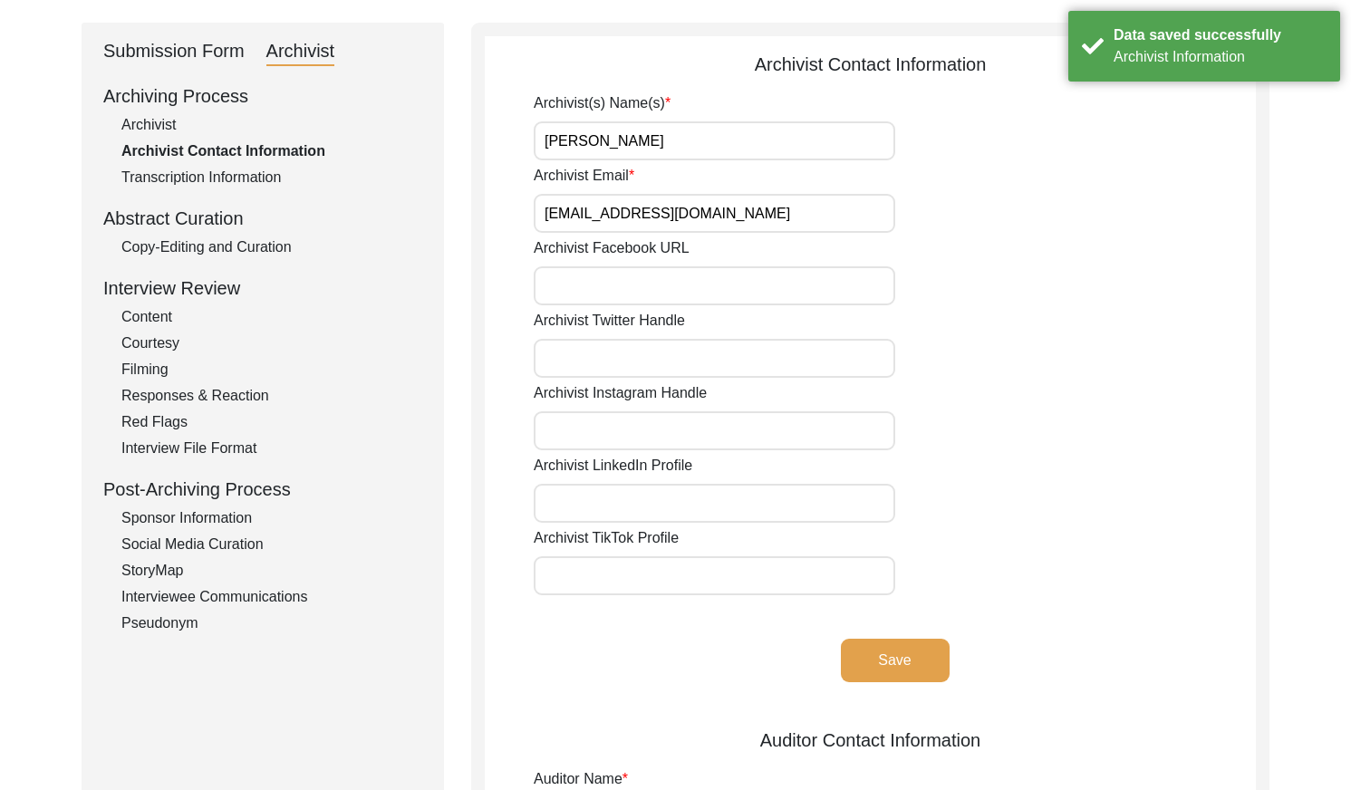
scroll to position [0, 0]
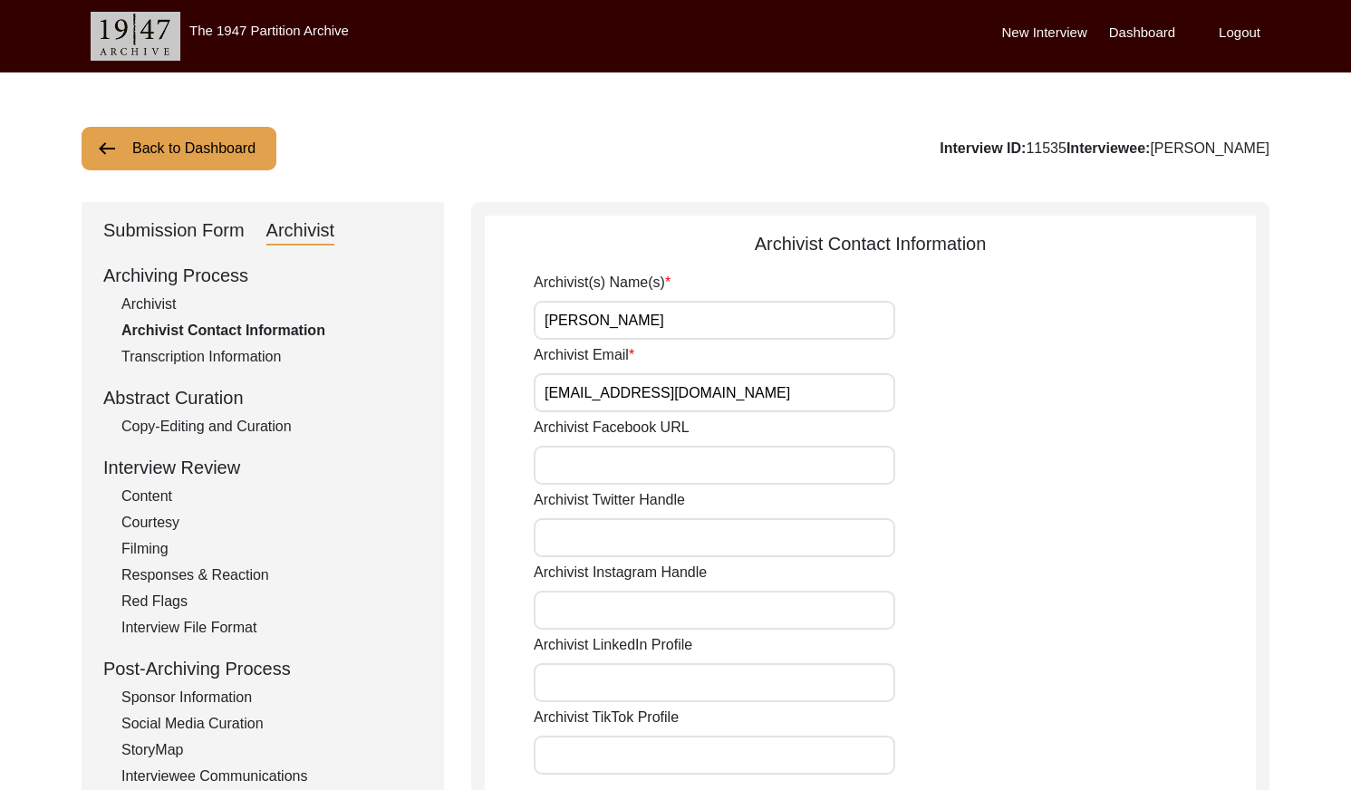
click at [161, 301] on div "Archivist" at bounding box center [271, 304] width 301 height 22
select select "Archiving Completed"
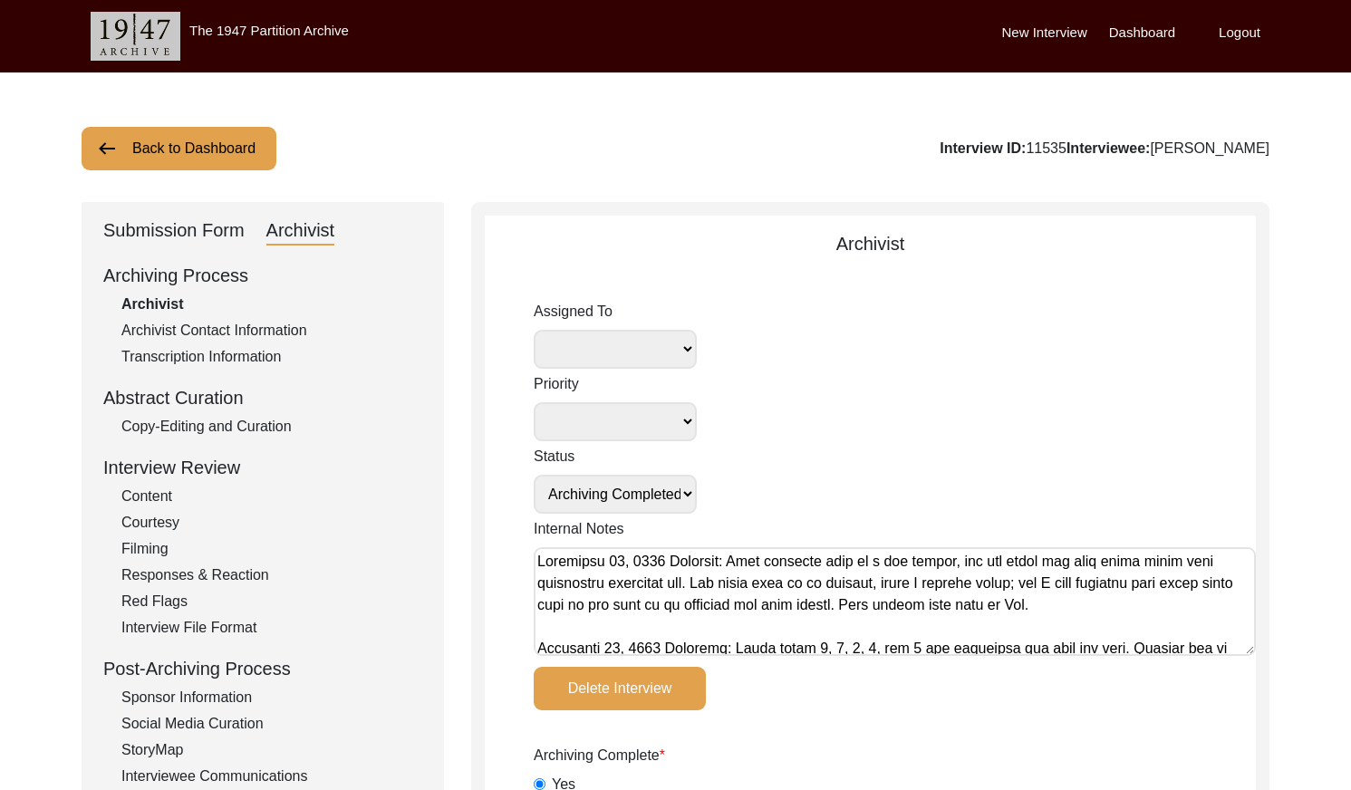
select select
click at [1241, 41] on label "Logout" at bounding box center [1239, 33] width 42 height 21
